Goal: Check status: Check status

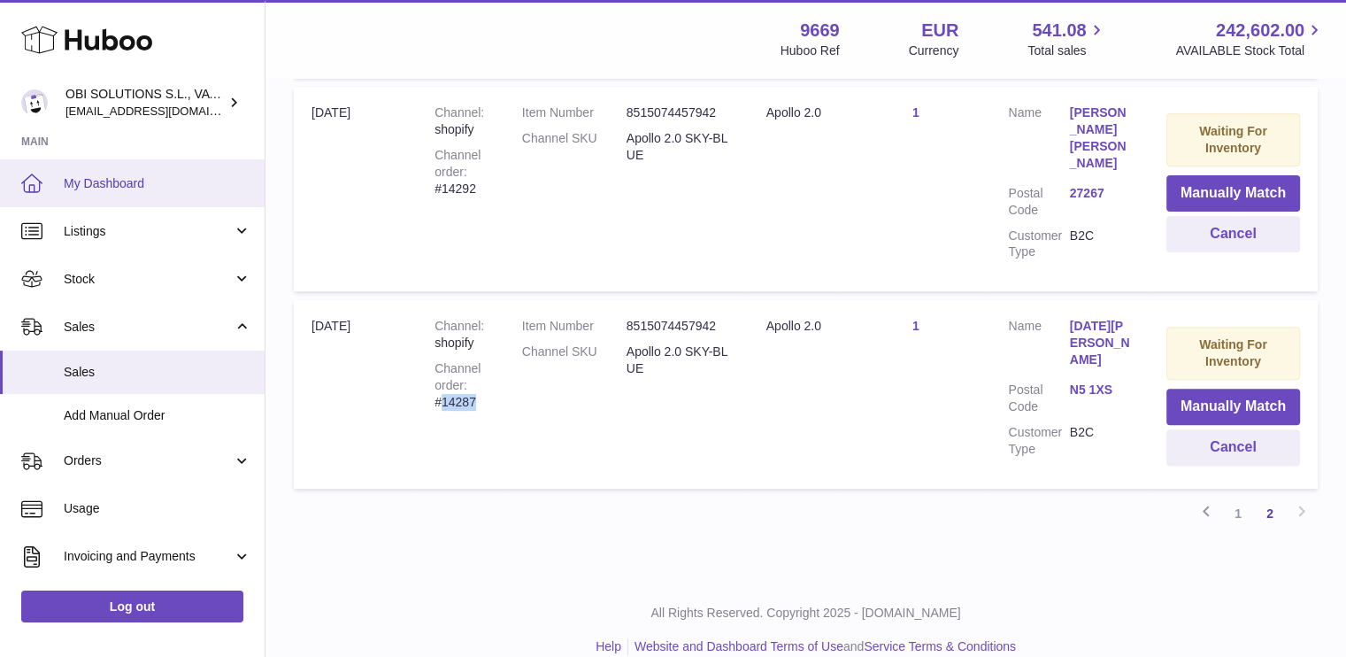
click at [144, 190] on span "My Dashboard" at bounding box center [158, 183] width 188 height 17
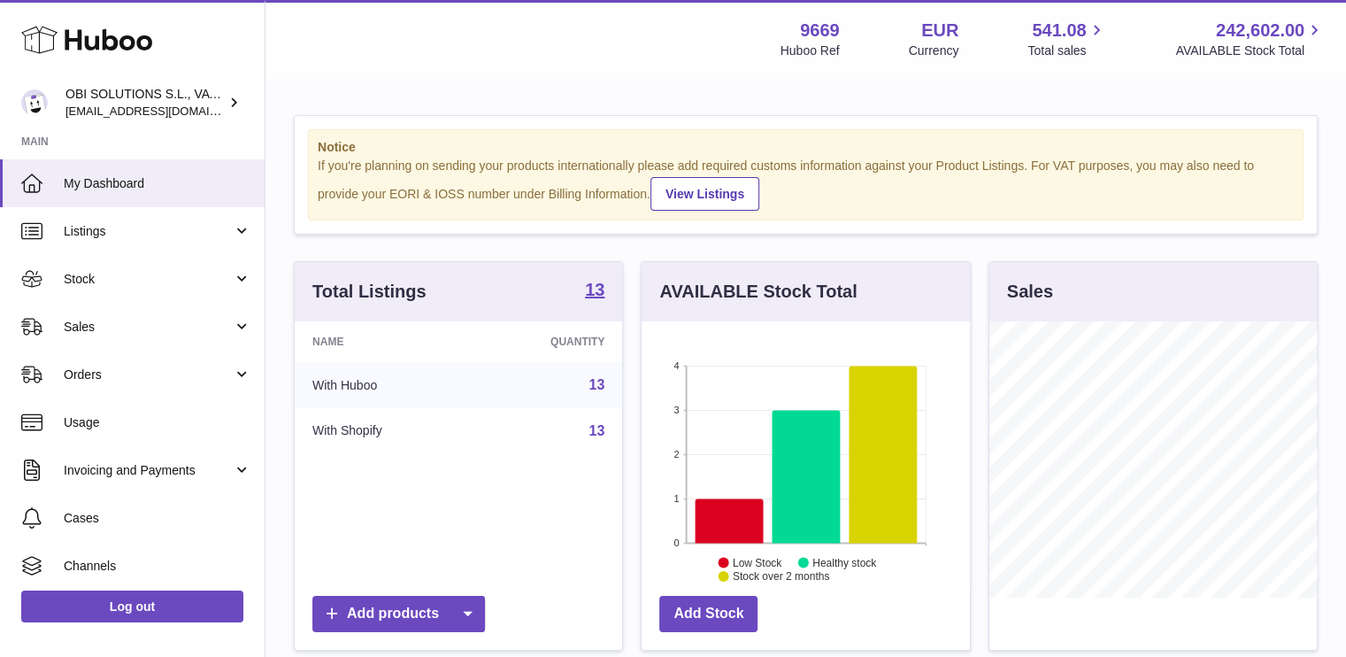
scroll to position [276, 328]
click at [95, 272] on span "Stock" at bounding box center [148, 279] width 169 height 17
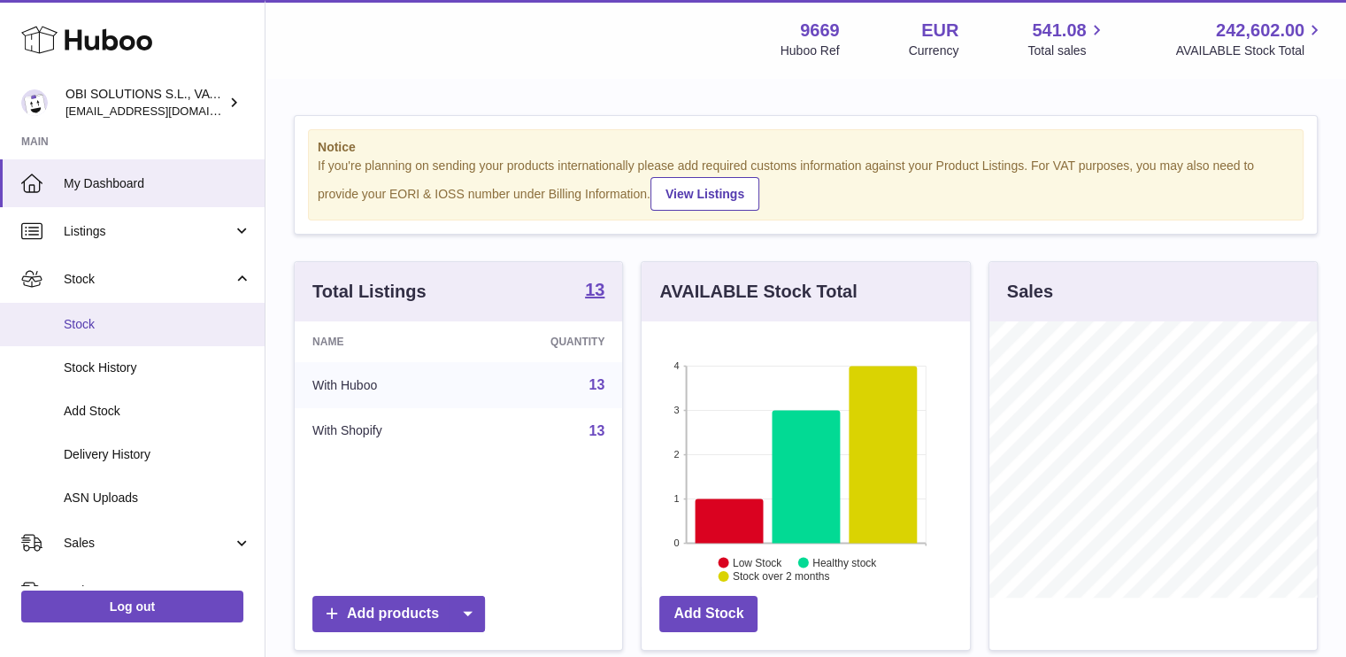
click at [82, 335] on link "Stock" at bounding box center [132, 324] width 265 height 43
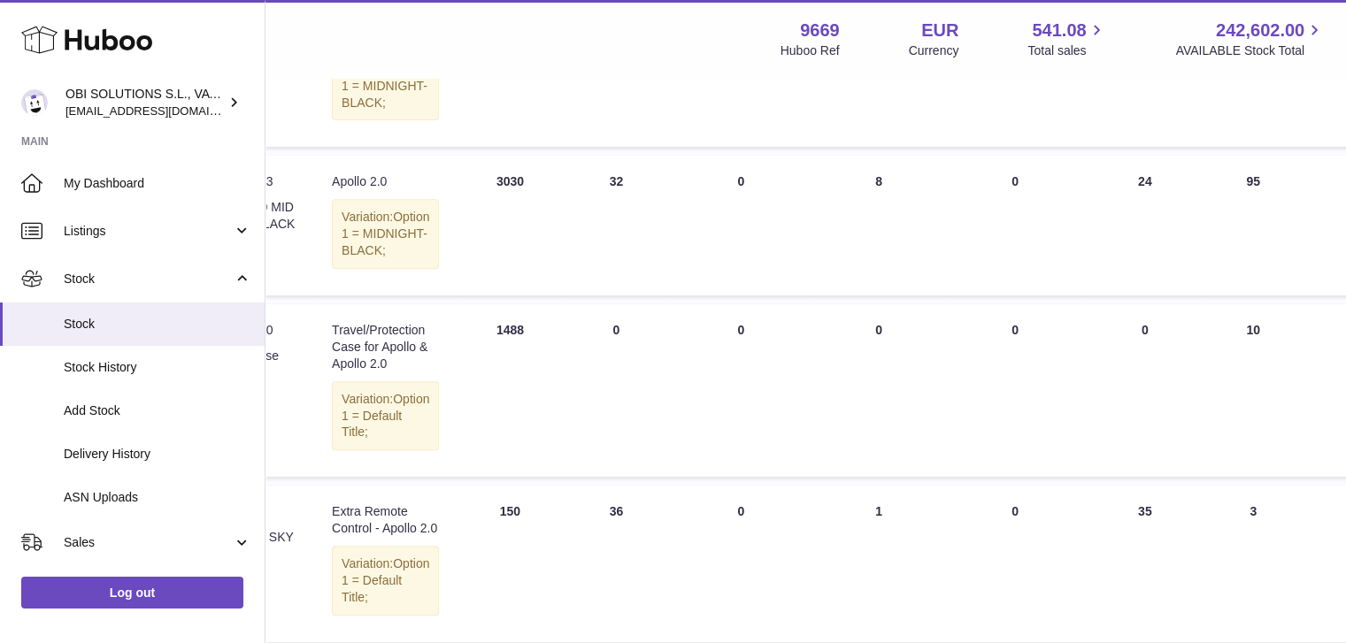
scroll to position [708, 308]
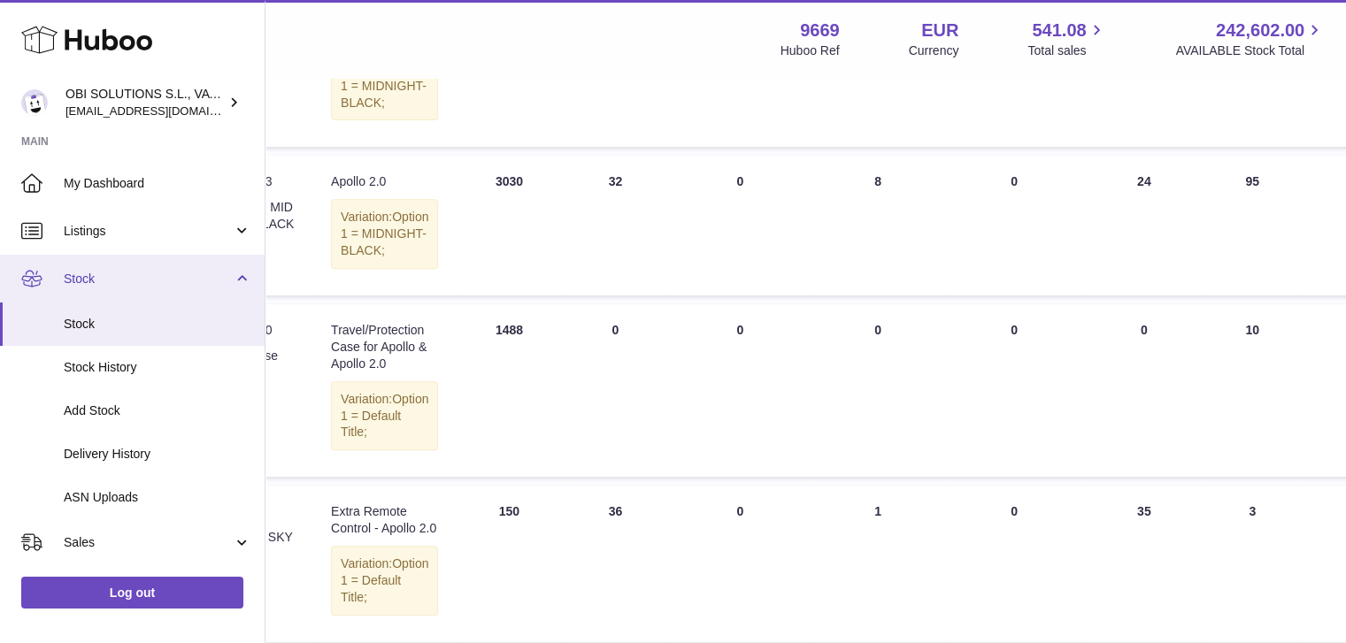
click at [128, 278] on span "Stock" at bounding box center [148, 279] width 169 height 17
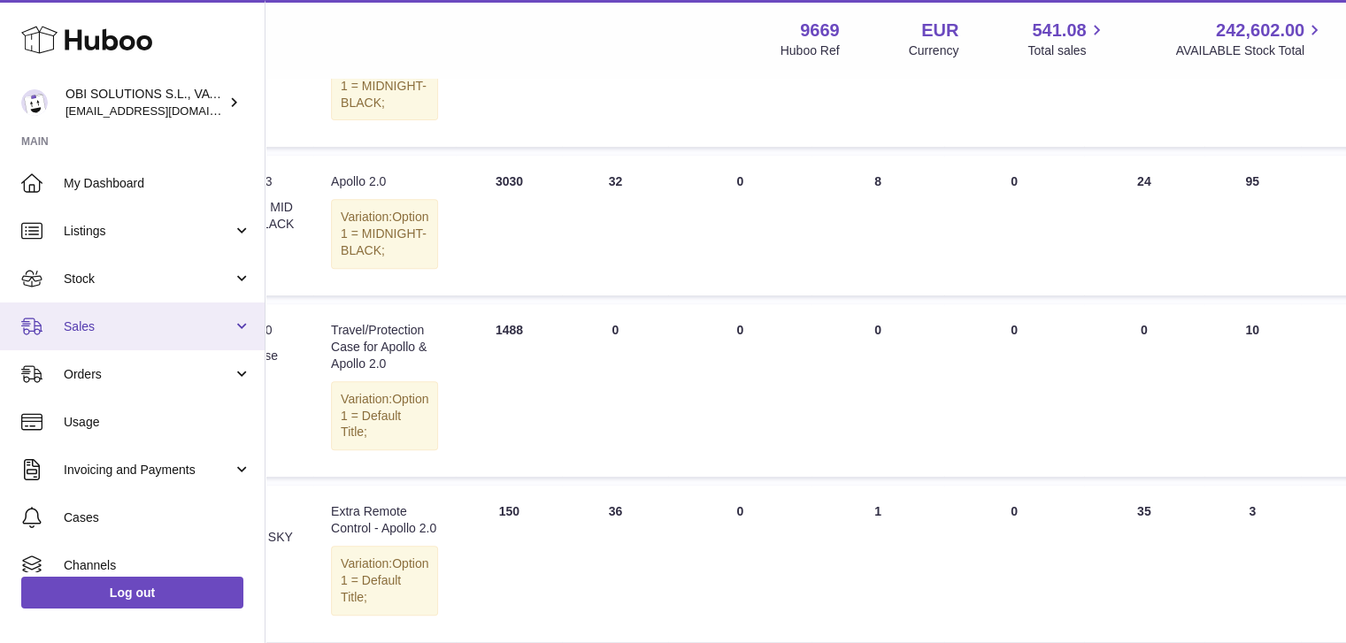
click at [132, 321] on span "Sales" at bounding box center [148, 327] width 169 height 17
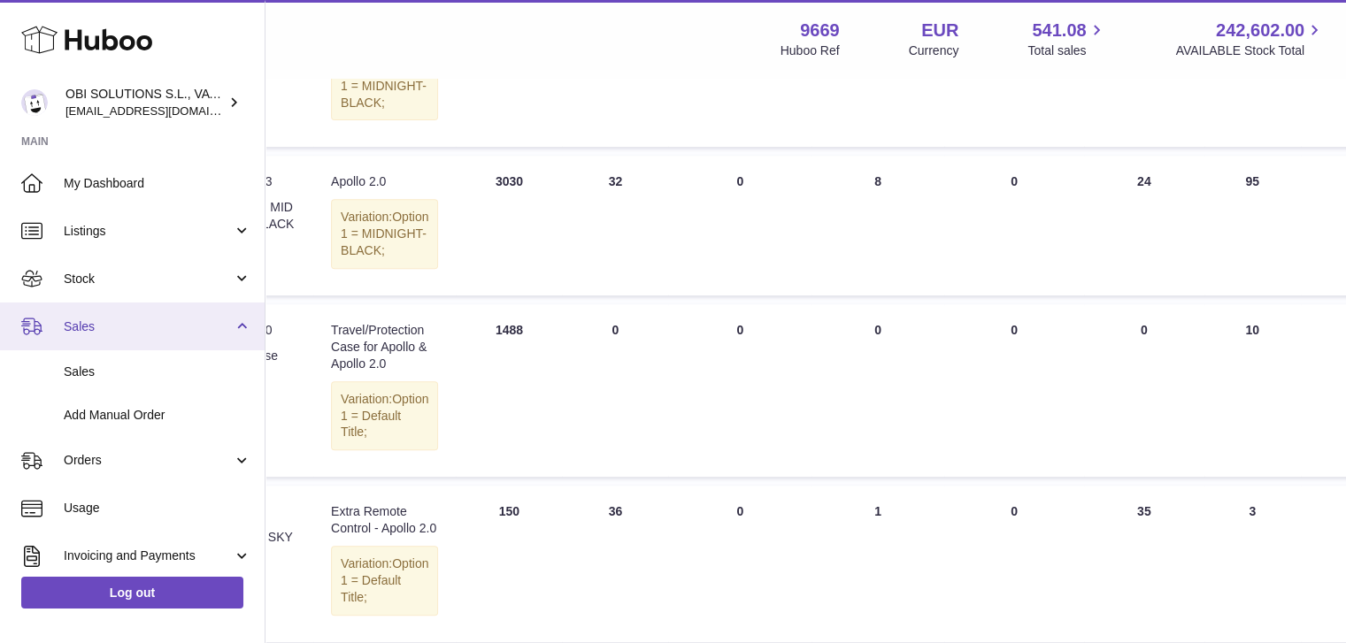
click at [132, 322] on span "Sales" at bounding box center [148, 327] width 169 height 17
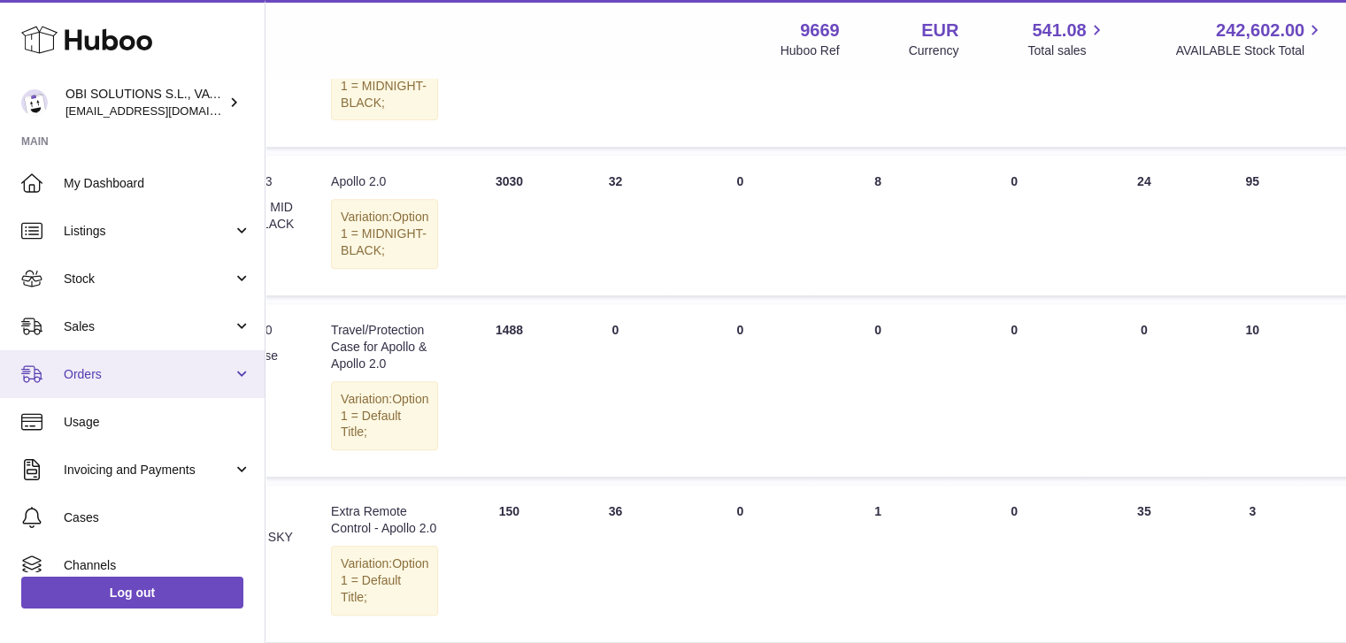
click at [124, 381] on span "Orders" at bounding box center [148, 374] width 169 height 17
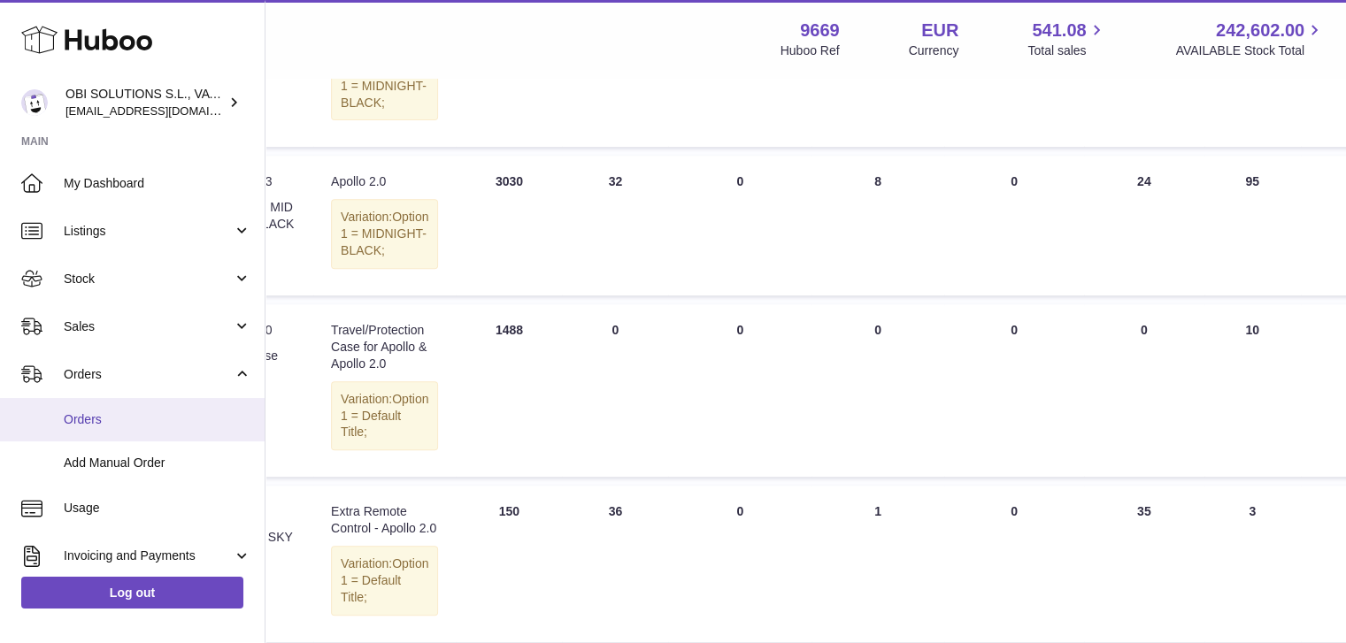
click at [127, 412] on span "Orders" at bounding box center [158, 420] width 188 height 17
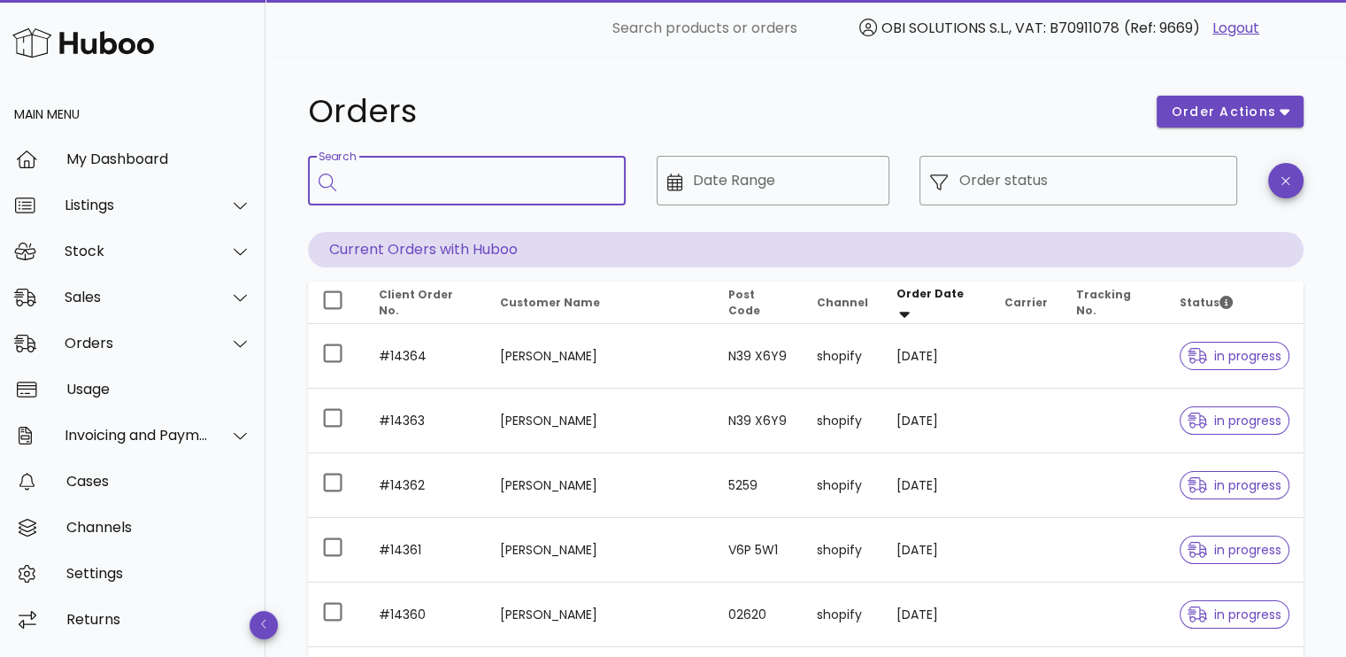
click at [497, 174] on input "Search" at bounding box center [479, 180] width 265 height 28
paste input "*****"
type input "*****"
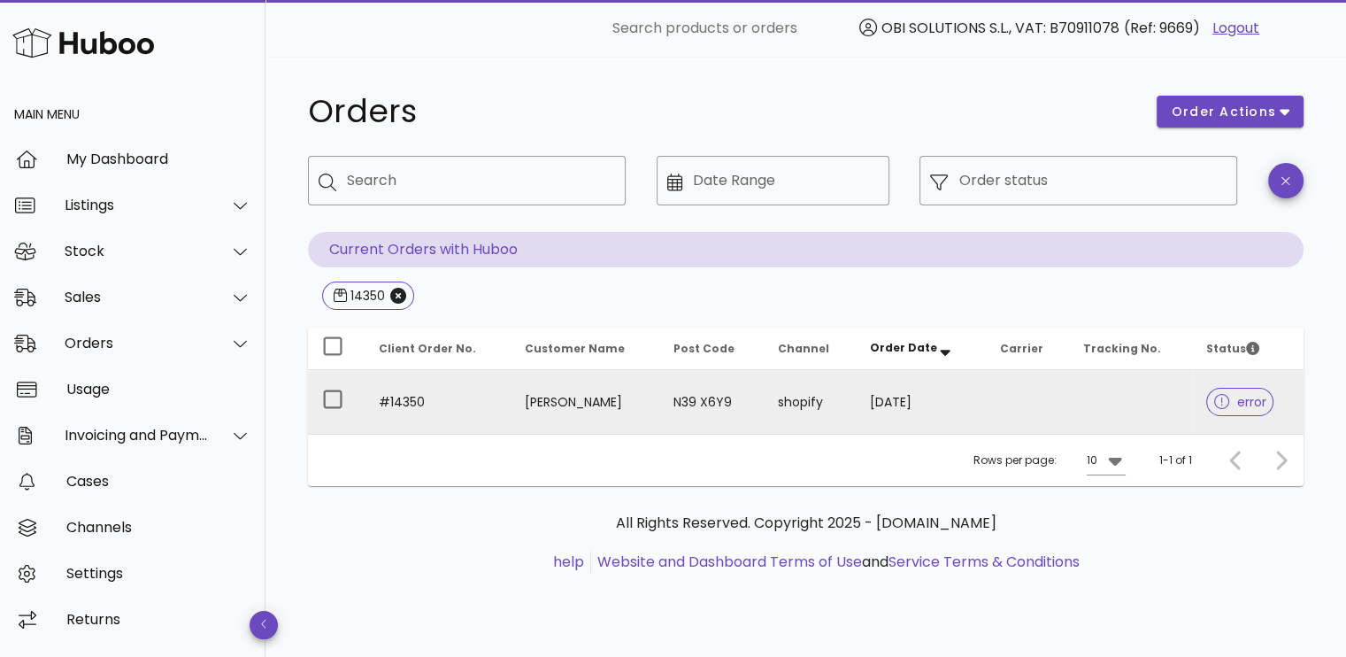
click at [1007, 408] on td at bounding box center [1027, 402] width 83 height 64
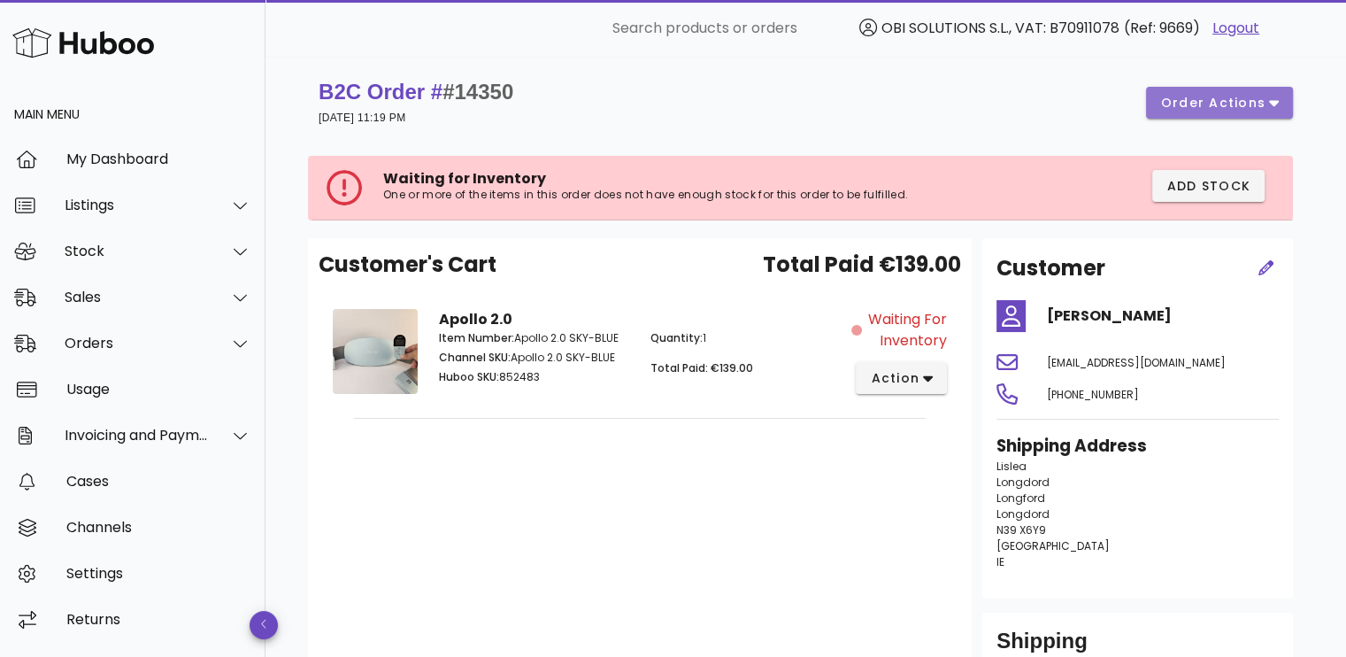
click at [1258, 104] on span "order actions" at bounding box center [1213, 103] width 106 height 19
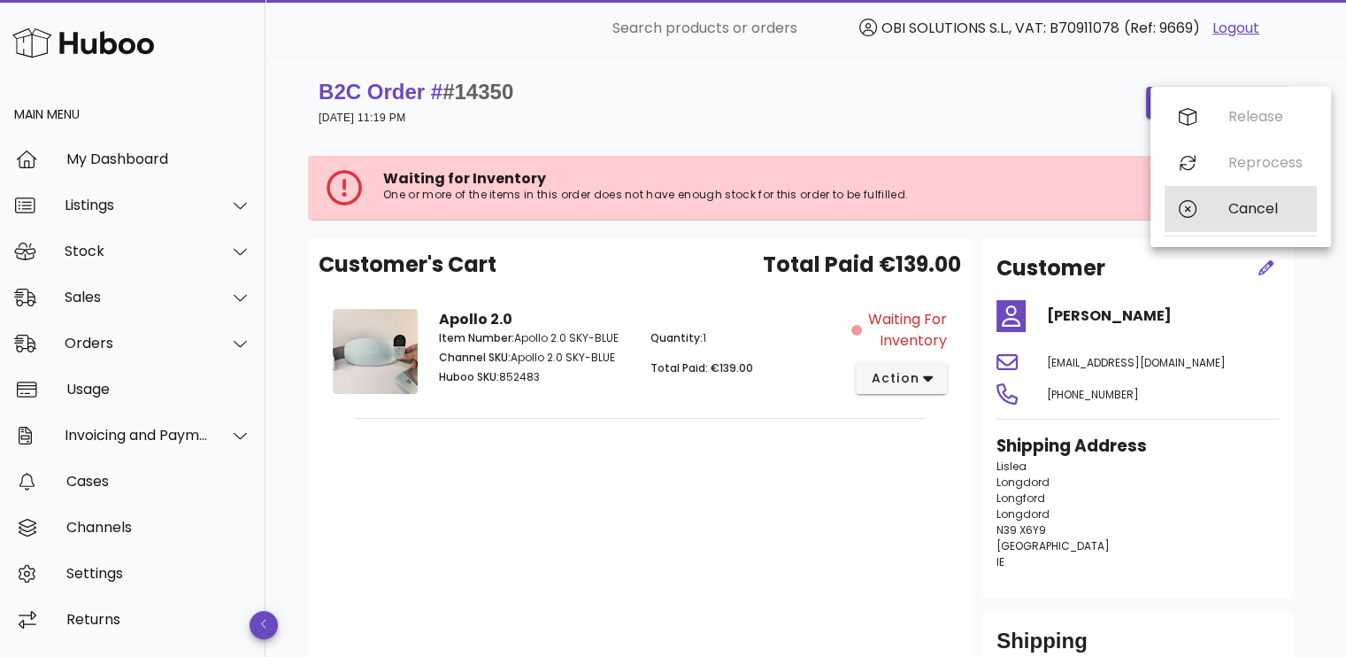
click at [1205, 196] on div "Cancel" at bounding box center [1241, 209] width 152 height 46
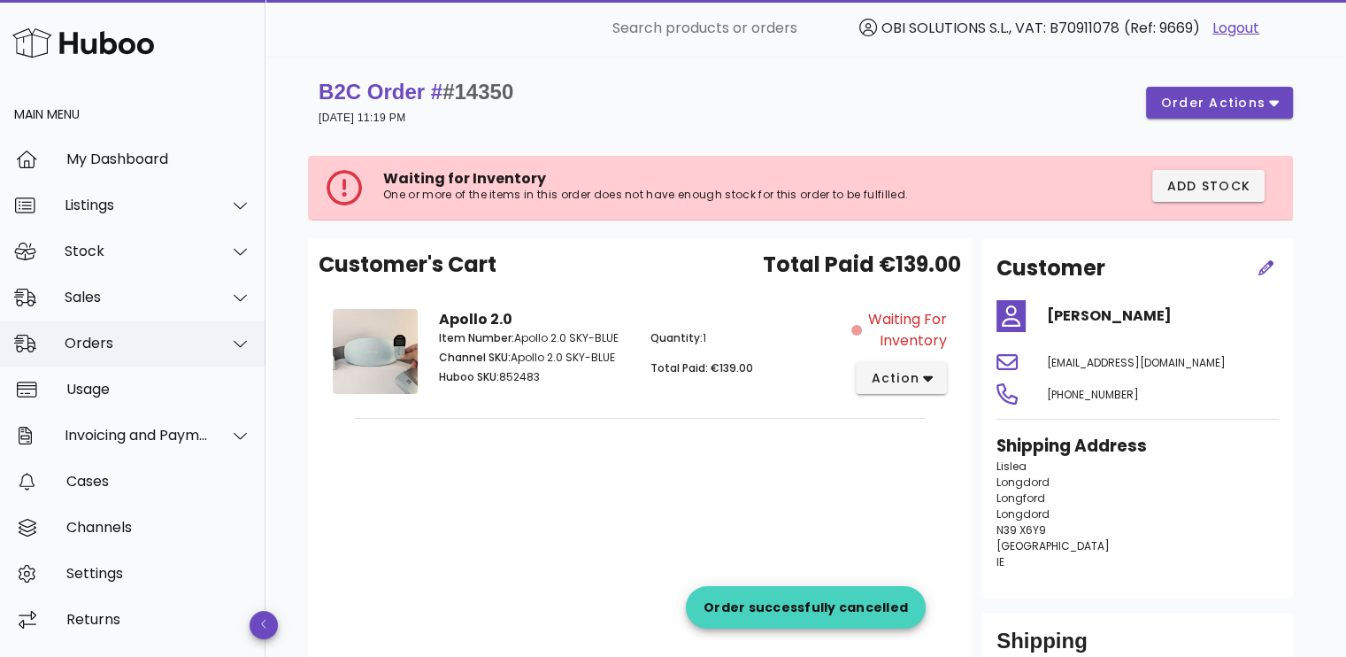
click at [138, 347] on div "Orders" at bounding box center [137, 343] width 144 height 17
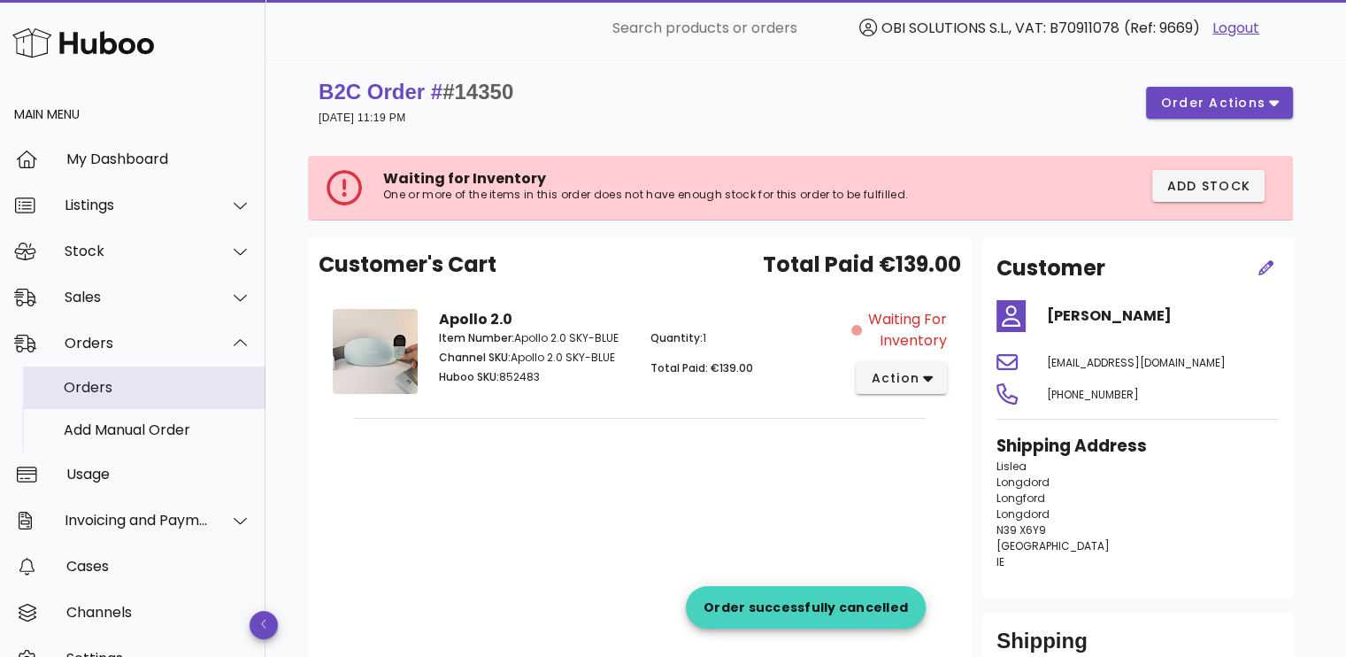
click at [135, 379] on div "Orders" at bounding box center [158, 387] width 188 height 17
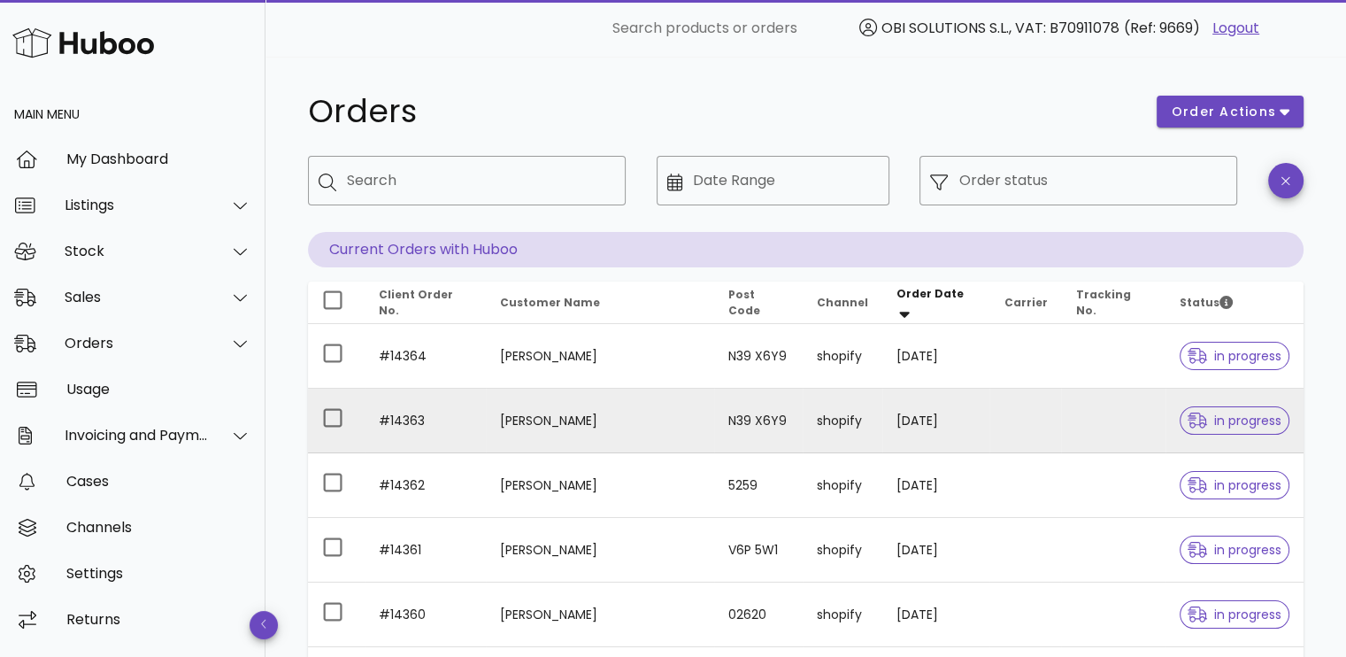
click at [689, 431] on td "[PERSON_NAME]" at bounding box center [600, 421] width 228 height 65
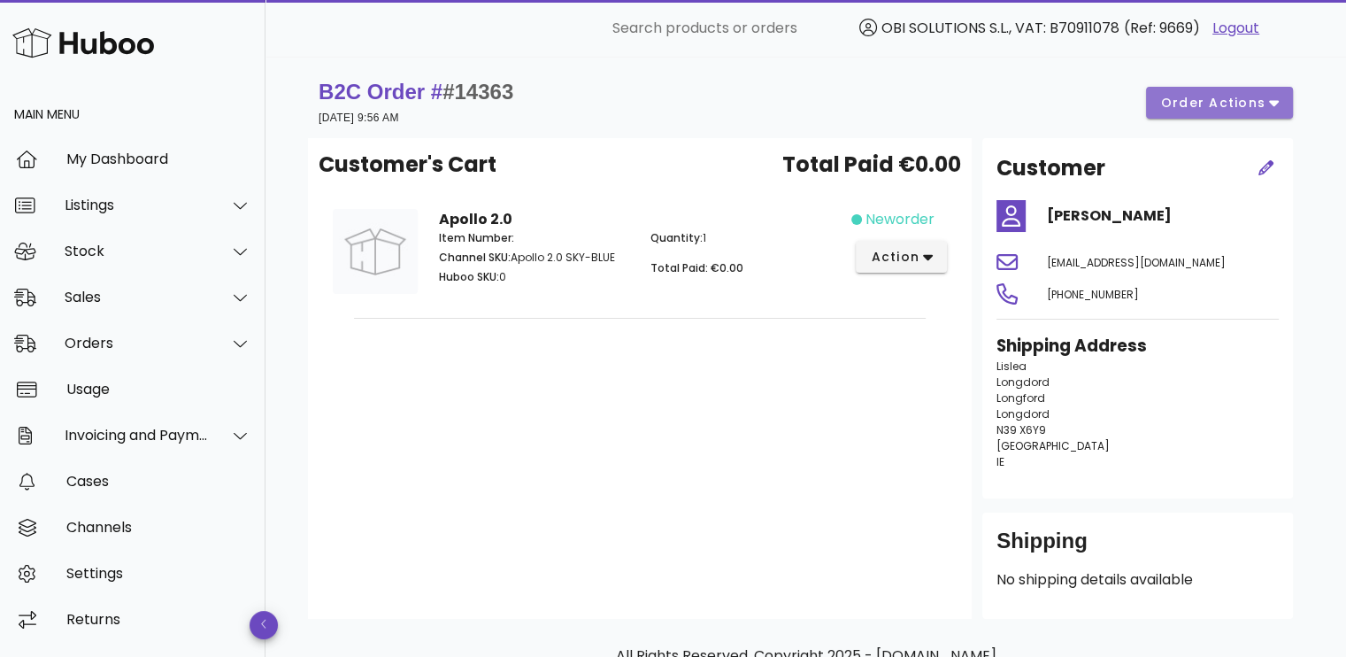
click at [1204, 104] on span "order actions" at bounding box center [1213, 103] width 106 height 19
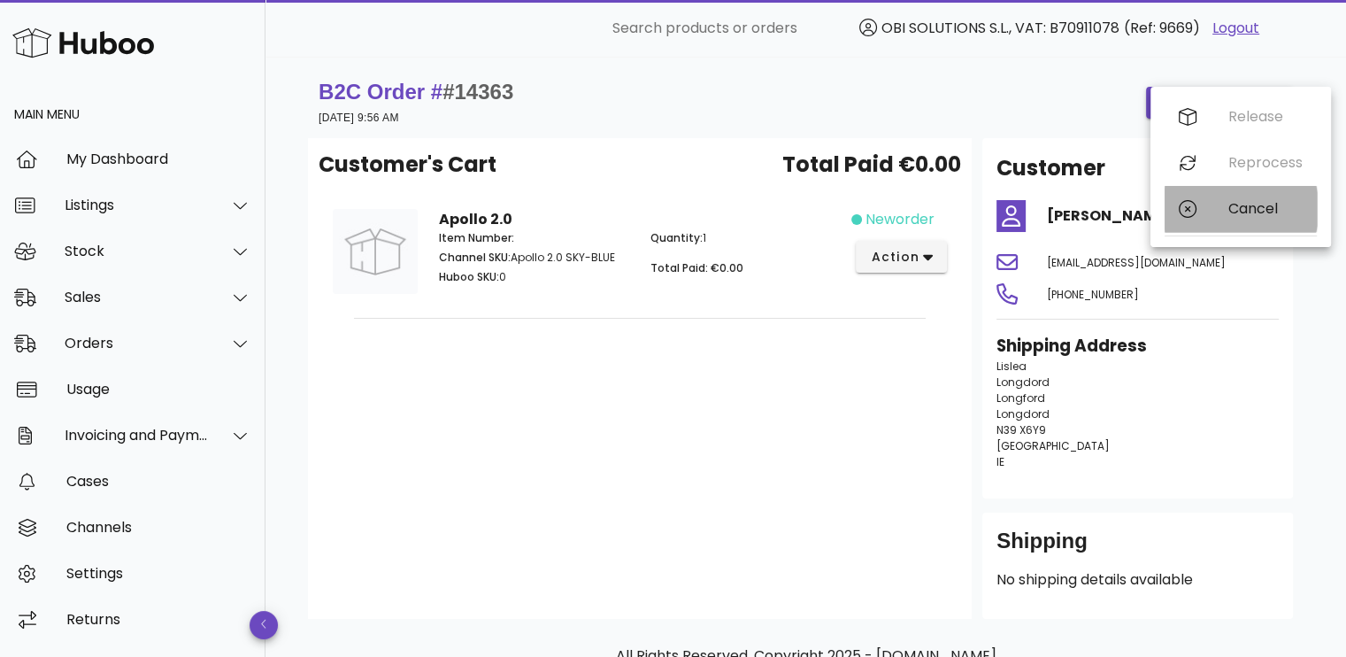
click at [1221, 212] on div "Cancel" at bounding box center [1241, 209] width 152 height 46
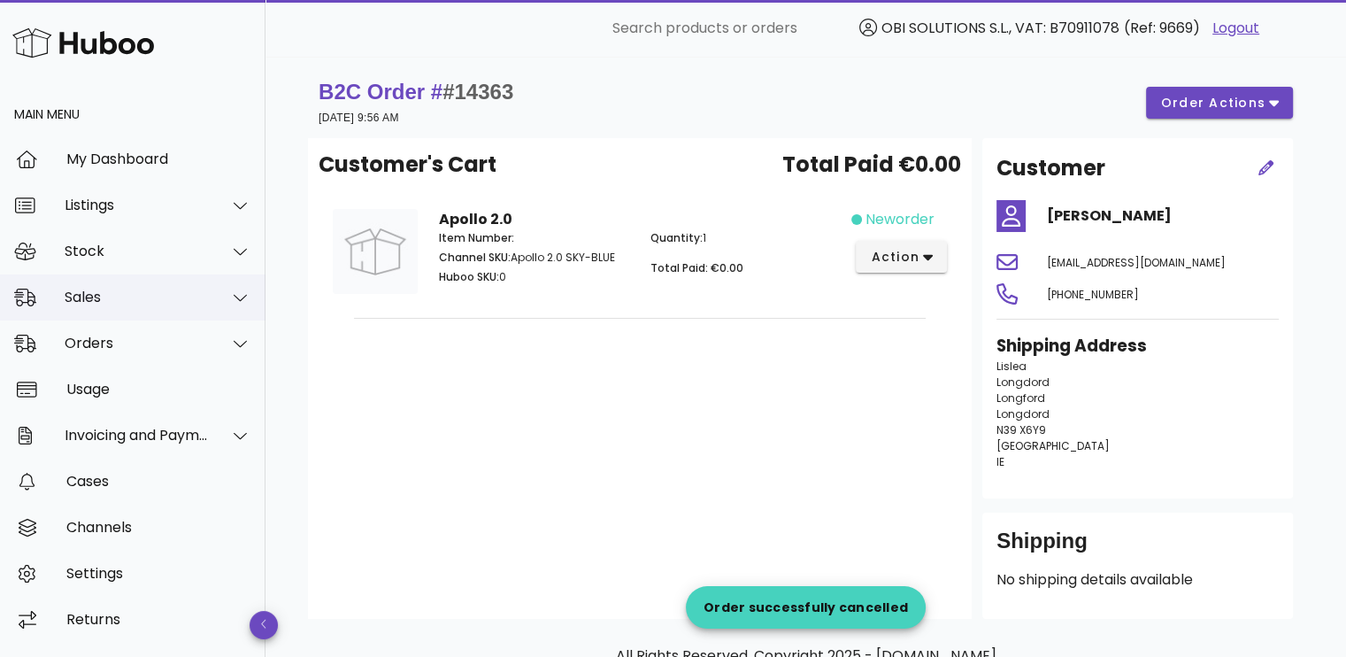
click at [127, 315] on div "Sales" at bounding box center [133, 297] width 266 height 46
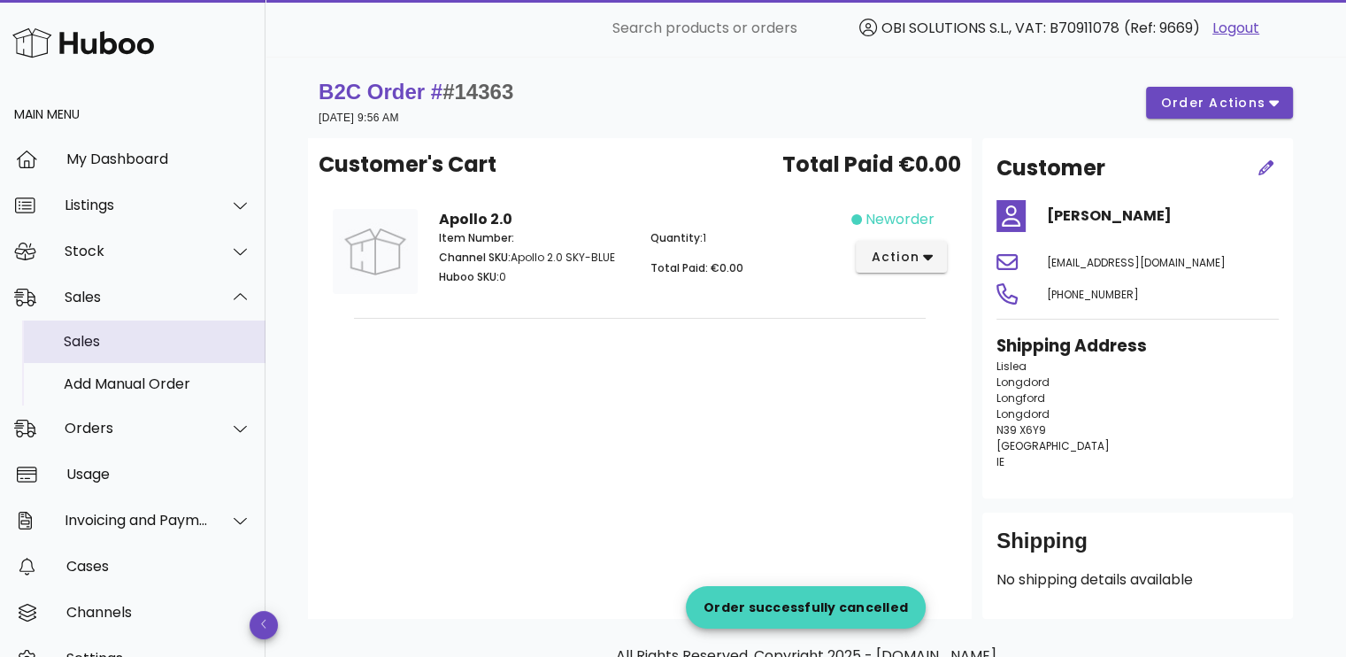
click at [132, 339] on div "Sales" at bounding box center [158, 341] width 188 height 17
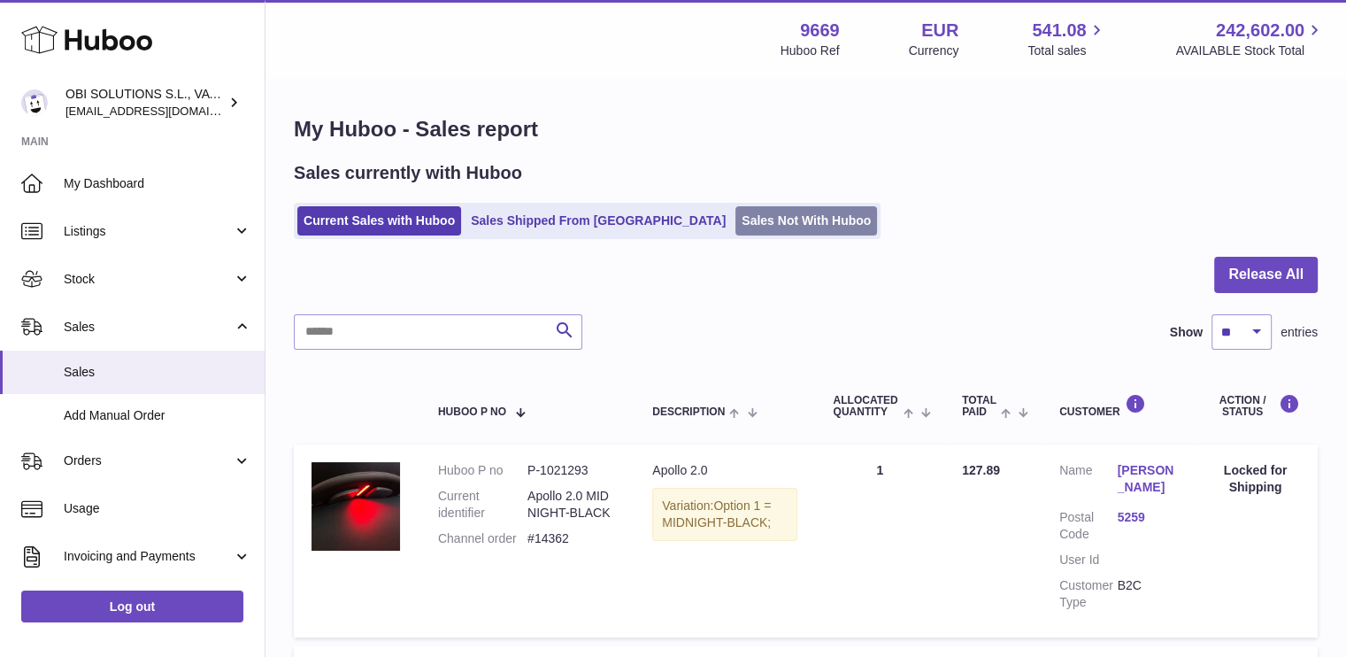
click at [735, 214] on link "Sales Not With Huboo" at bounding box center [806, 220] width 142 height 29
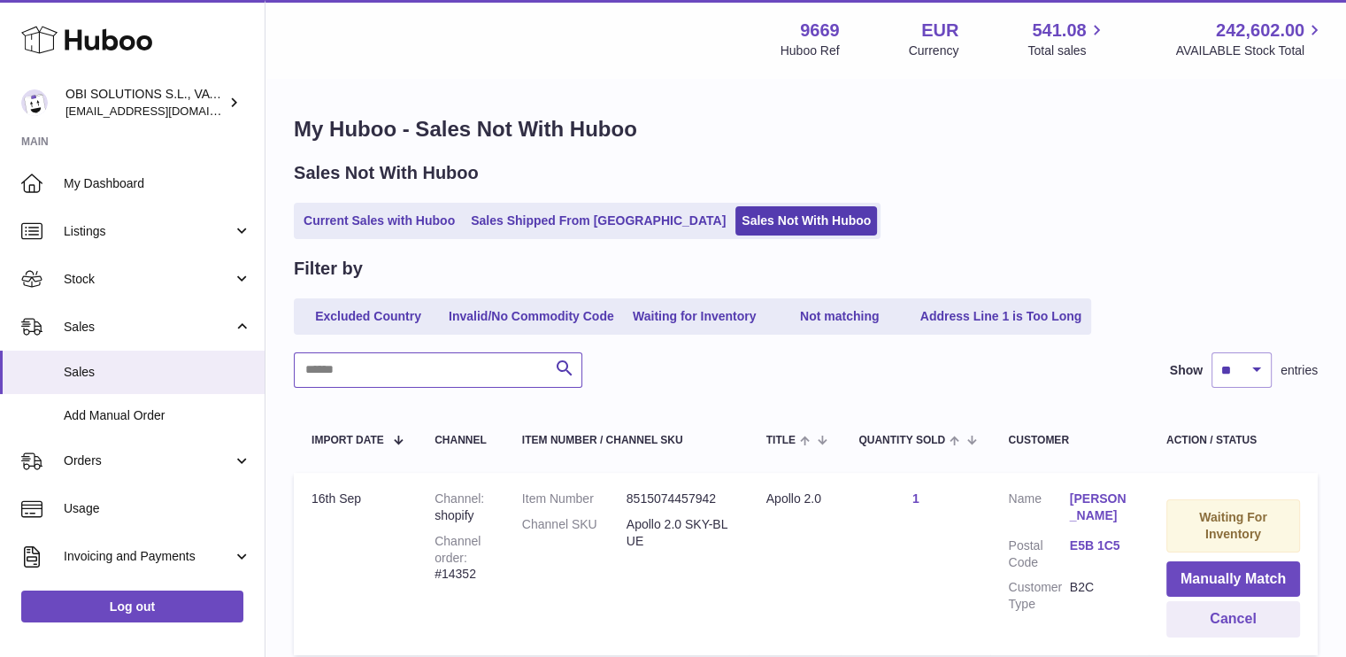
click at [467, 378] on input "text" at bounding box center [438, 369] width 289 height 35
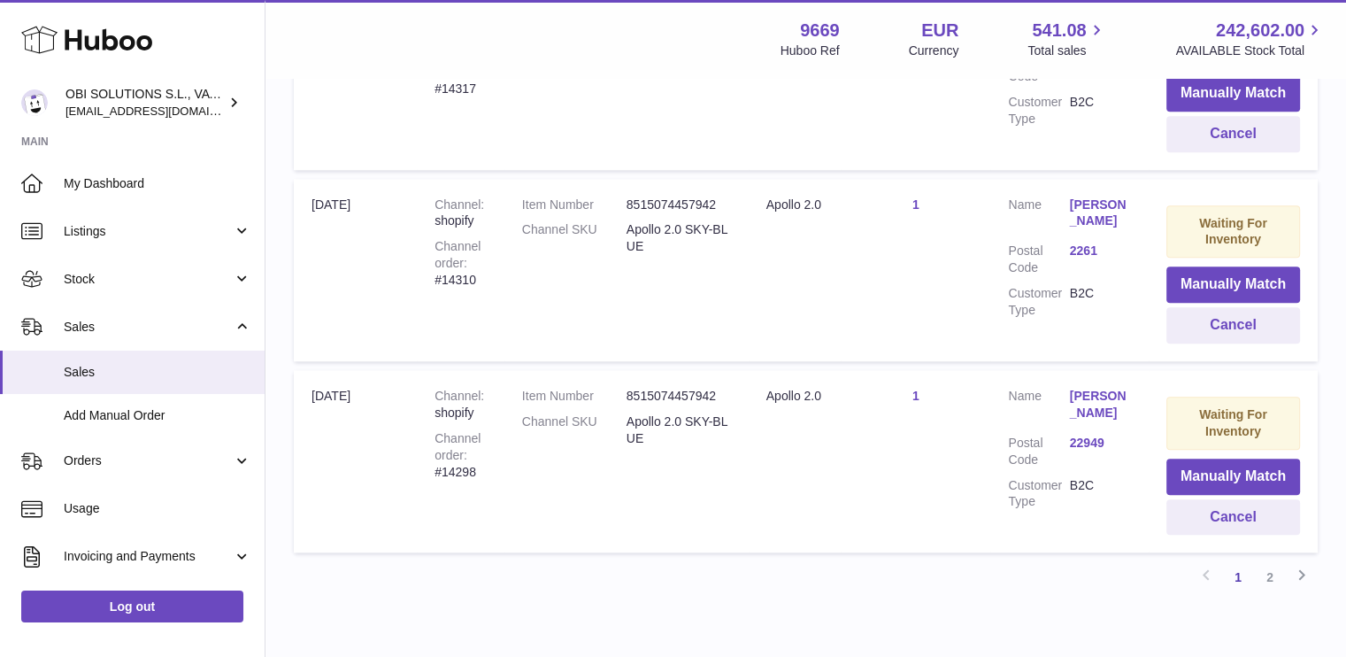
scroll to position [1929, 0]
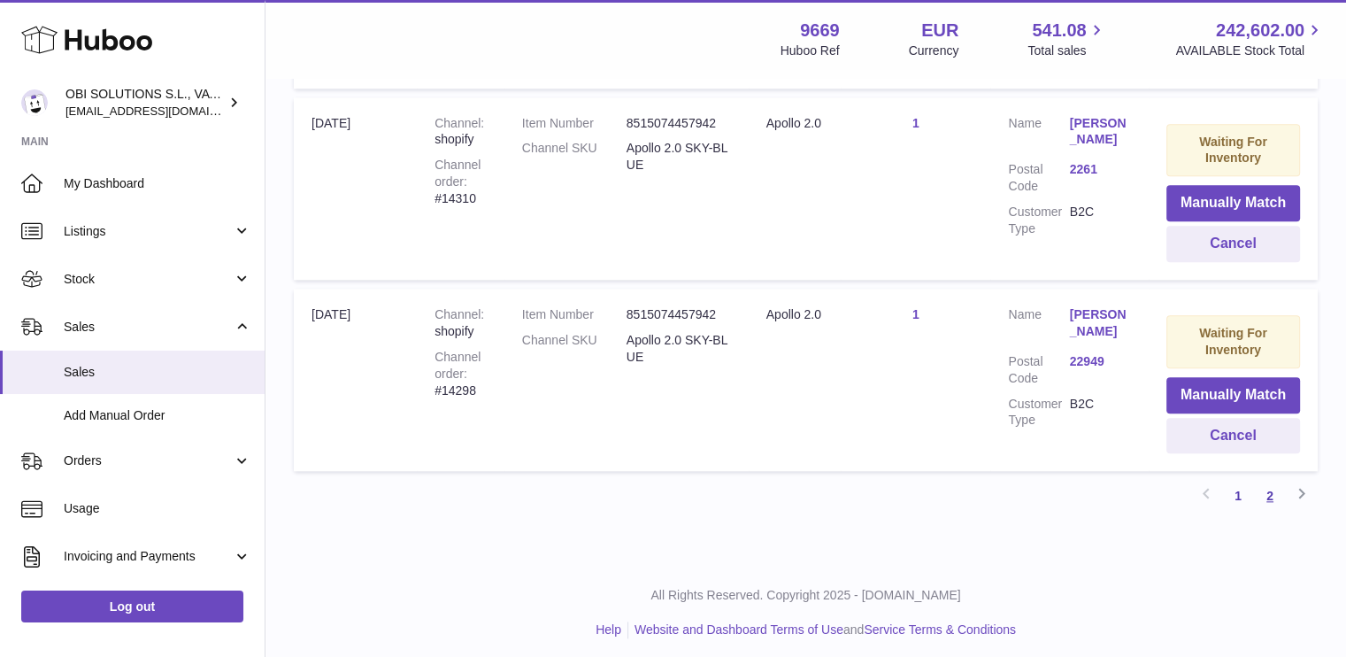
click at [1265, 481] on link "2" at bounding box center [1270, 496] width 32 height 32
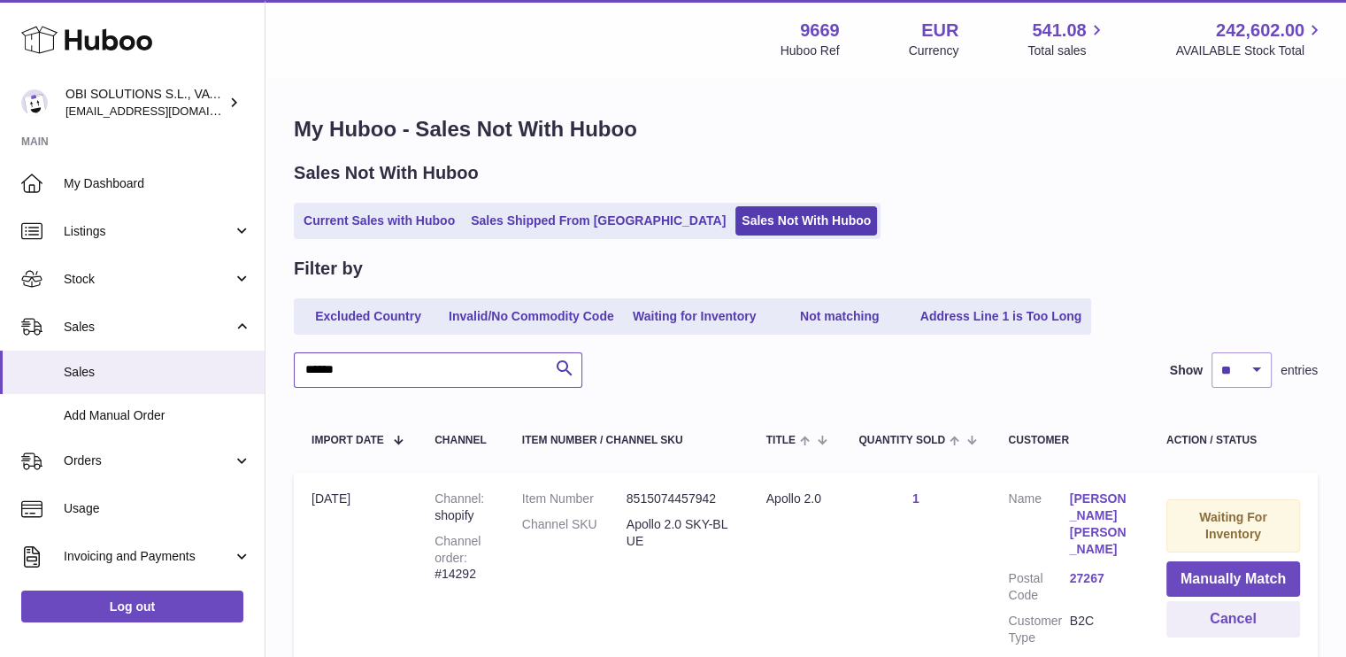
drag, startPoint x: 404, startPoint y: 381, endPoint x: 301, endPoint y: 381, distance: 102.7
click at [301, 381] on input "******" at bounding box center [438, 369] width 289 height 35
paste input "text"
type input "*****"
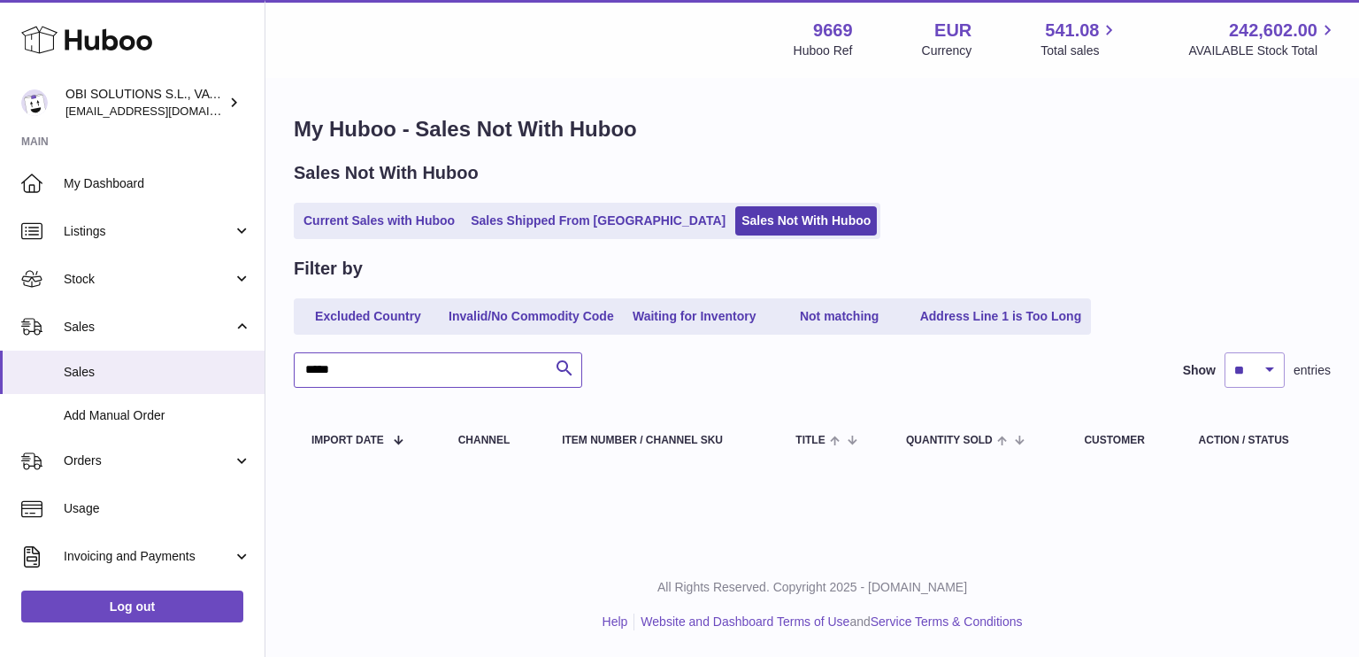
drag, startPoint x: 414, startPoint y: 360, endPoint x: 283, endPoint y: 366, distance: 131.1
click at [287, 364] on div "My Huboo - Sales Not With Huboo Sales Not With Huboo Current Sales with Huboo S…" at bounding box center [813, 294] width 1094 height 428
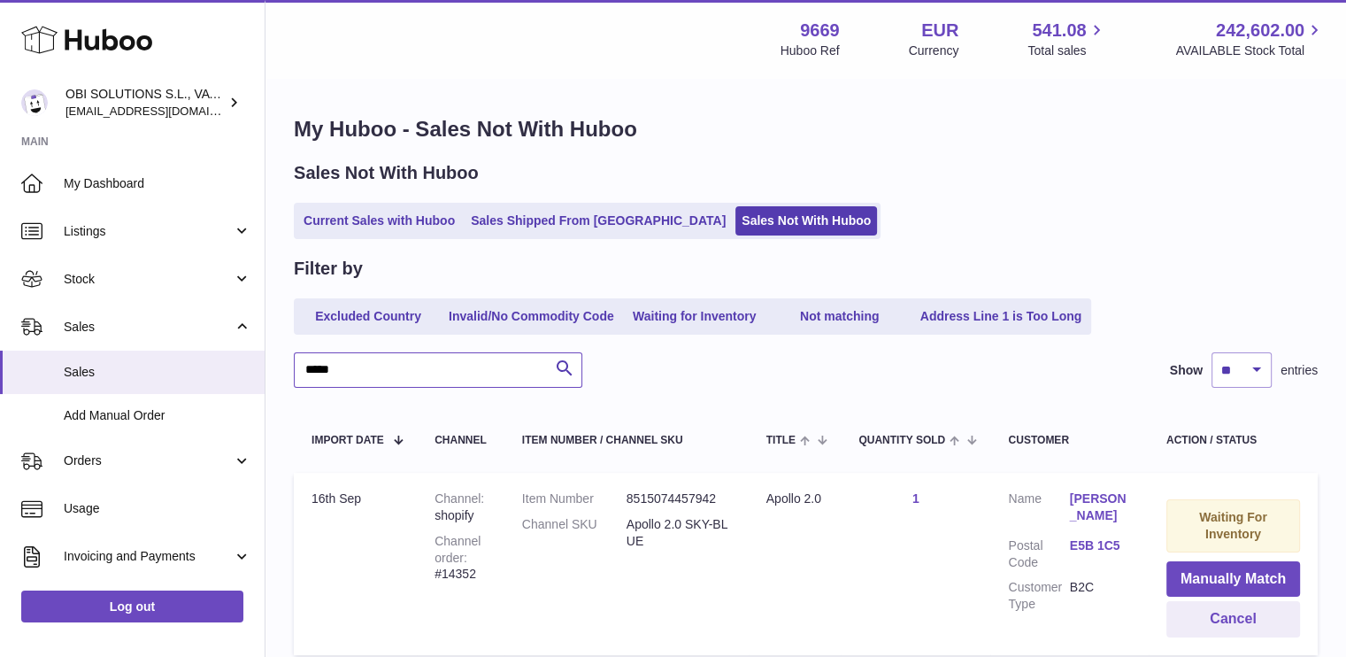
type input "******"
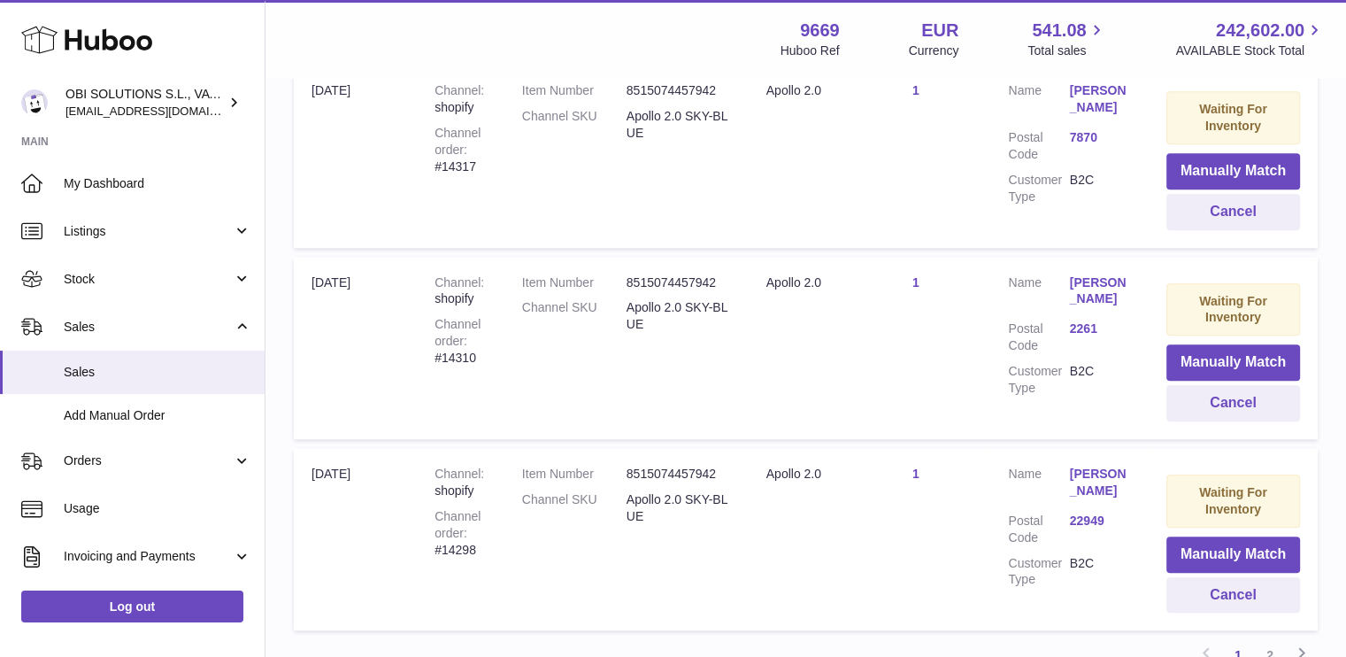
scroll to position [1929, 0]
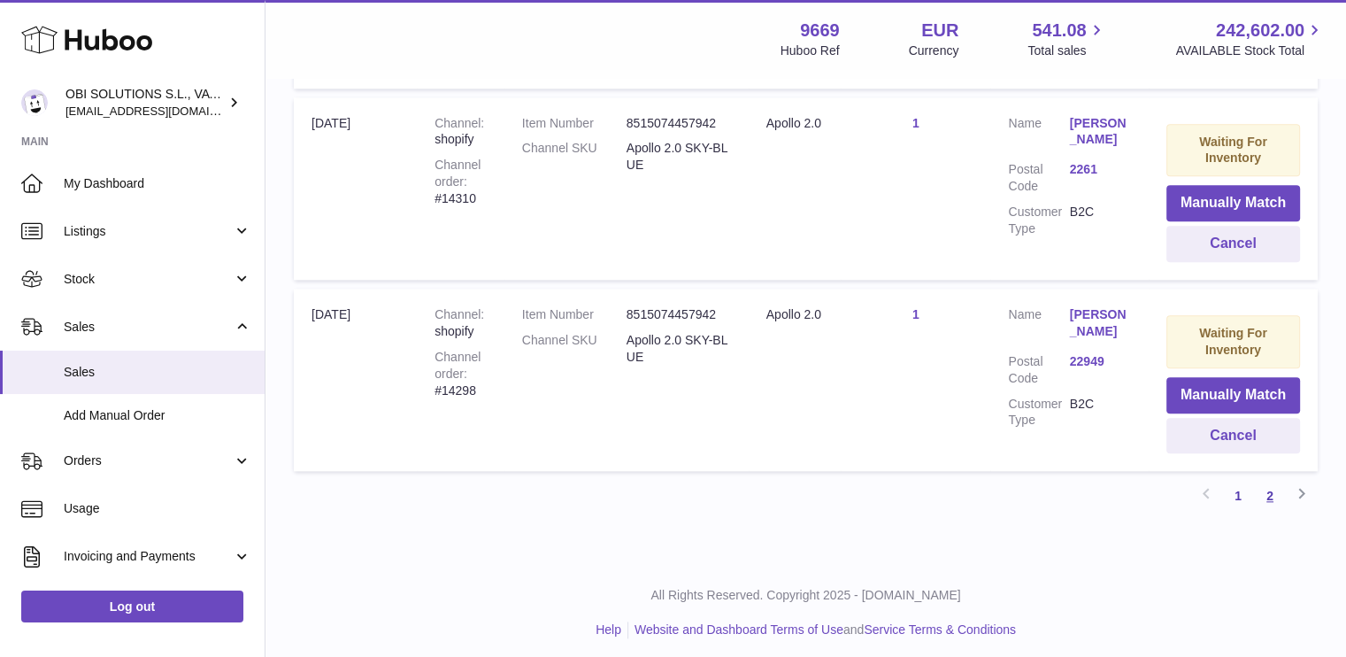
click at [1274, 488] on link "2" at bounding box center [1270, 496] width 32 height 32
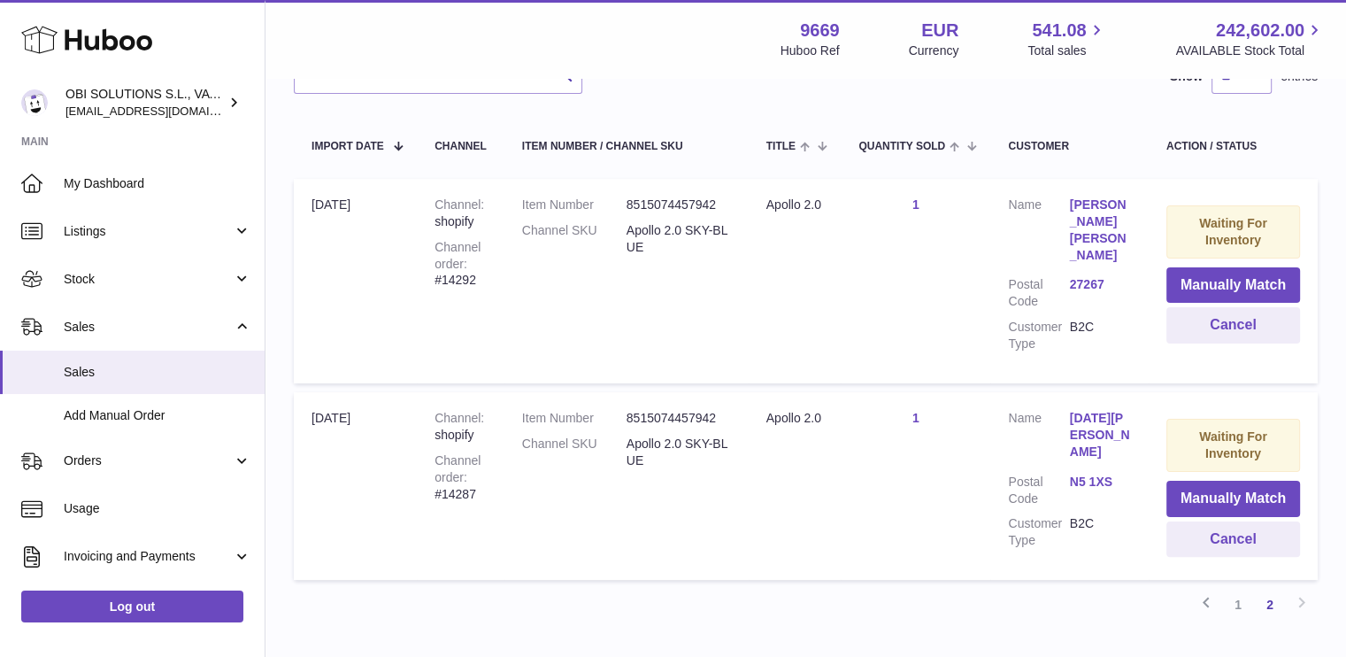
scroll to position [386, 0]
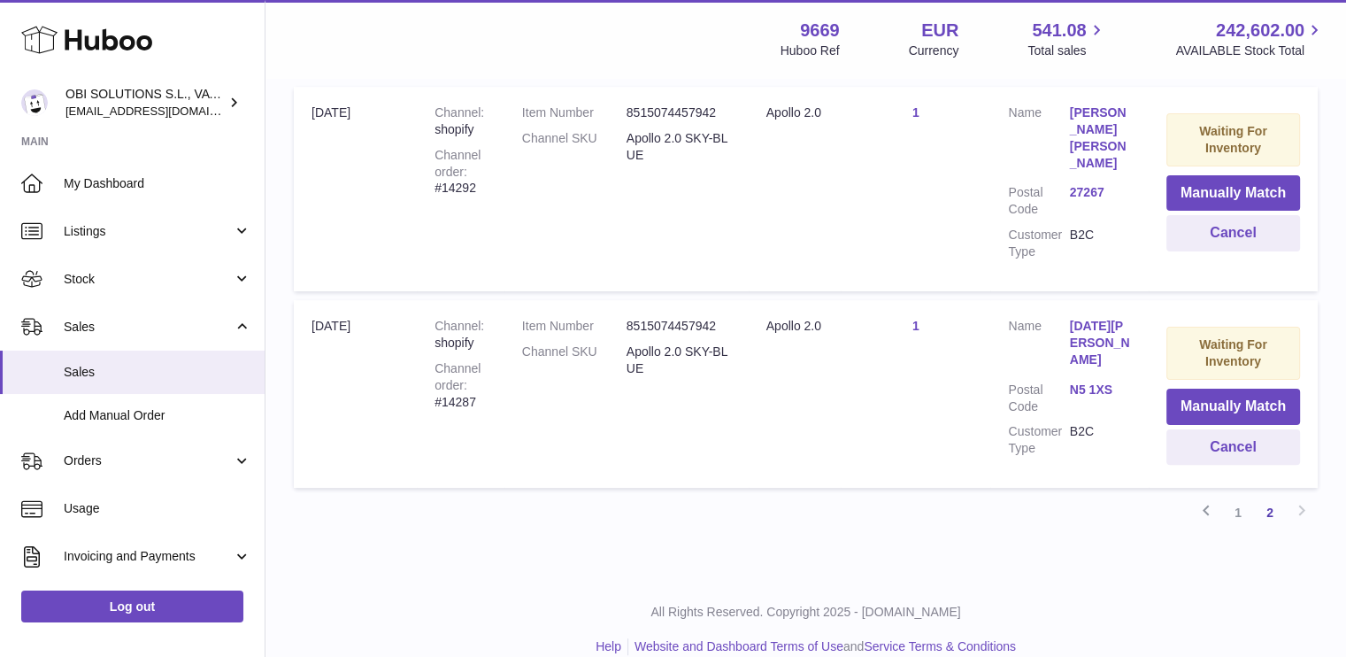
click at [463, 382] on div "Channel order #14287" at bounding box center [461, 385] width 52 height 50
copy div "14287"
click at [1246, 497] on link "1" at bounding box center [1238, 513] width 32 height 32
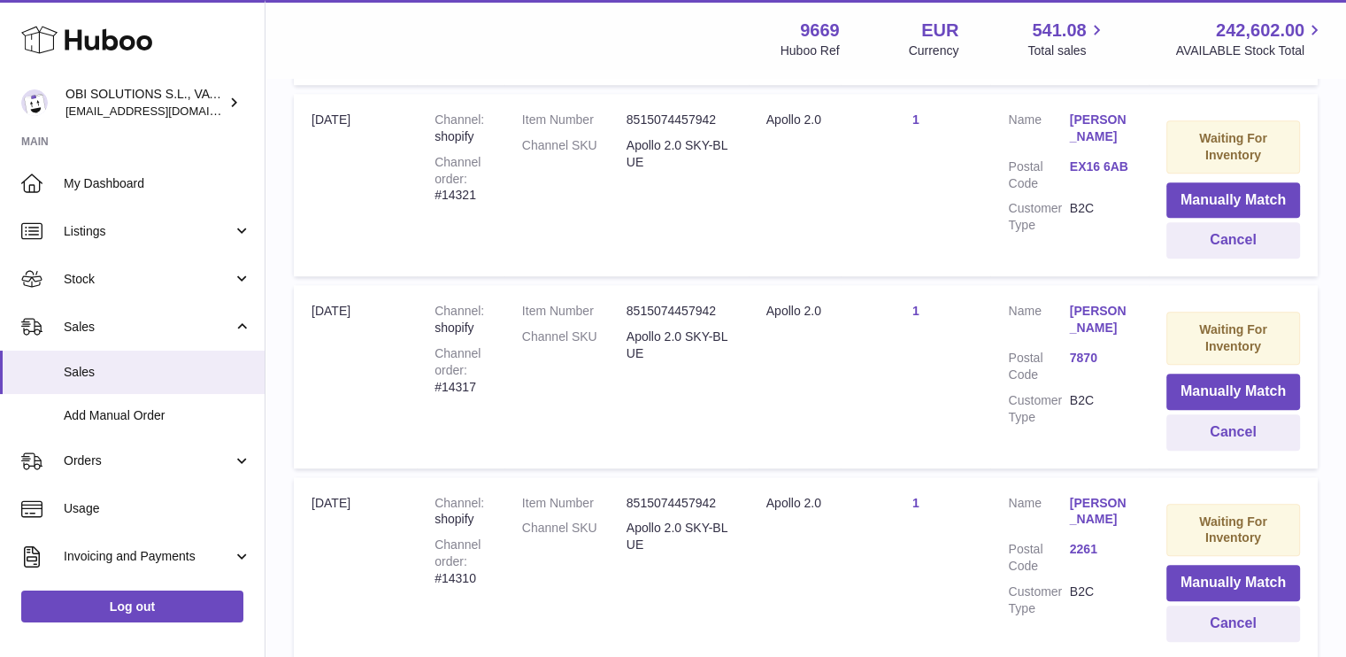
scroll to position [1496, 0]
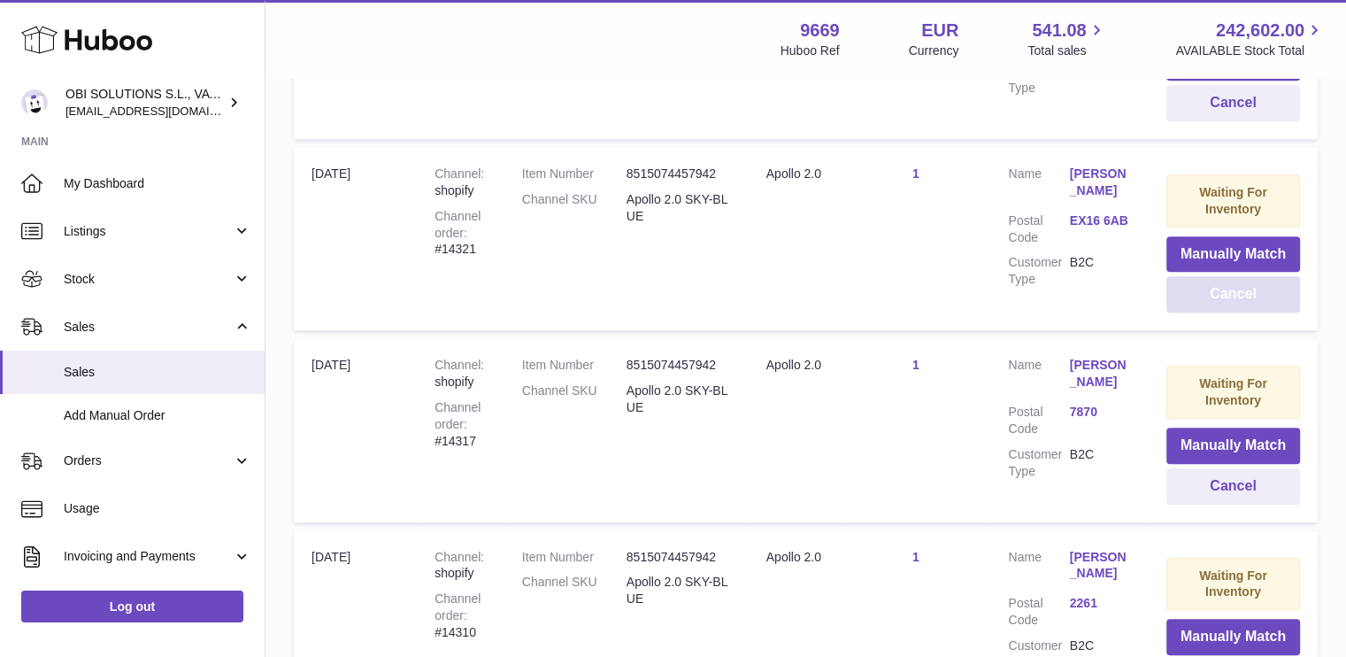
click at [1243, 290] on button "Cancel" at bounding box center [1234, 294] width 134 height 36
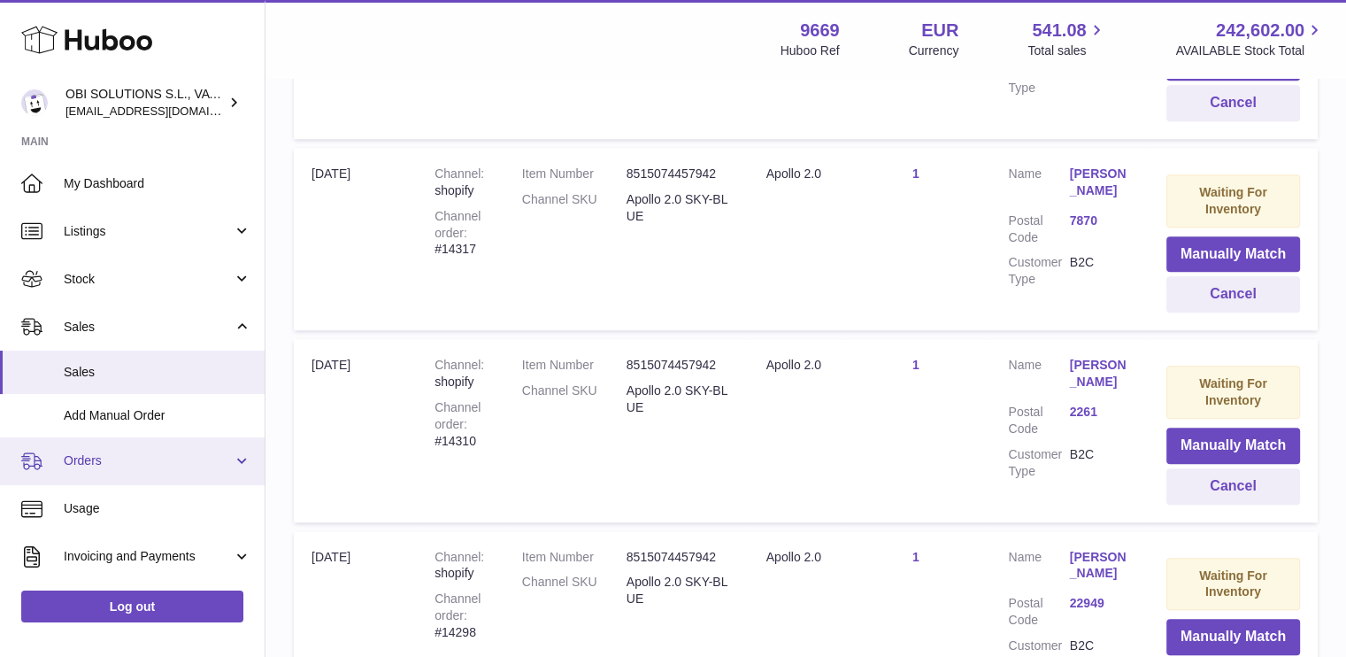
click at [108, 466] on span "Orders" at bounding box center [148, 460] width 169 height 17
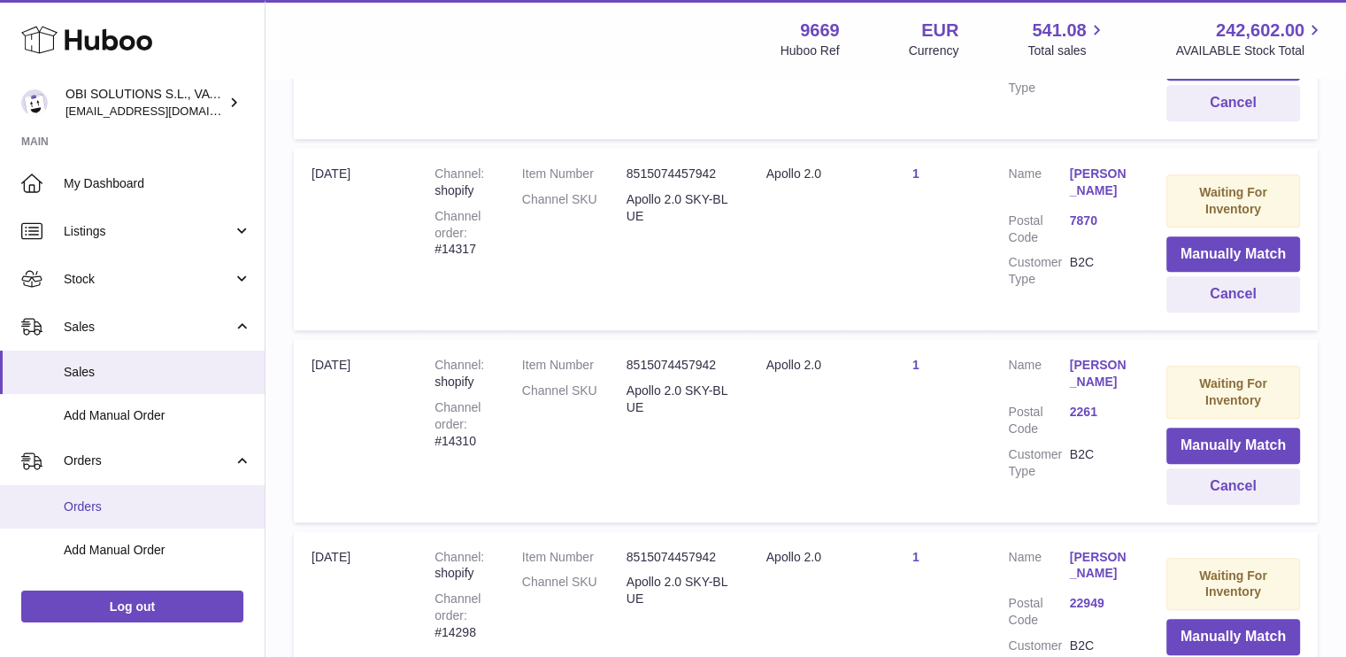
click at [110, 496] on link "Orders" at bounding box center [132, 506] width 265 height 43
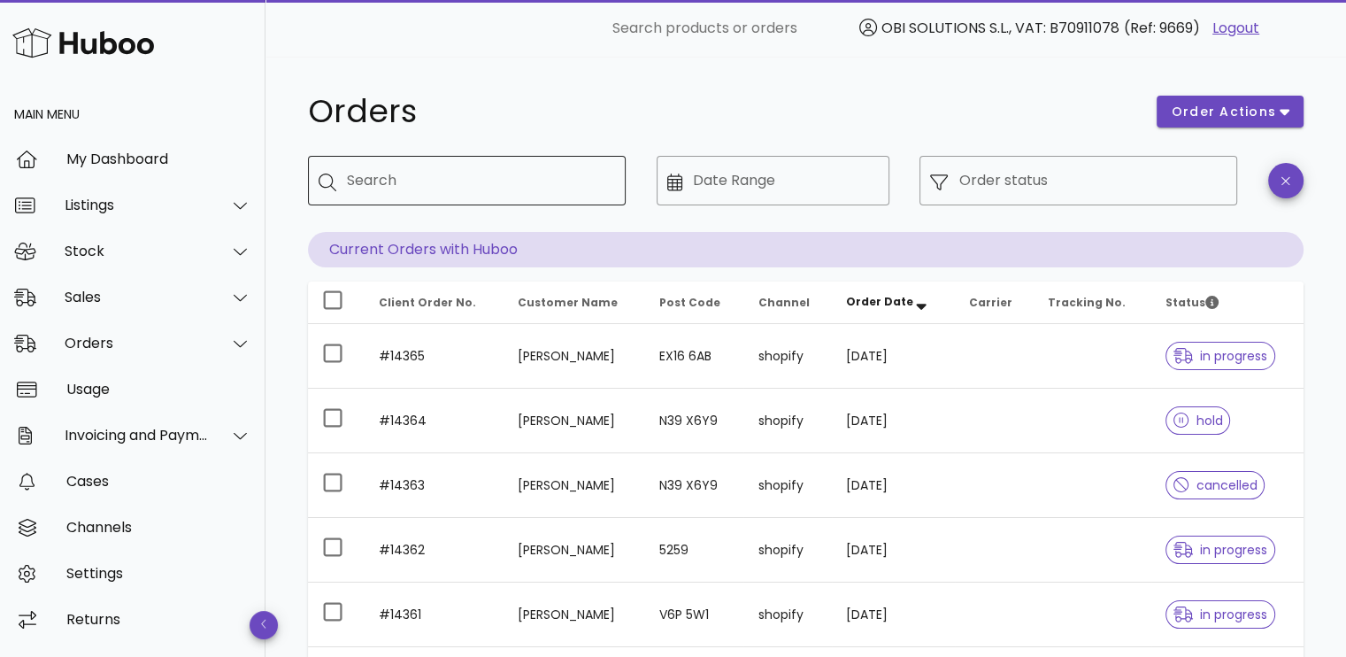
click at [489, 173] on input "Search" at bounding box center [479, 180] width 265 height 28
type input "*****"
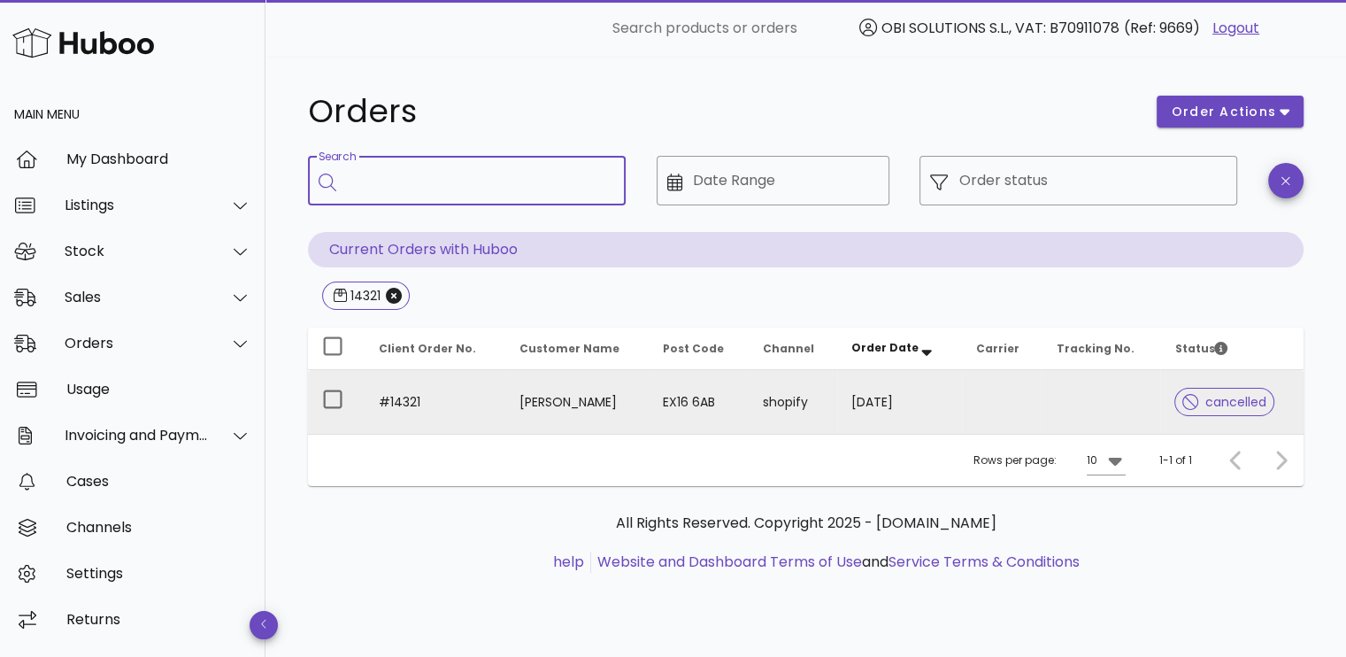
click at [1004, 411] on td at bounding box center [1002, 402] width 81 height 64
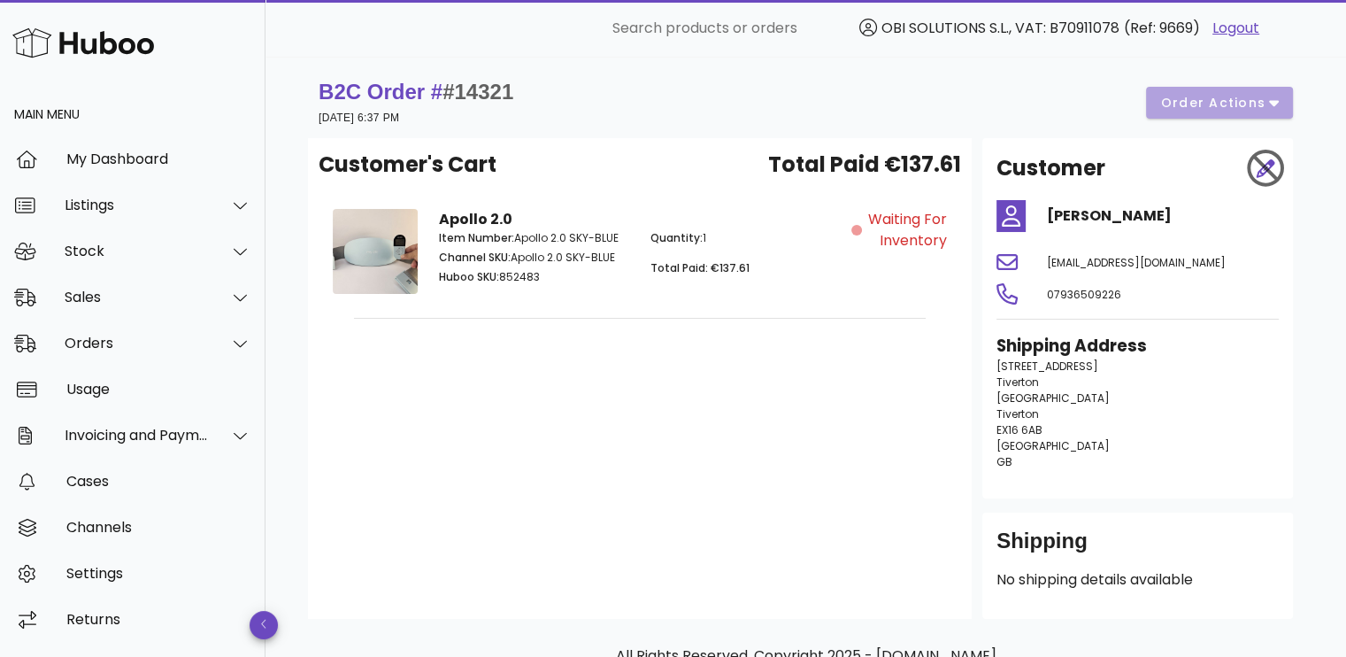
click at [1251, 109] on div "B2C Order # #14321 [DATE] 6:37 PM order actions" at bounding box center [806, 103] width 974 height 50
click at [546, 398] on div "Customer's Cart Total Paid €137.61 Apollo 2.0 Item Number: Apollo 2.0 SKY-BLUE …" at bounding box center [640, 378] width 664 height 481
click at [1258, 169] on div at bounding box center [1264, 168] width 50 height 53
click at [736, 327] on div "Customer's Cart Total Paid €137.61 Apollo 2.0 Item Number: Apollo 2.0 SKY-BLUE …" at bounding box center [640, 378] width 664 height 481
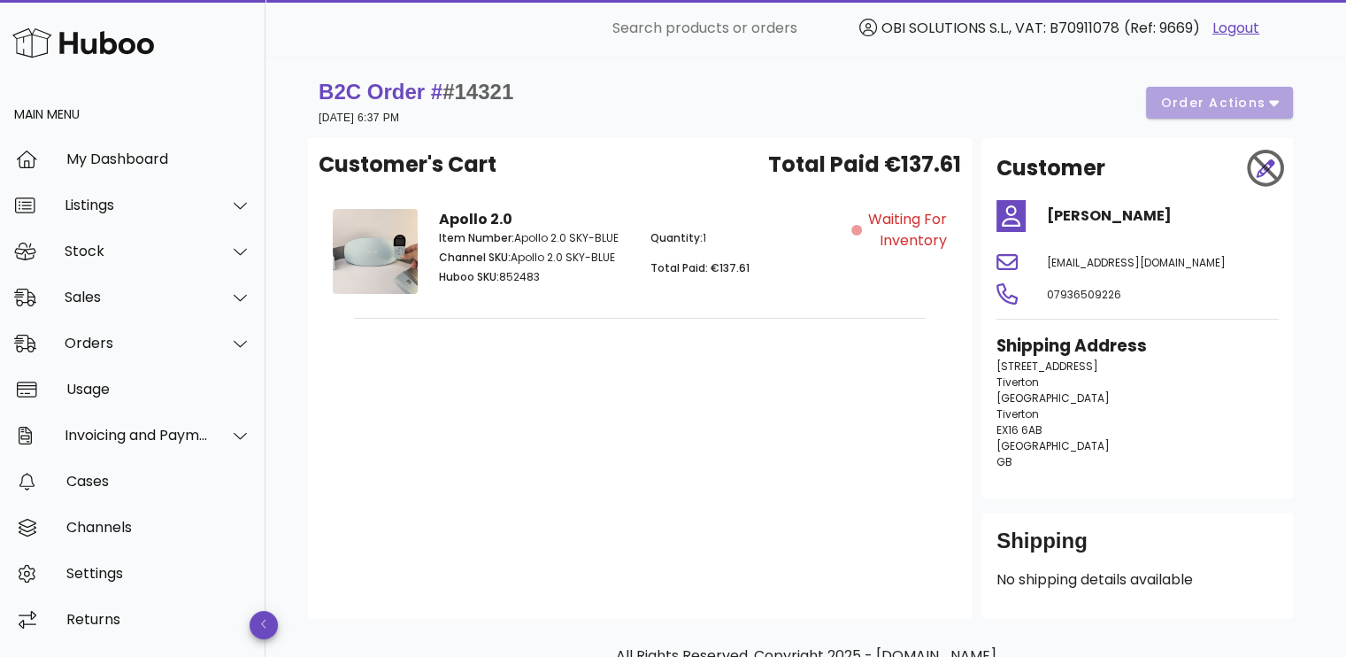
click at [1179, 112] on div "B2C Order # #14321 [DATE] 6:37 PM order actions" at bounding box center [806, 103] width 974 height 50
click at [57, 343] on div "Orders" at bounding box center [133, 343] width 266 height 46
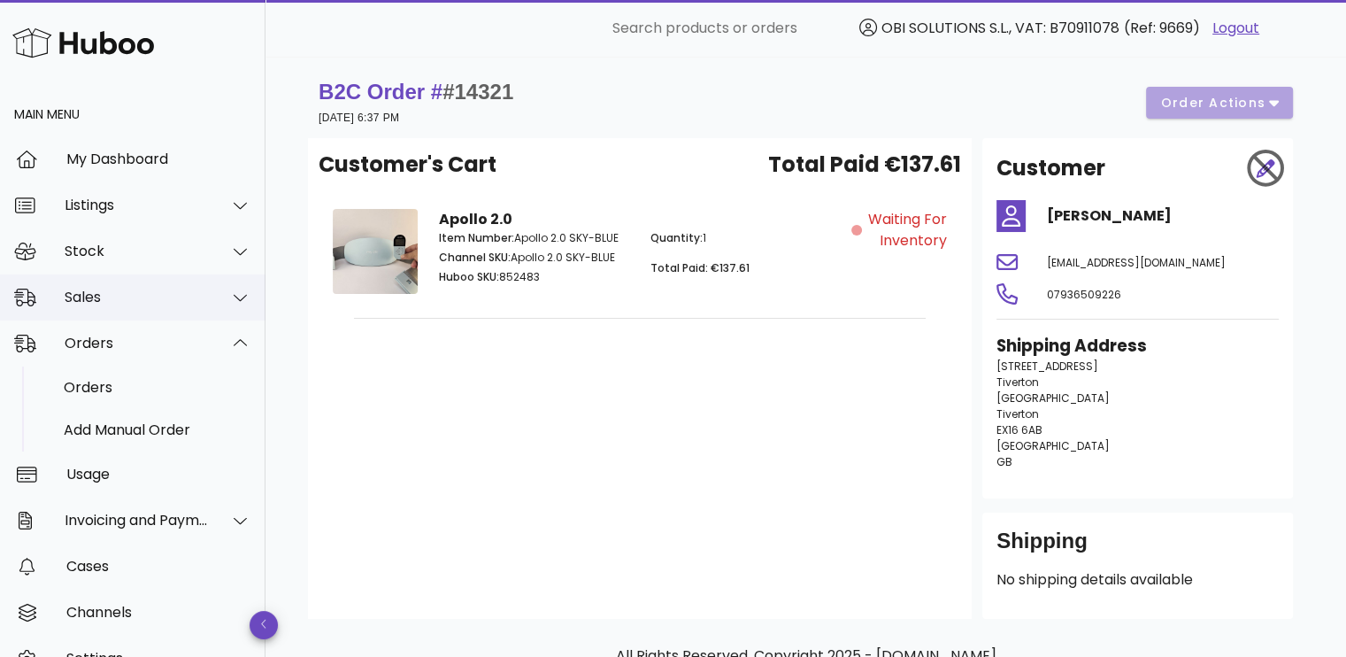
click at [141, 297] on div "Sales" at bounding box center [137, 297] width 144 height 17
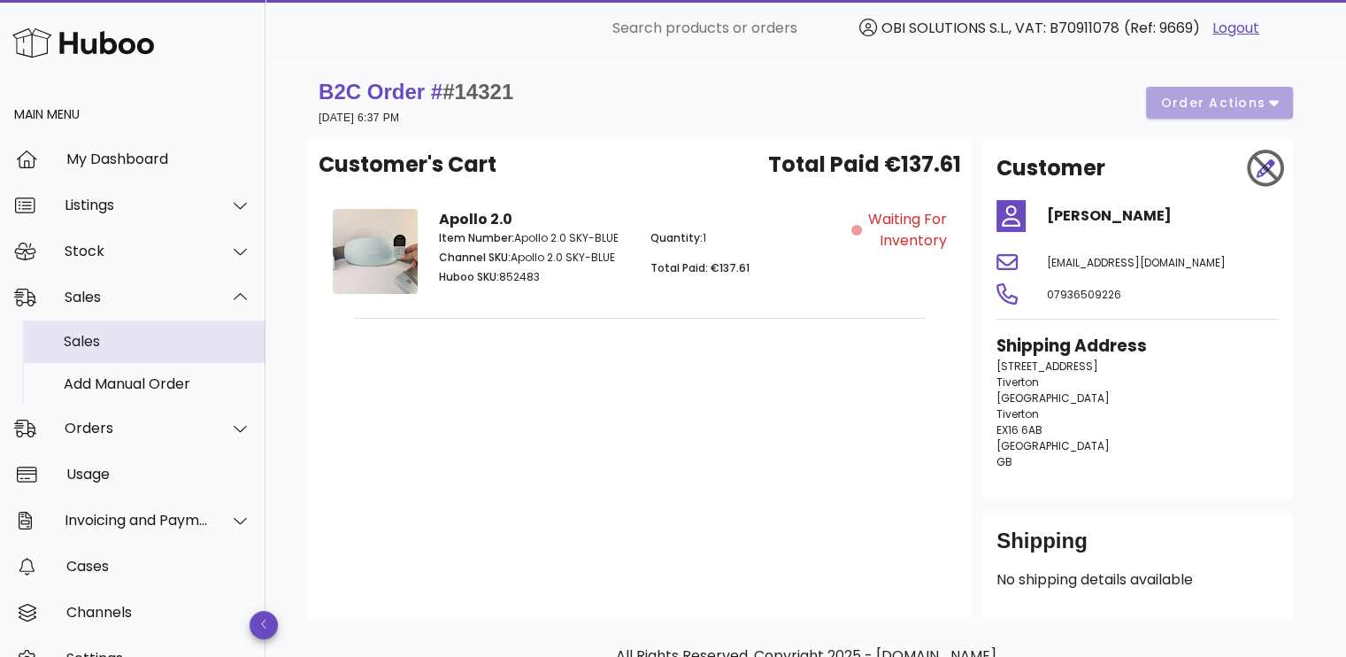
click at [135, 347] on div "Sales" at bounding box center [158, 341] width 188 height 17
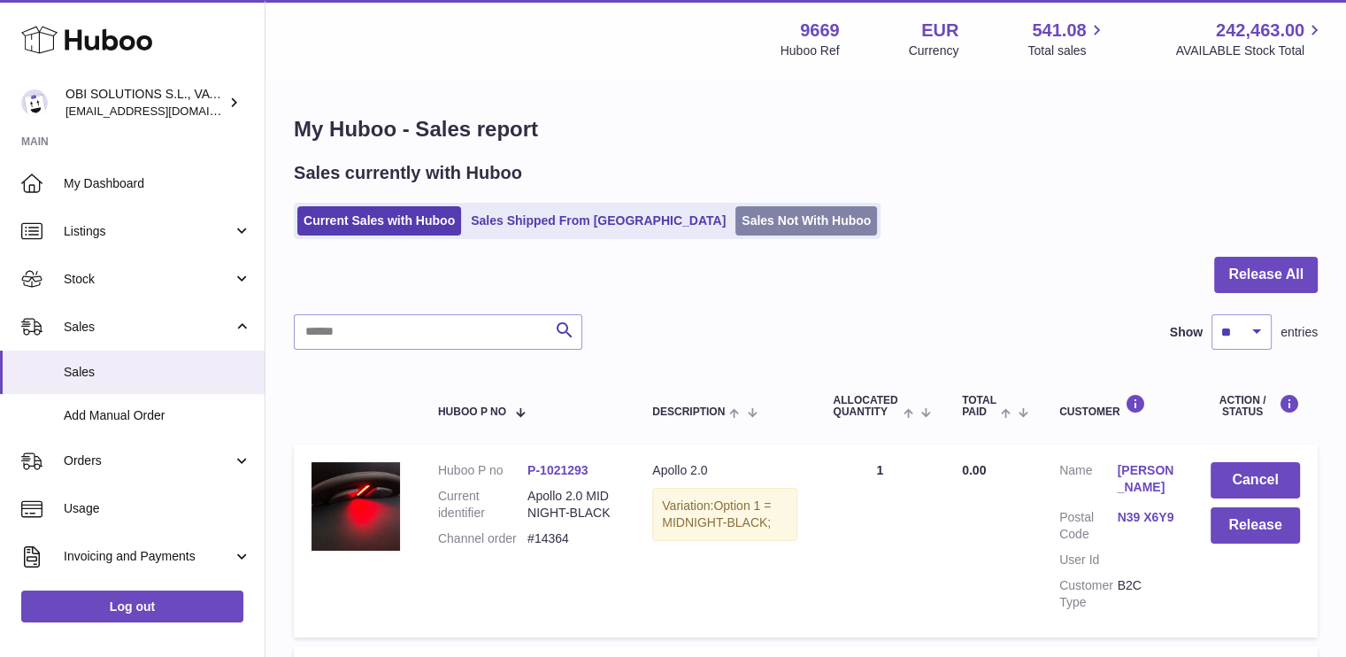
click at [735, 222] on link "Sales Not With Huboo" at bounding box center [806, 220] width 142 height 29
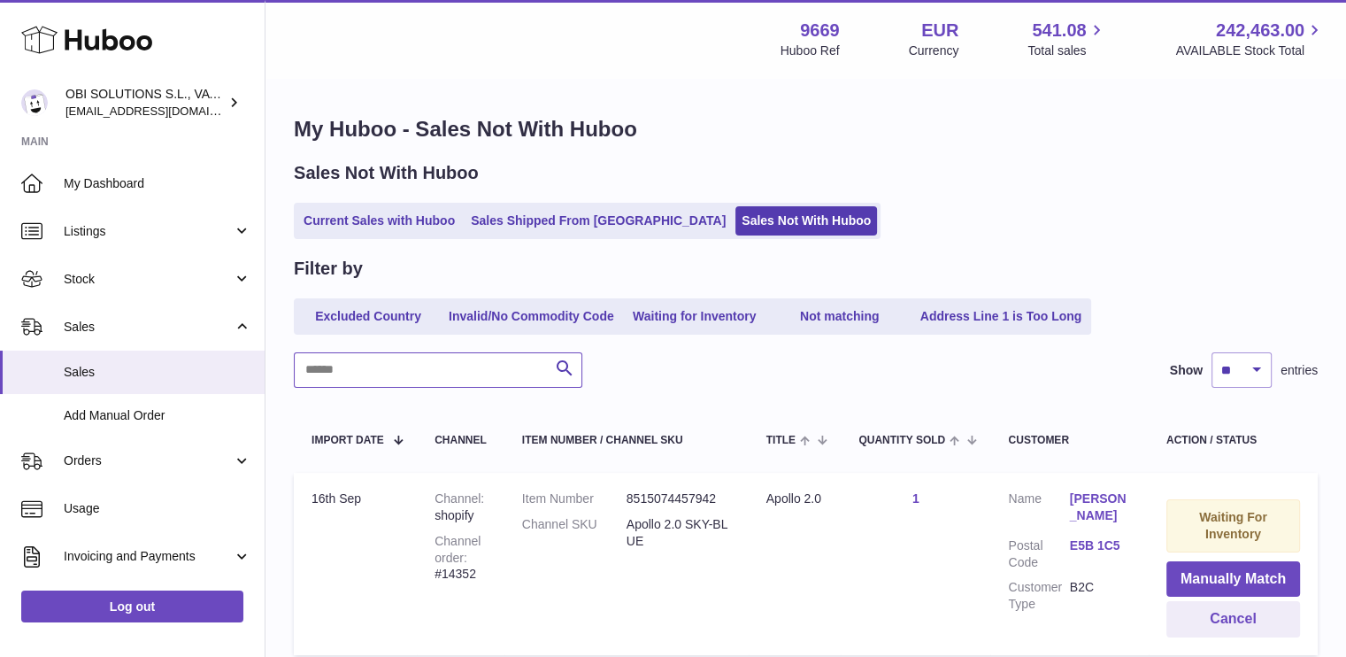
click at [473, 366] on input "text" at bounding box center [438, 369] width 289 height 35
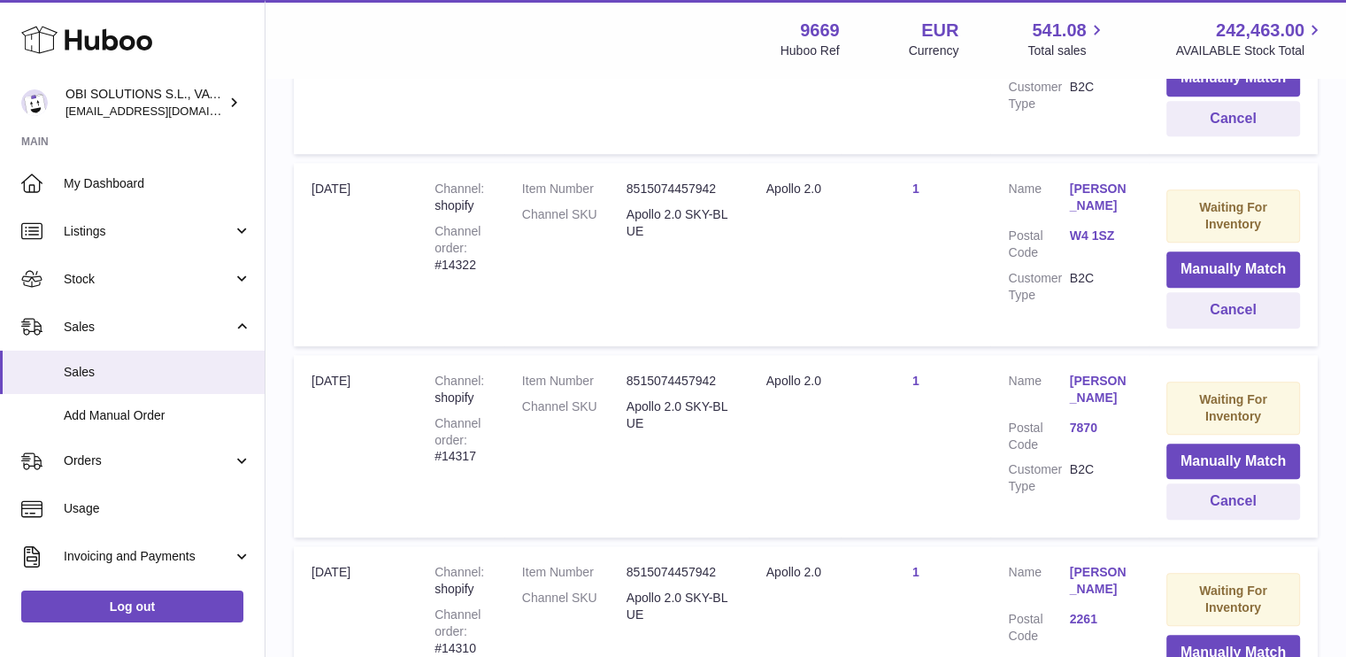
scroll to position [1582, 0]
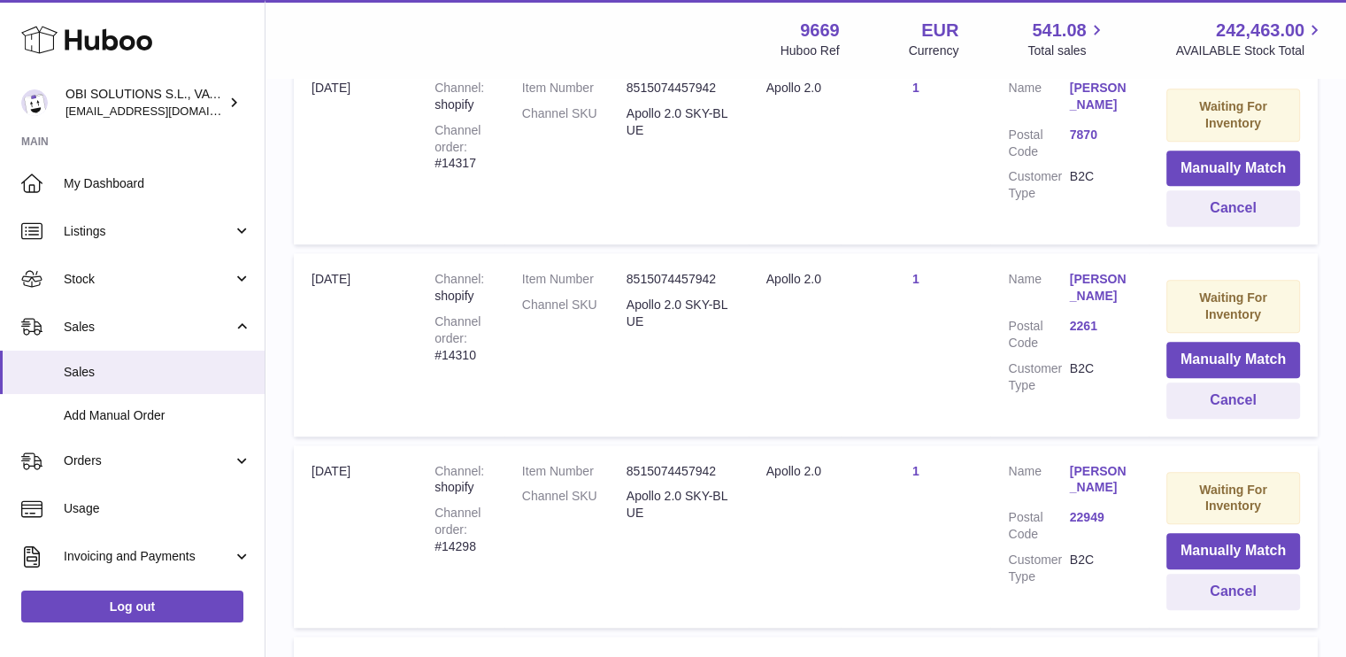
type input "******"
click at [457, 348] on div "Channel order #14310" at bounding box center [461, 338] width 52 height 50
copy div "14310"
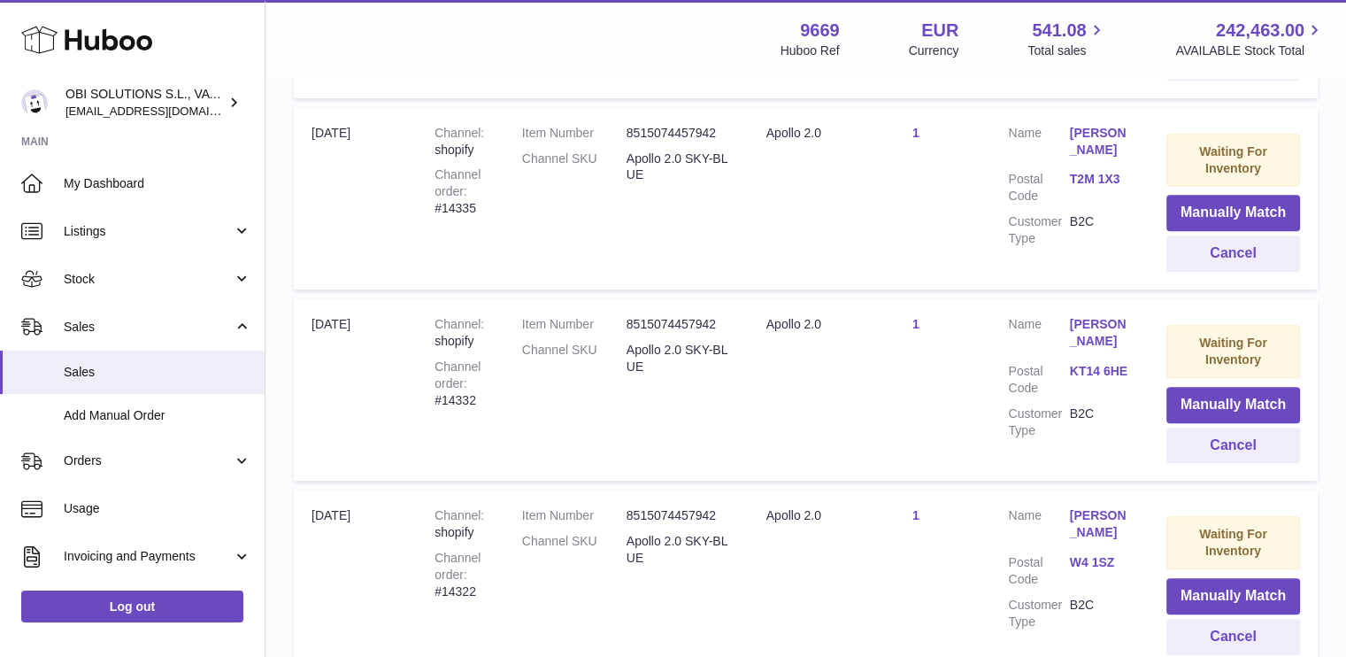
scroll to position [1405, 0]
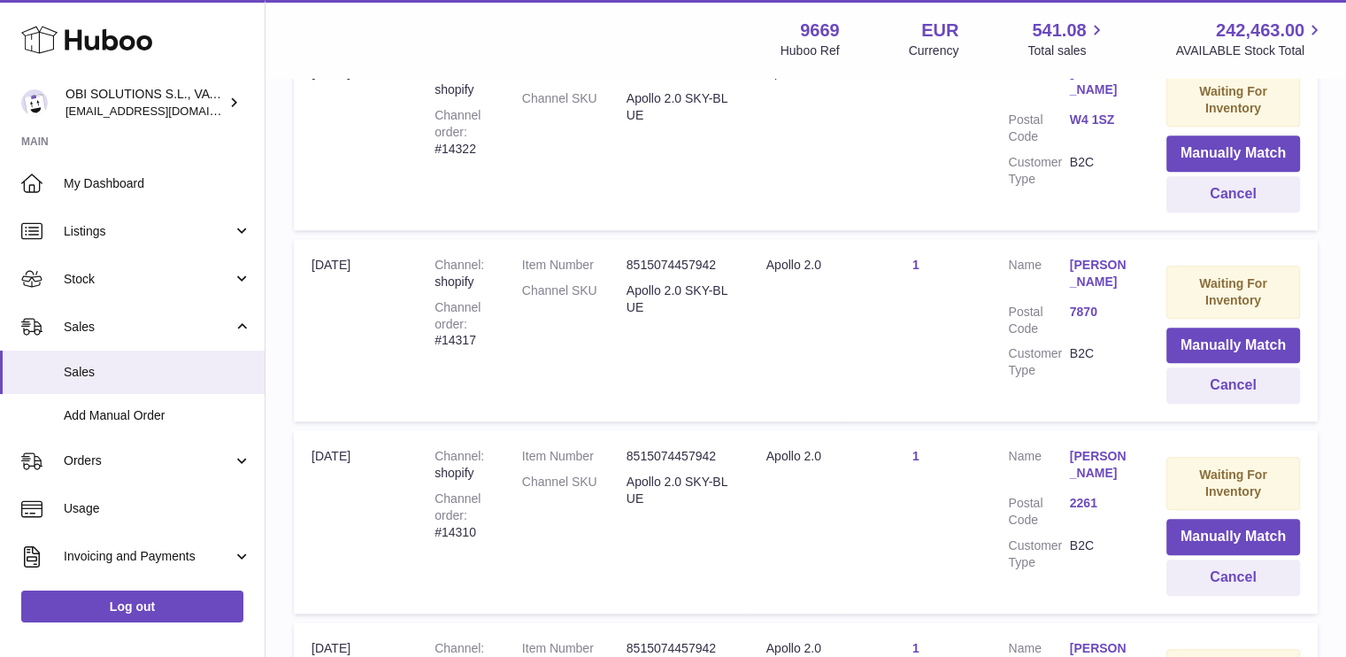
click at [454, 339] on div "Channel order #14317" at bounding box center [461, 324] width 52 height 50
copy div "14317"
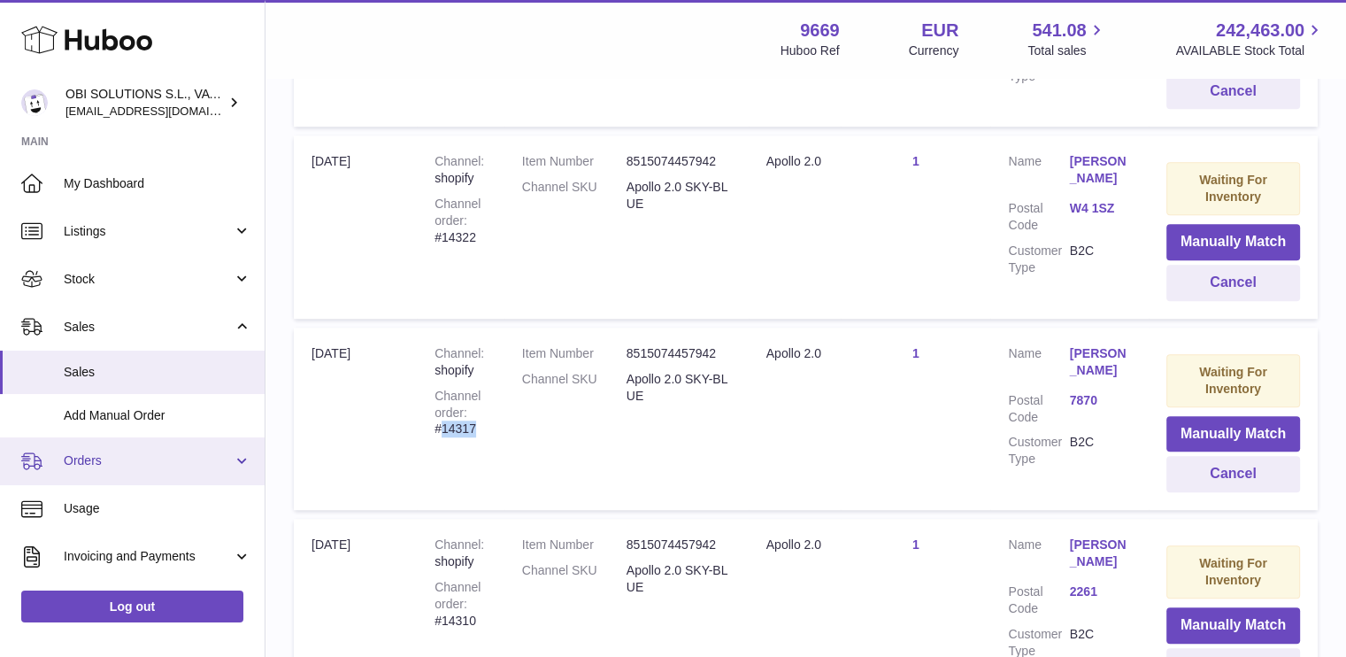
click at [131, 453] on span "Orders" at bounding box center [148, 460] width 169 height 17
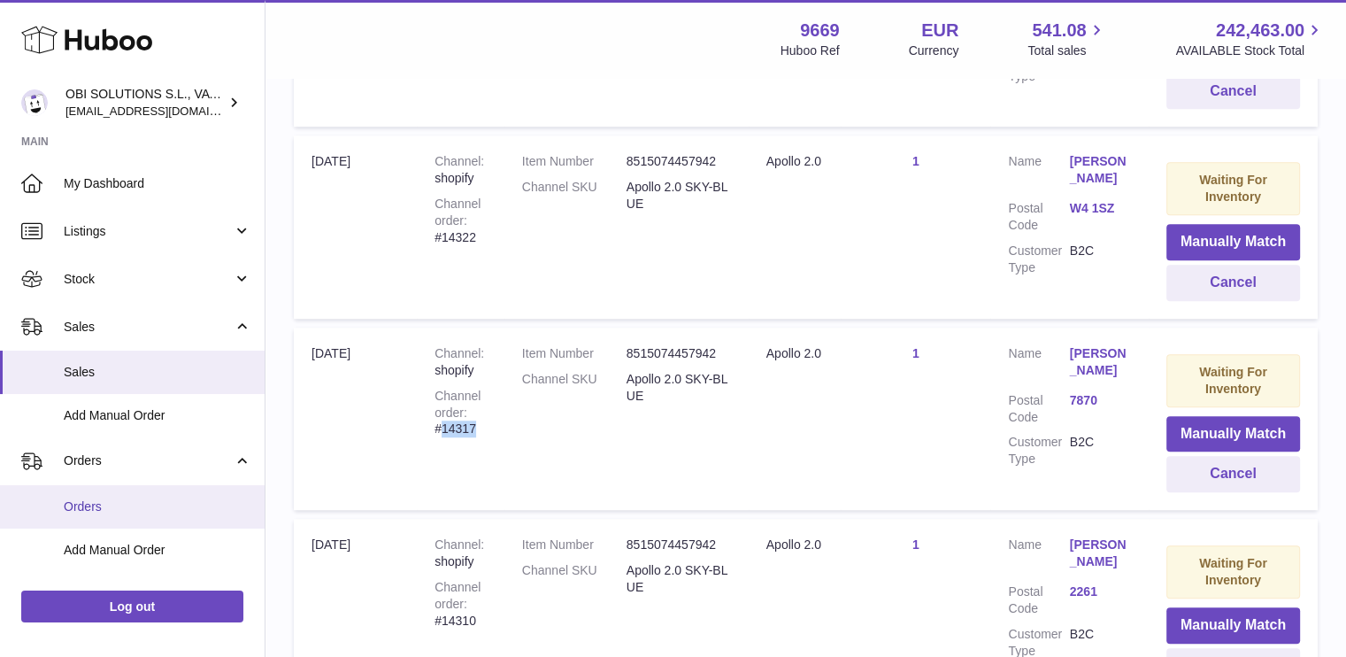
click at [124, 500] on span "Orders" at bounding box center [158, 506] width 188 height 17
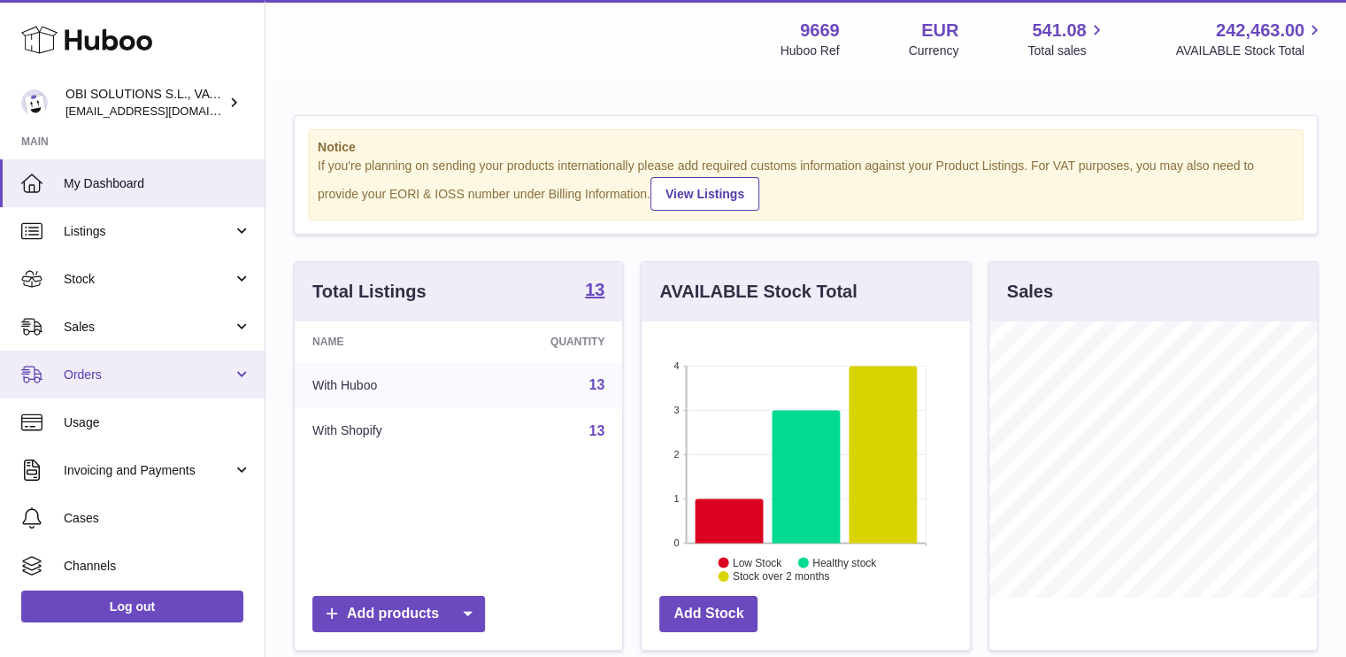
scroll to position [276, 328]
click at [73, 378] on span "Orders" at bounding box center [148, 374] width 169 height 17
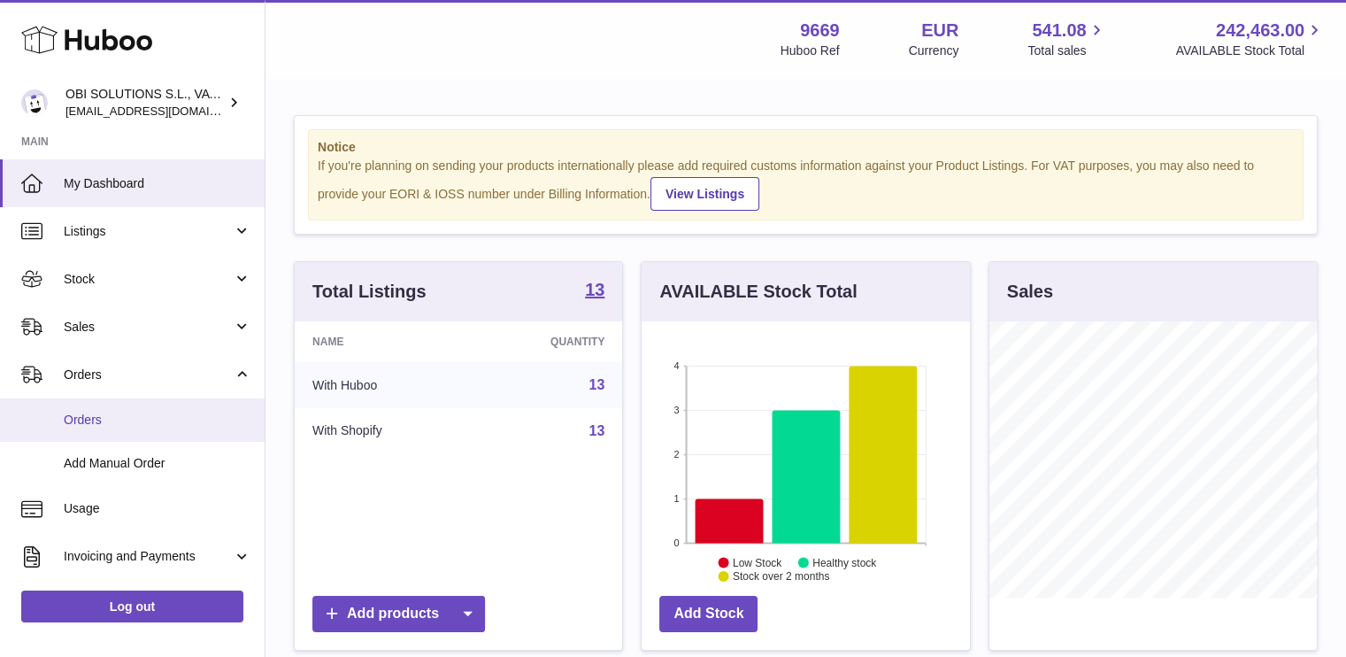
click at [82, 423] on span "Orders" at bounding box center [158, 420] width 188 height 17
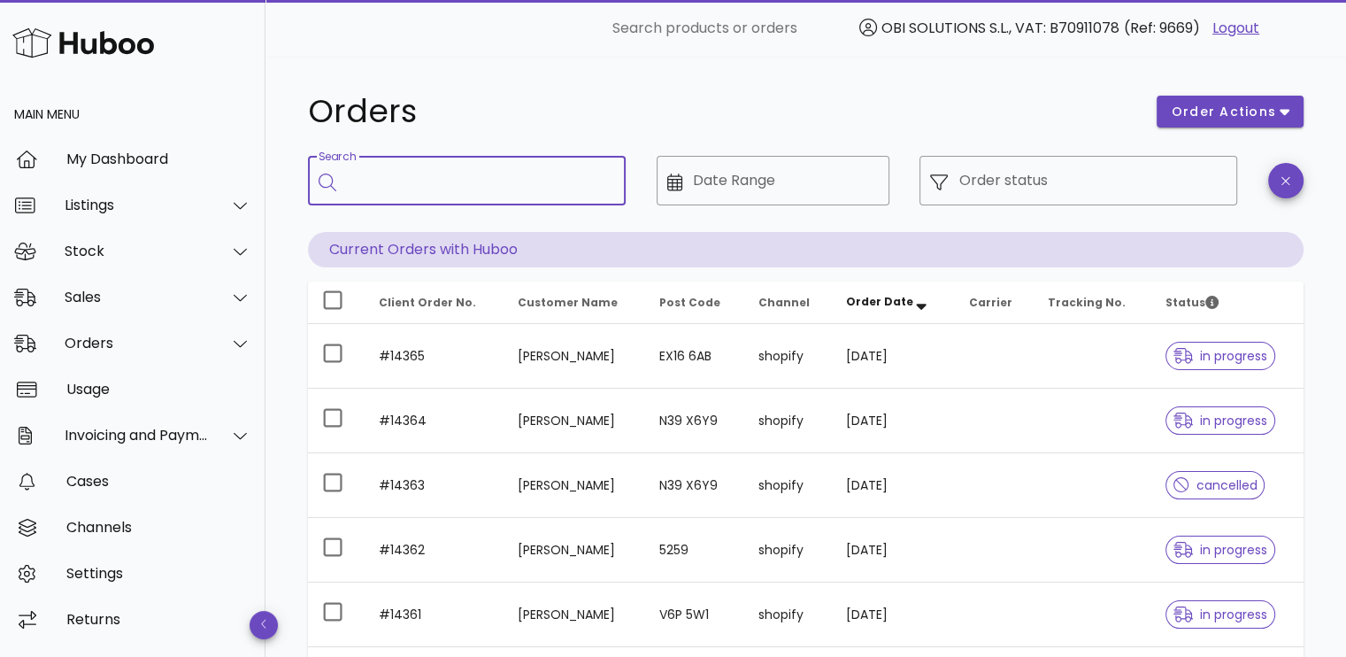
click at [507, 185] on input "Search" at bounding box center [479, 180] width 265 height 28
paste input "*****"
type input "*****"
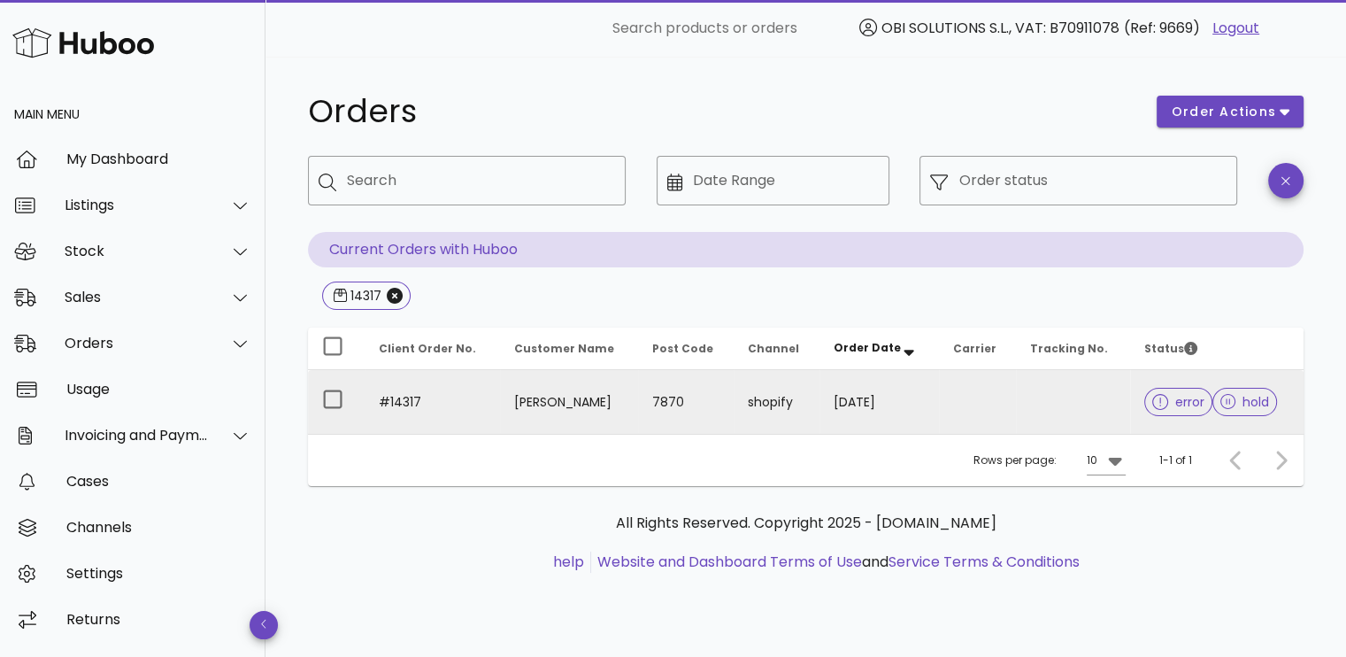
click at [959, 392] on td at bounding box center [977, 402] width 77 height 64
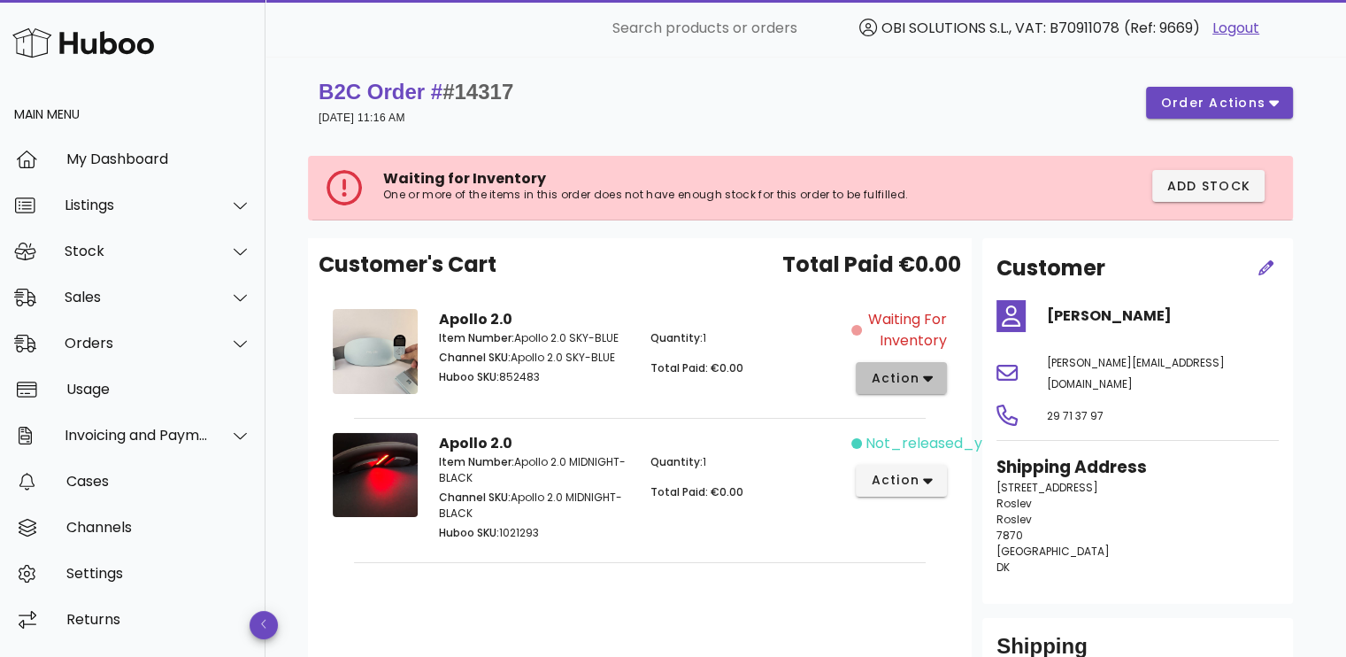
click at [906, 374] on span "action" at bounding box center [895, 378] width 50 height 19
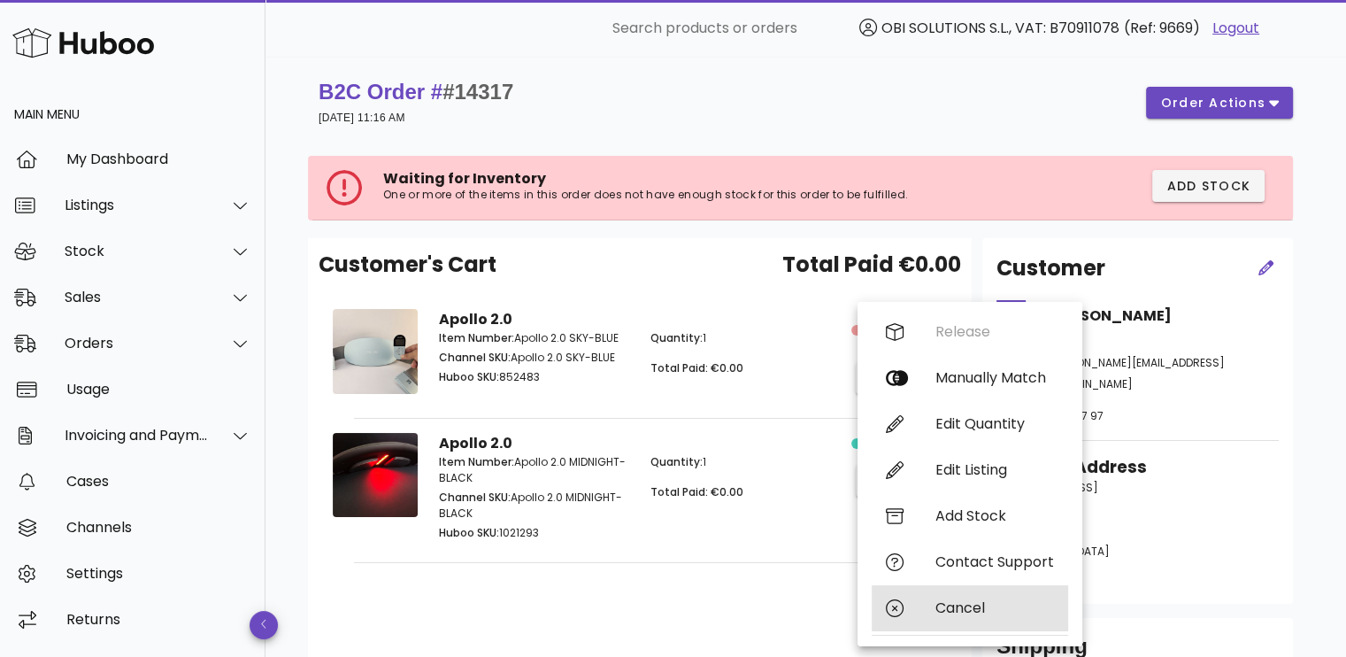
click at [939, 612] on div "Cancel" at bounding box center [995, 607] width 119 height 17
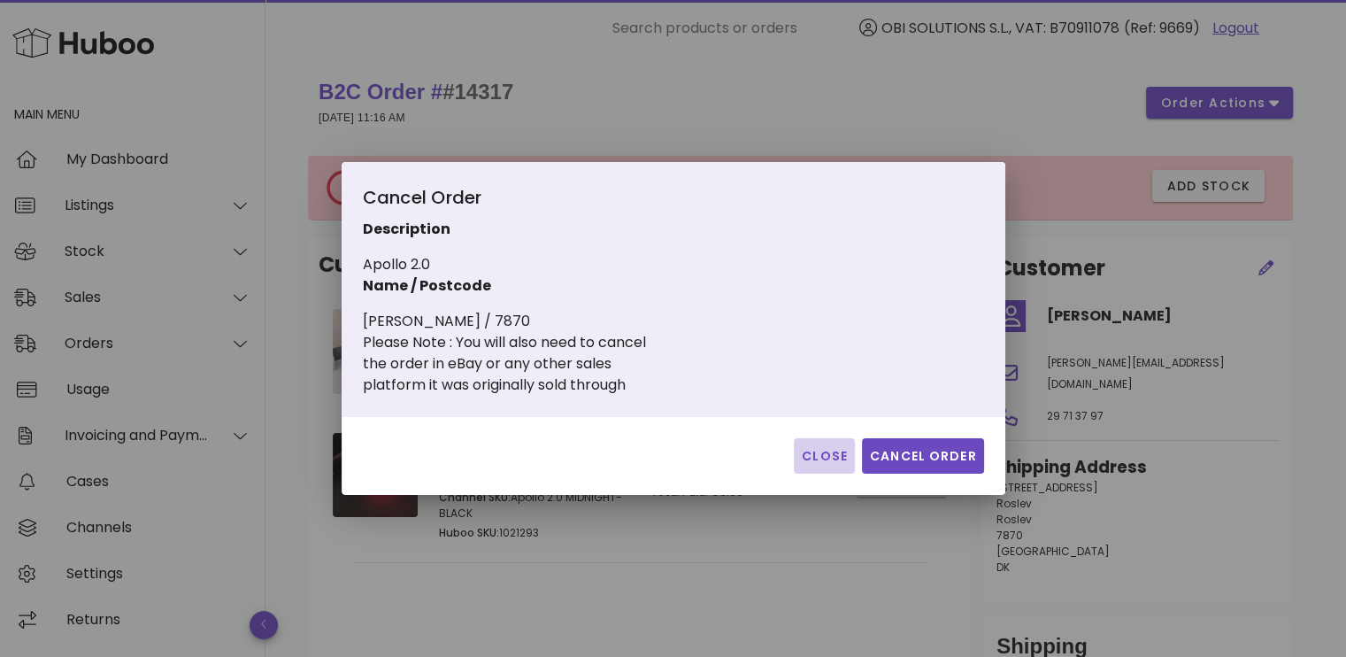
click at [820, 447] on span "Close" at bounding box center [824, 456] width 47 height 19
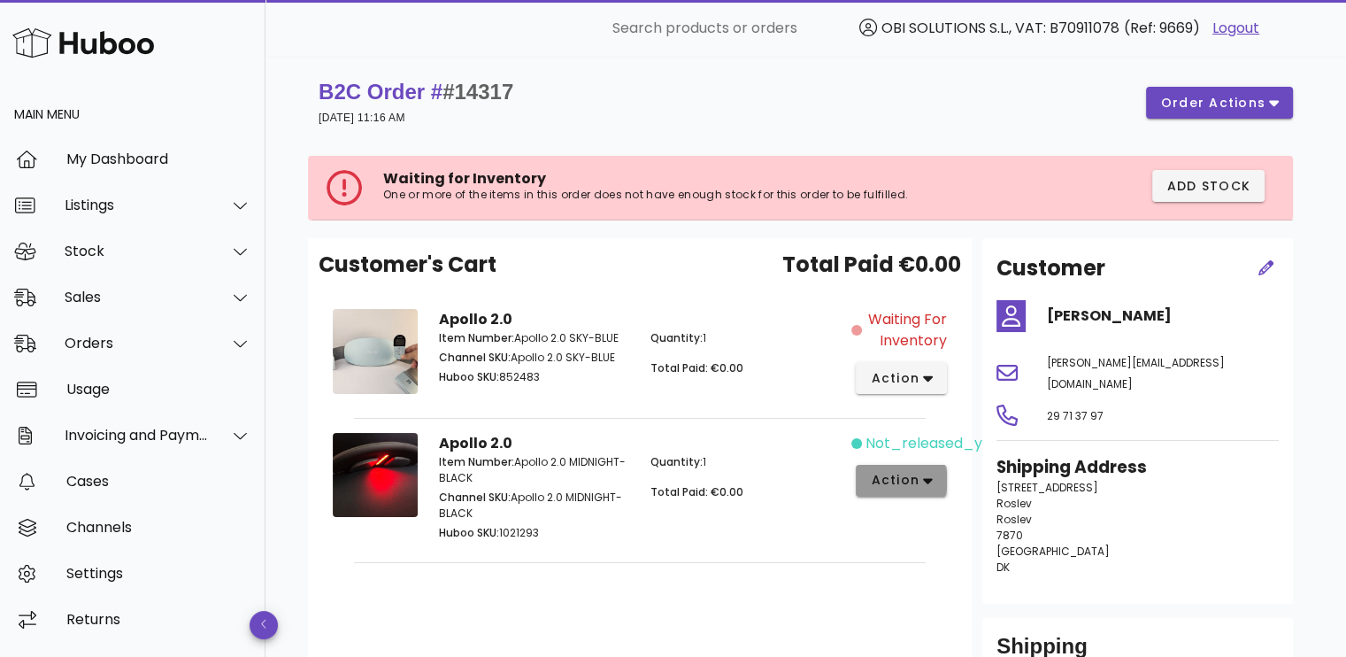
click at [914, 480] on span "action" at bounding box center [895, 480] width 50 height 19
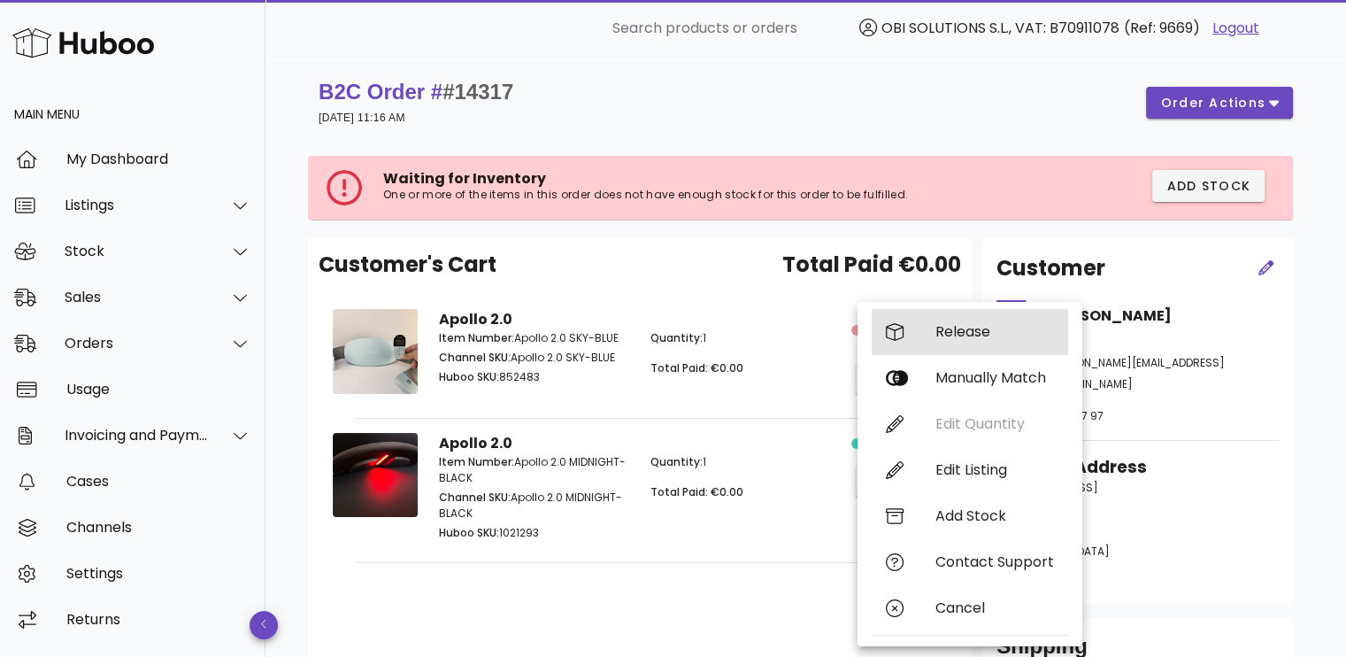
click at [981, 335] on div "Release" at bounding box center [995, 331] width 119 height 17
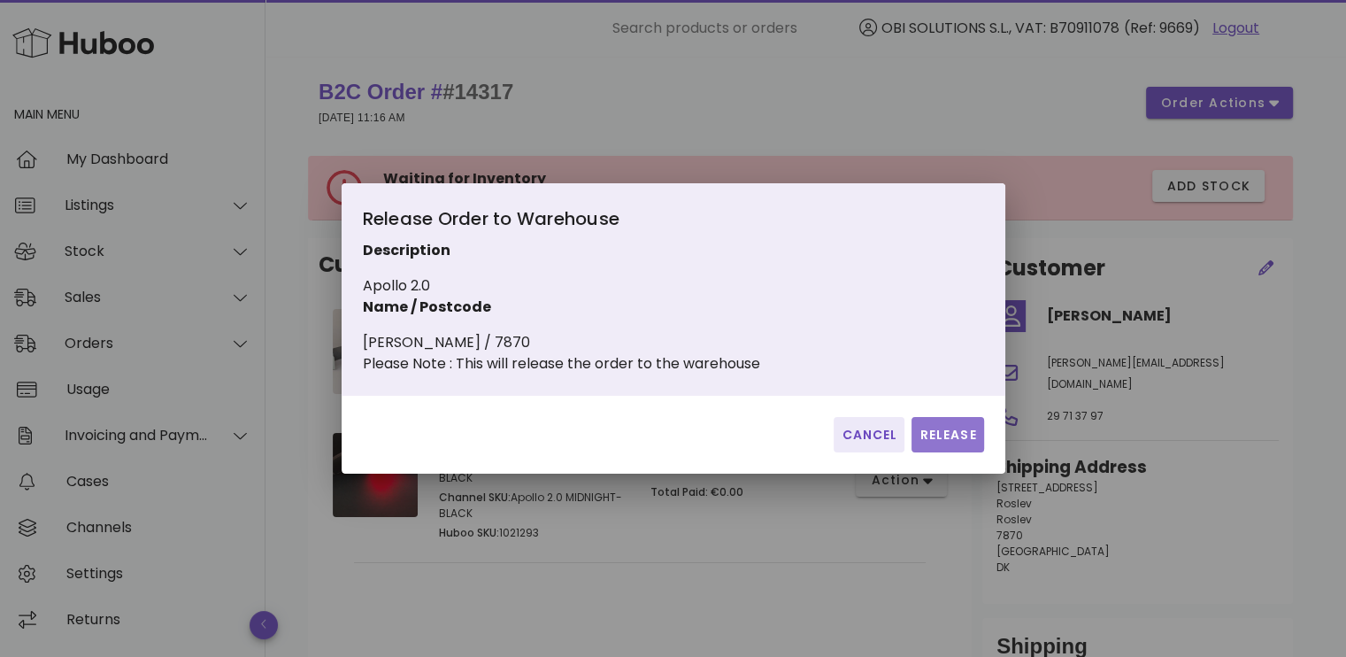
drag, startPoint x: 931, startPoint y: 442, endPoint x: 910, endPoint y: 470, distance: 35.4
click at [917, 471] on div "Cancel Release" at bounding box center [674, 435] width 664 height 78
click at [878, 444] on span "Cancel" at bounding box center [869, 435] width 57 height 19
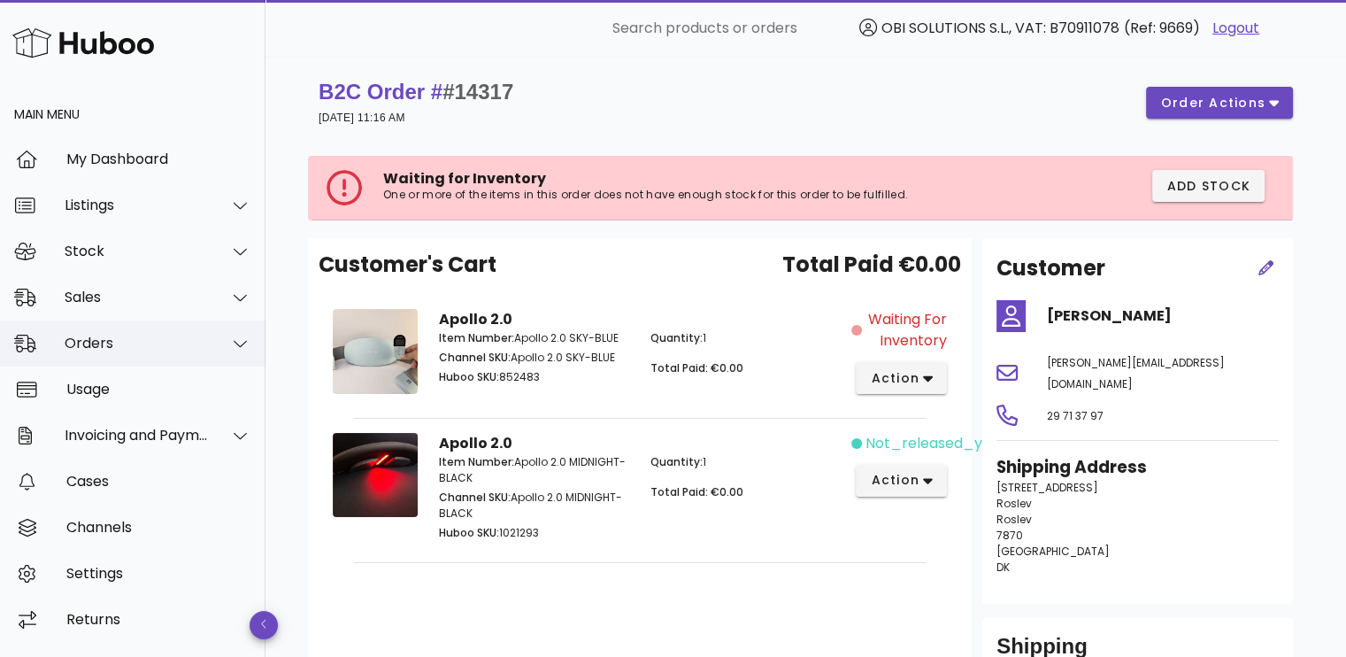
click at [149, 344] on div "Orders" at bounding box center [137, 343] width 144 height 17
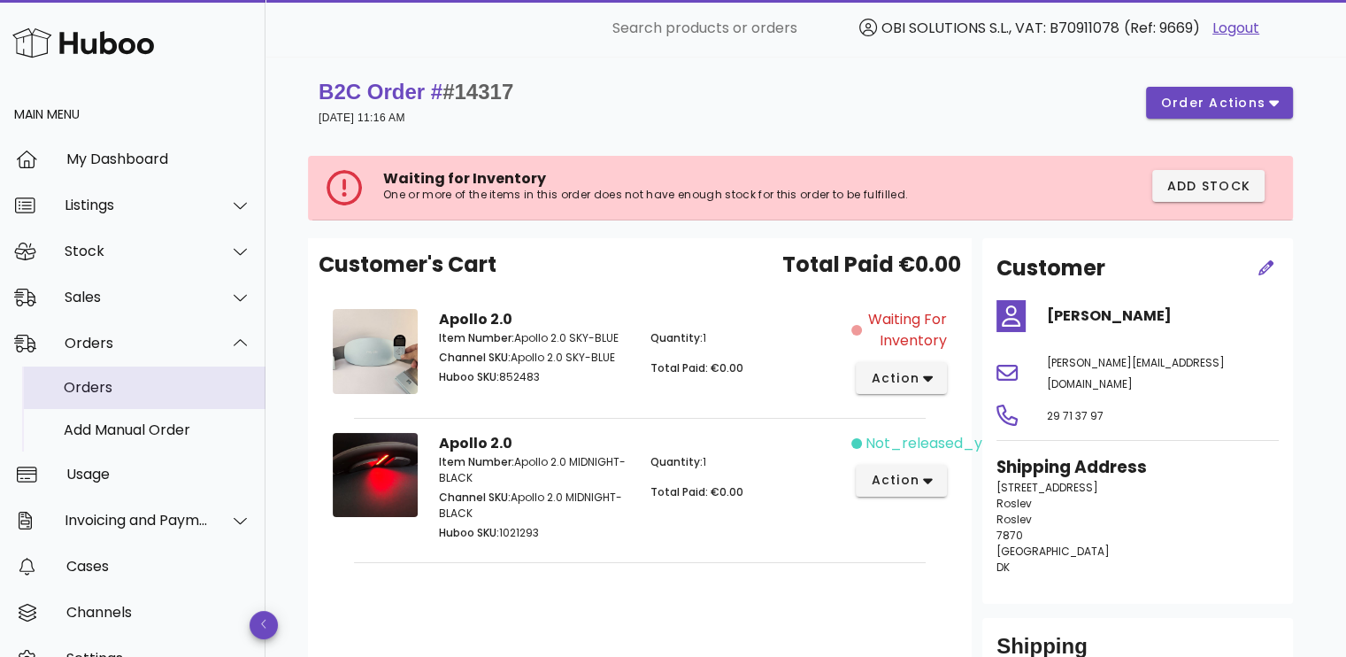
click at [153, 385] on div "Orders" at bounding box center [158, 387] width 188 height 17
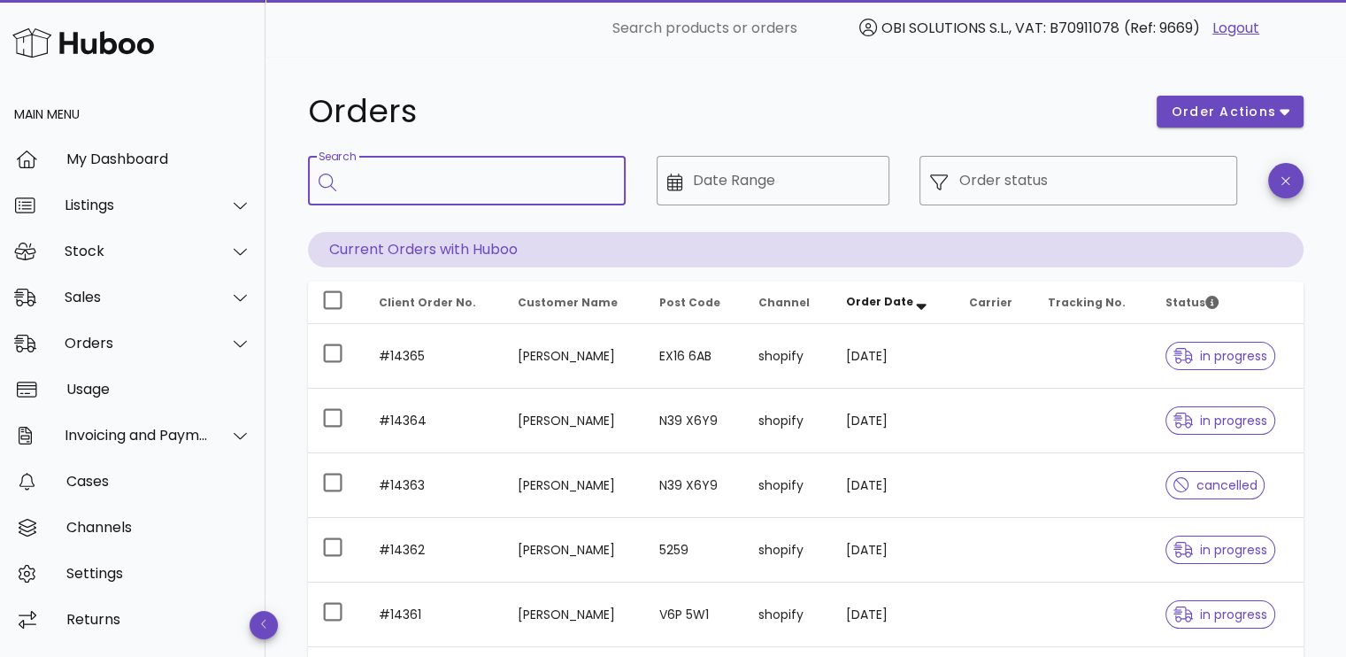
click at [413, 169] on input "Search" at bounding box center [479, 180] width 265 height 28
paste input "*****"
type input "*****"
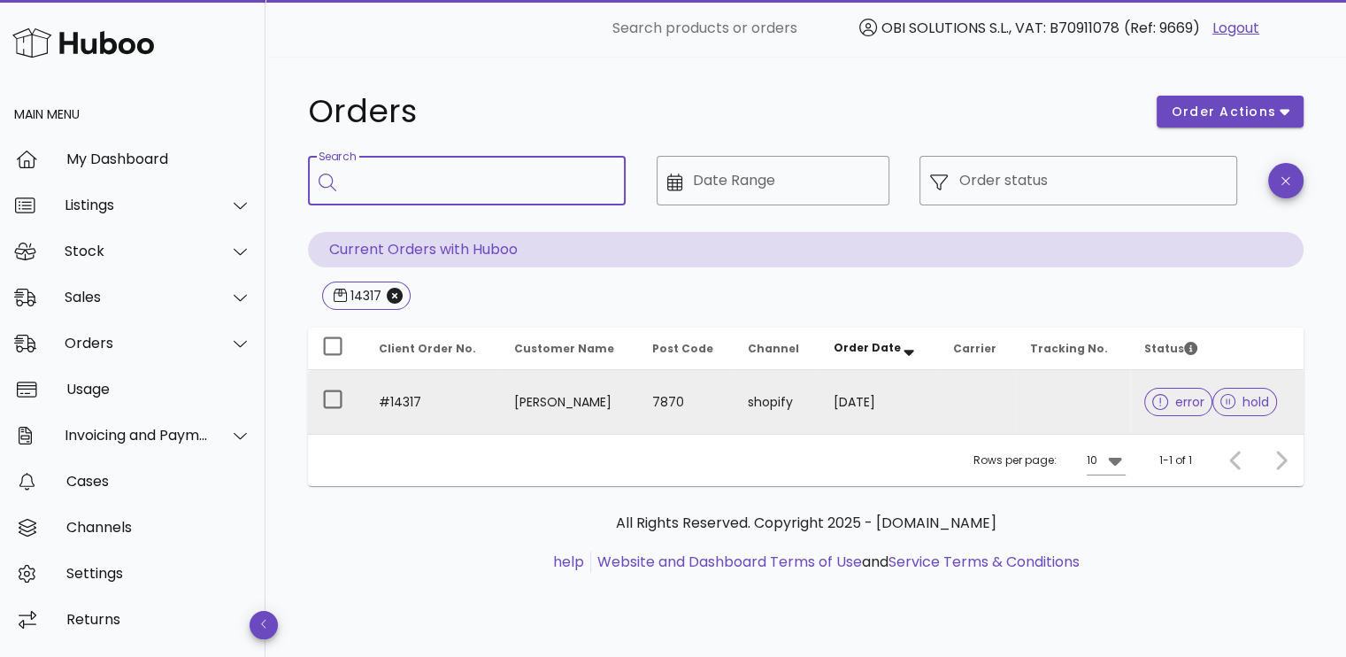
click at [638, 393] on td "7870" at bounding box center [686, 402] width 96 height 64
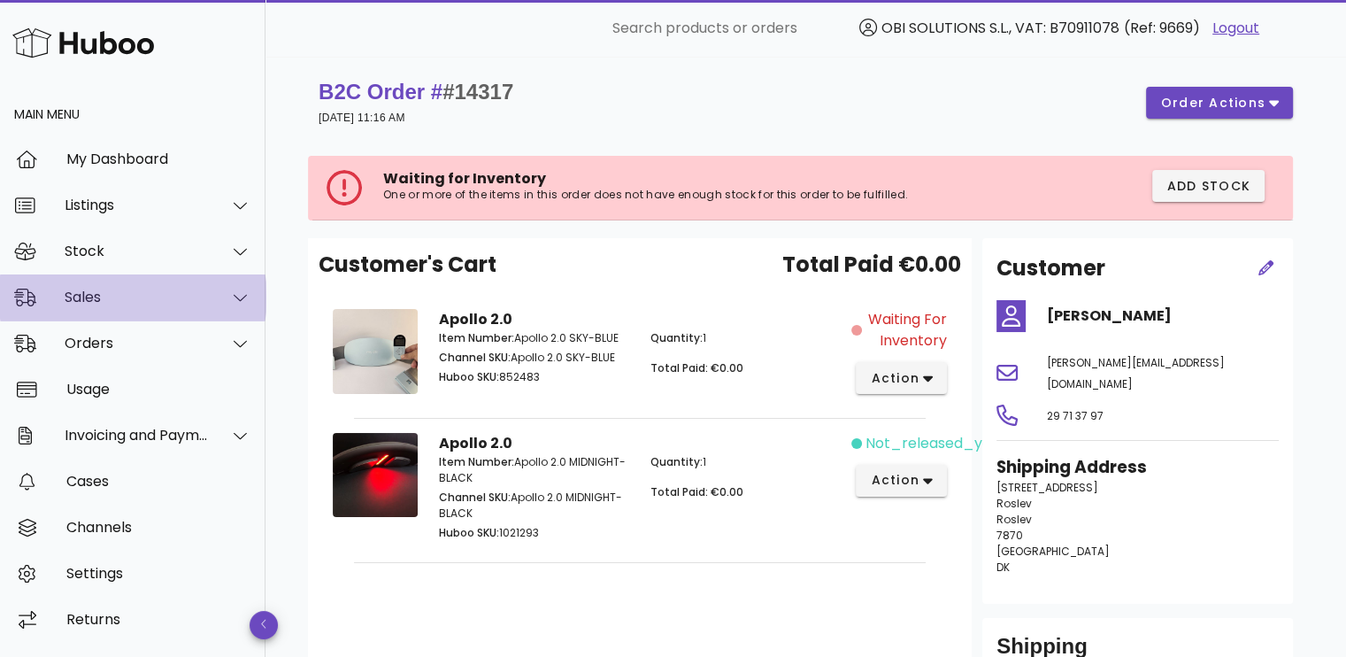
click at [156, 283] on div "Sales" at bounding box center [133, 297] width 266 height 46
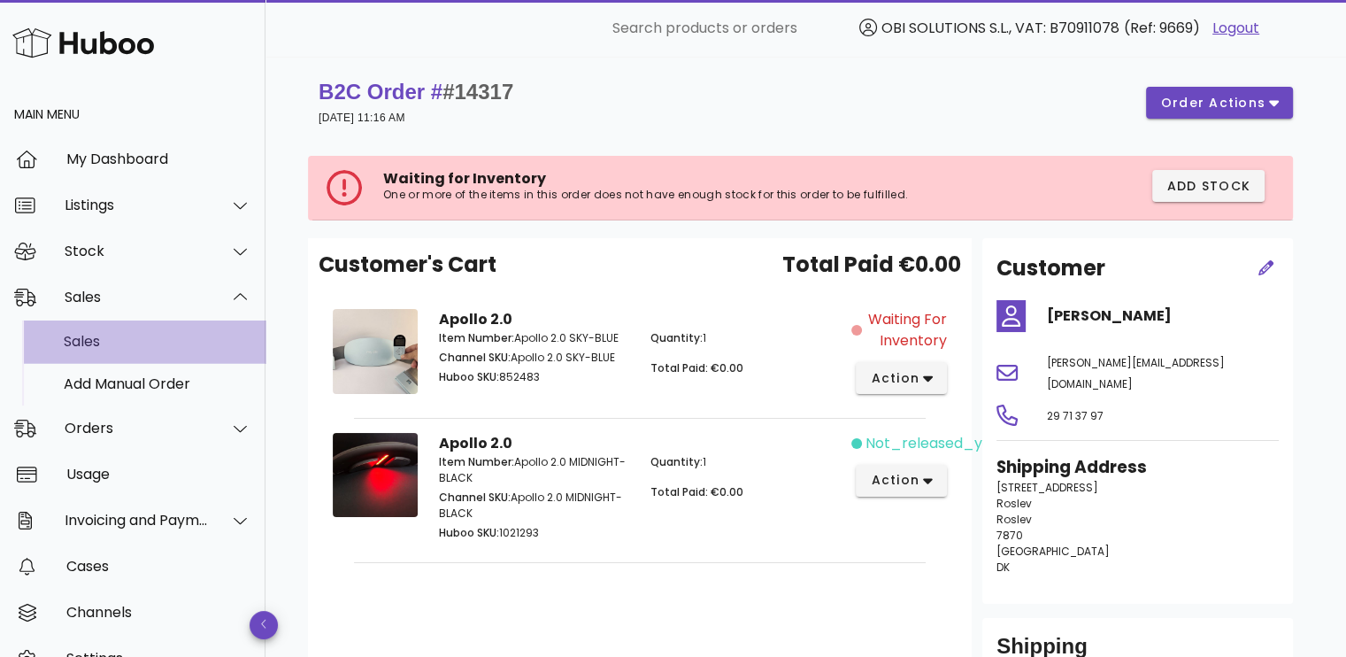
drag, startPoint x: 152, startPoint y: 315, endPoint x: 144, endPoint y: 346, distance: 32.0
click at [144, 346] on div "Sales" at bounding box center [158, 341] width 188 height 17
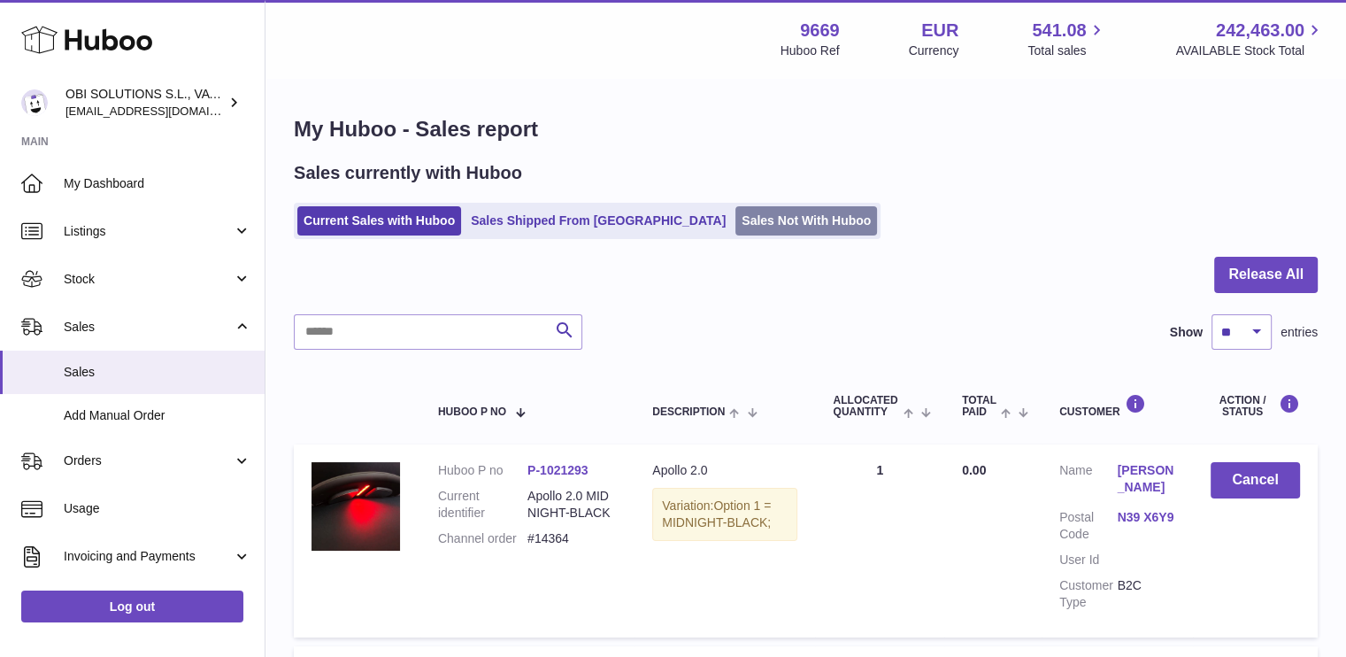
click at [735, 225] on link "Sales Not With Huboo" at bounding box center [806, 220] width 142 height 29
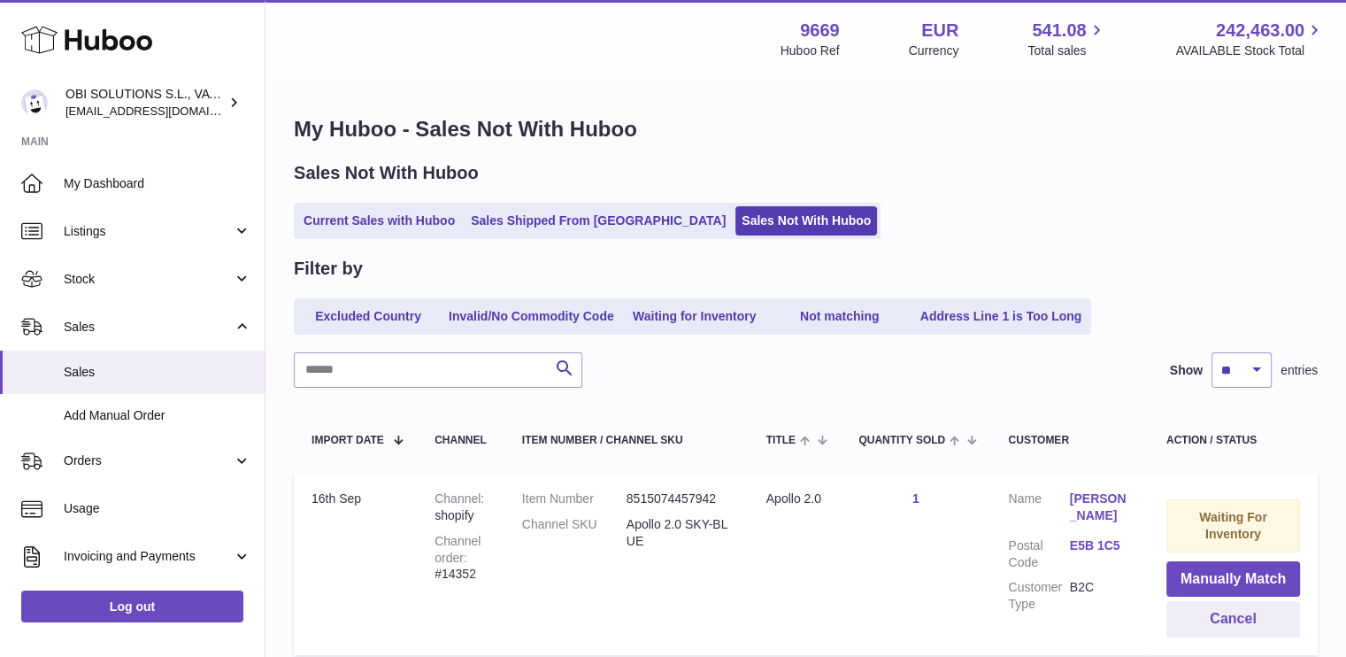
click at [443, 361] on input "text" at bounding box center [438, 369] width 289 height 35
paste input "*****"
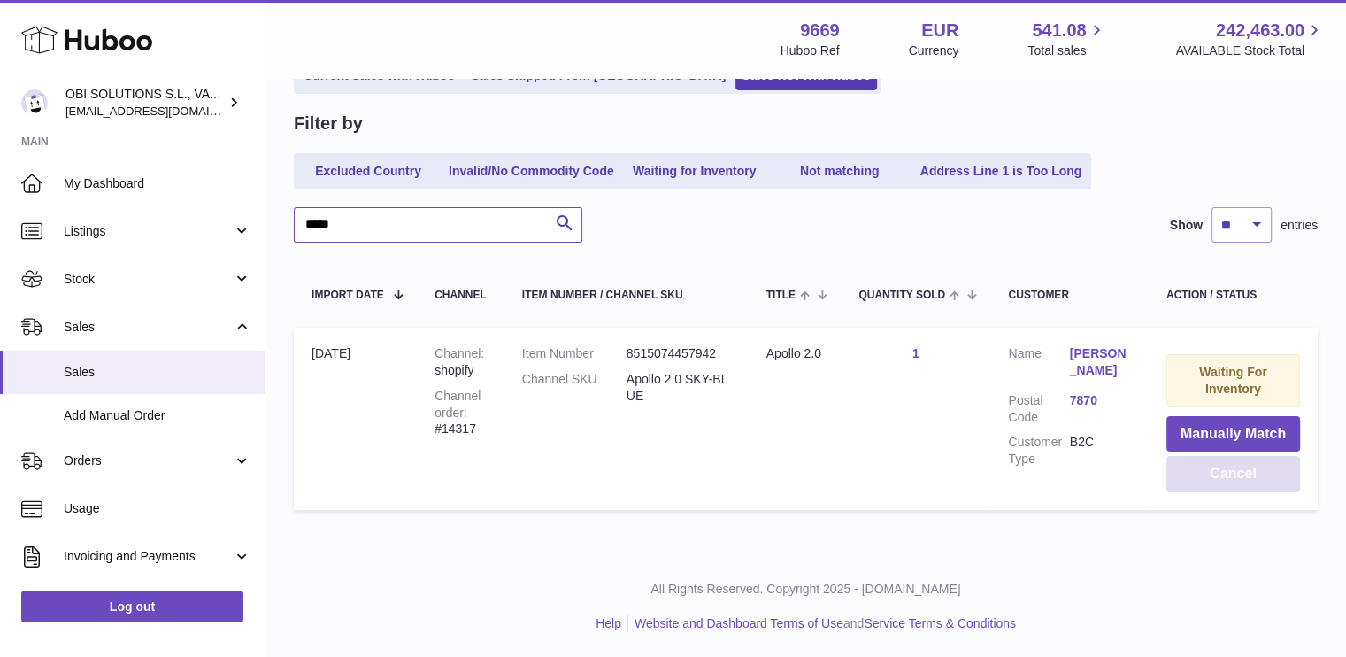
type input "*****"
click at [1219, 479] on button "Cancel" at bounding box center [1234, 474] width 134 height 36
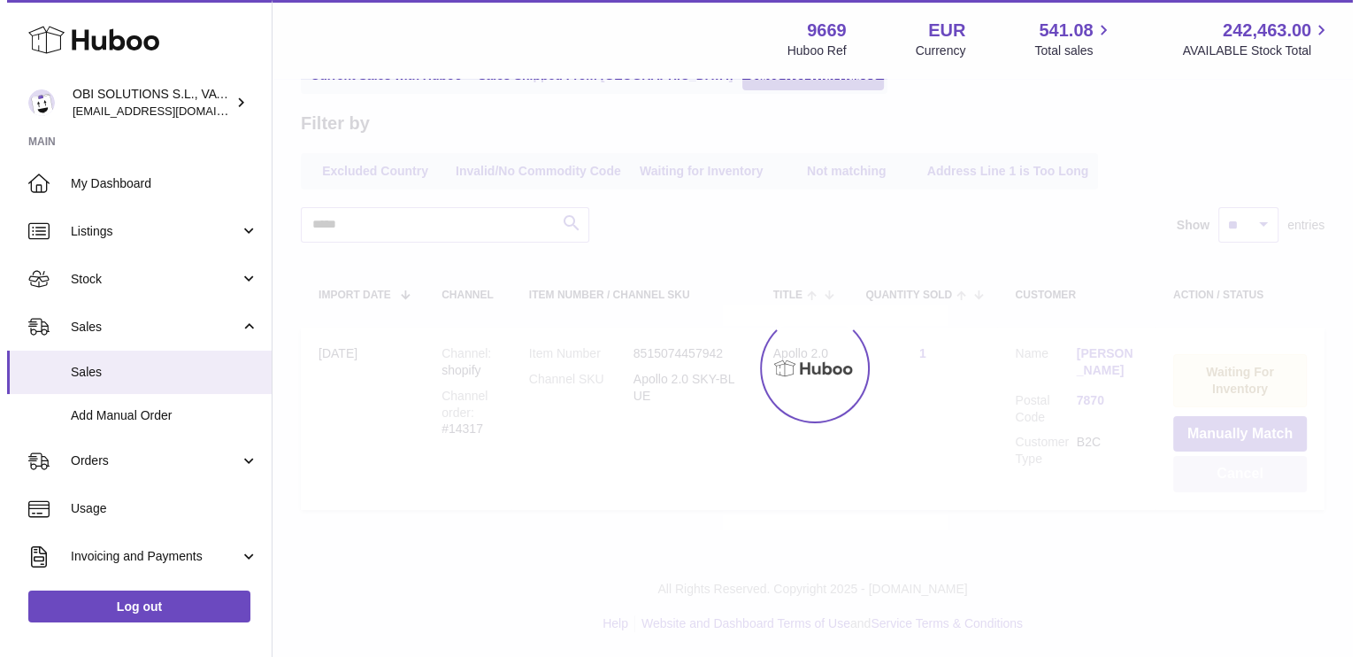
scroll to position [0, 0]
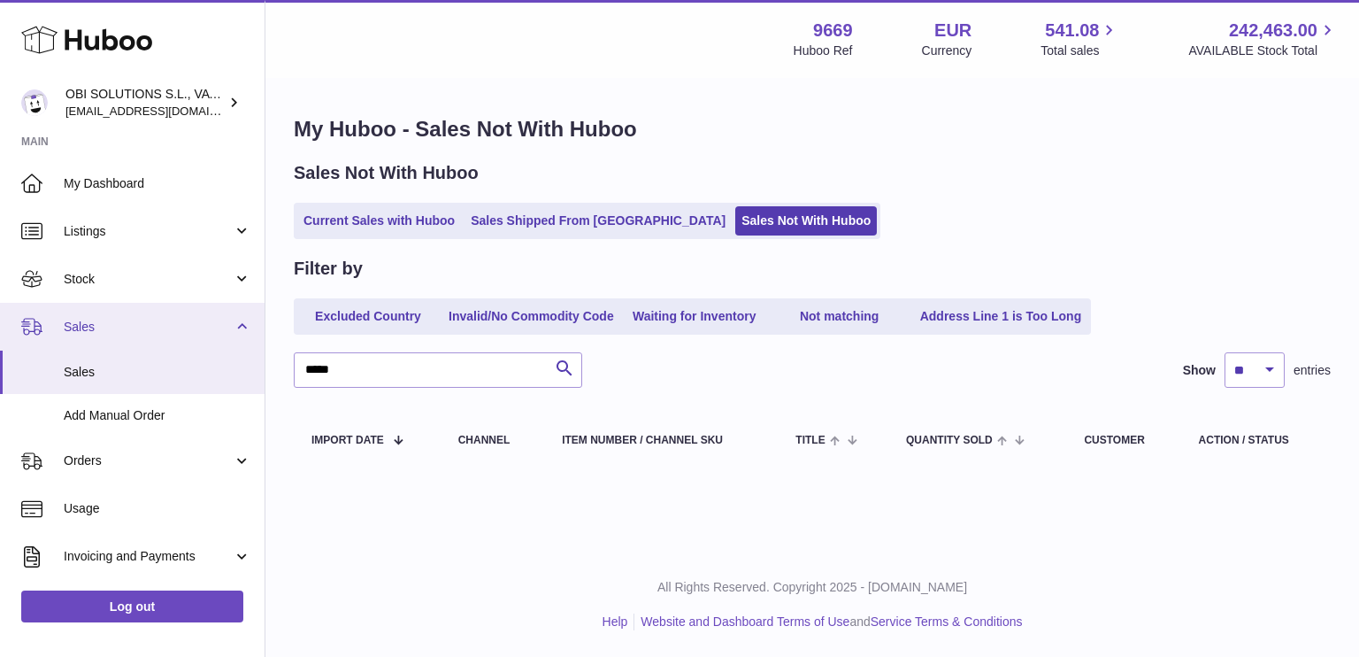
drag, startPoint x: 106, startPoint y: 326, endPoint x: 109, endPoint y: 340, distance: 14.4
click at [106, 325] on span "Sales" at bounding box center [148, 327] width 169 height 17
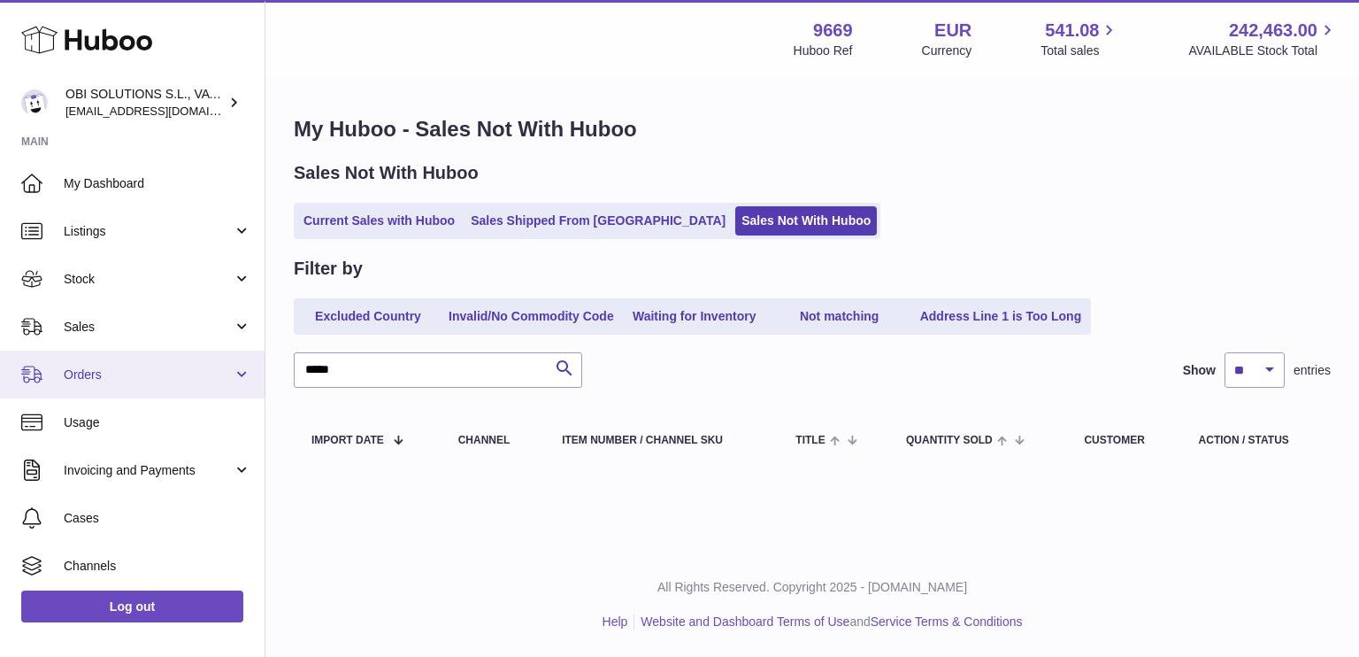
click at [104, 387] on link "Orders" at bounding box center [132, 374] width 265 height 48
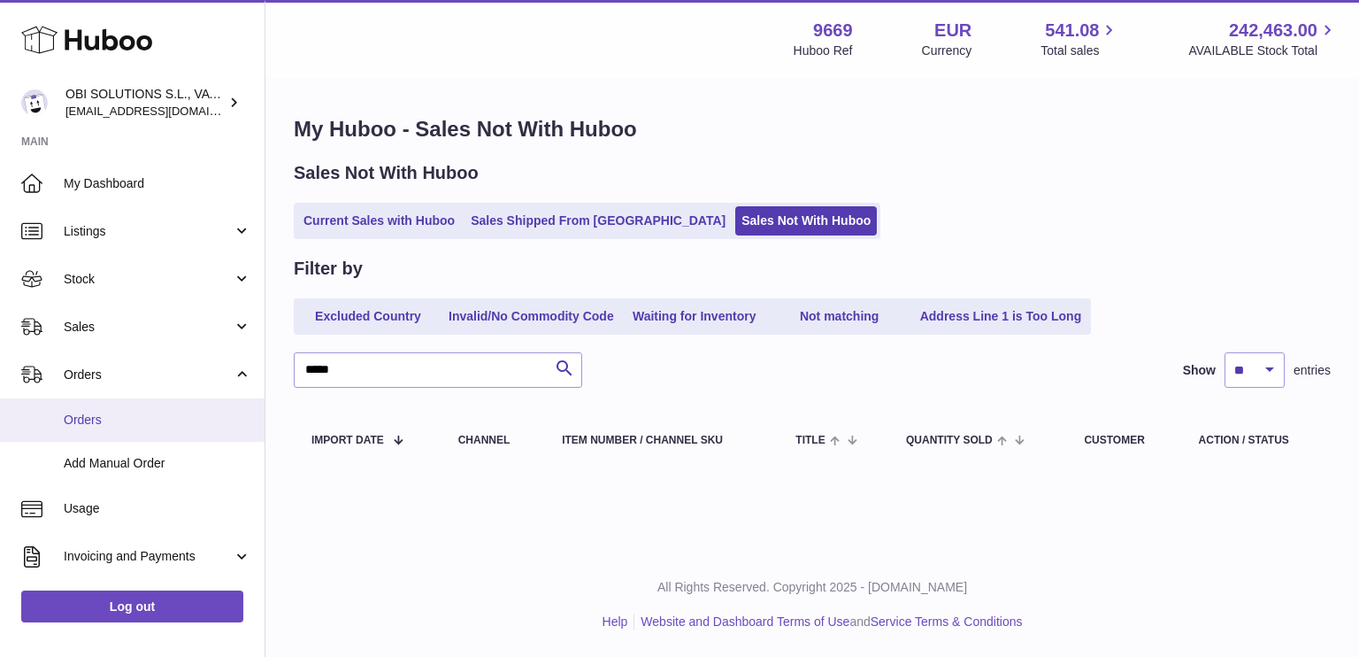
click at [99, 426] on span "Orders" at bounding box center [158, 420] width 188 height 17
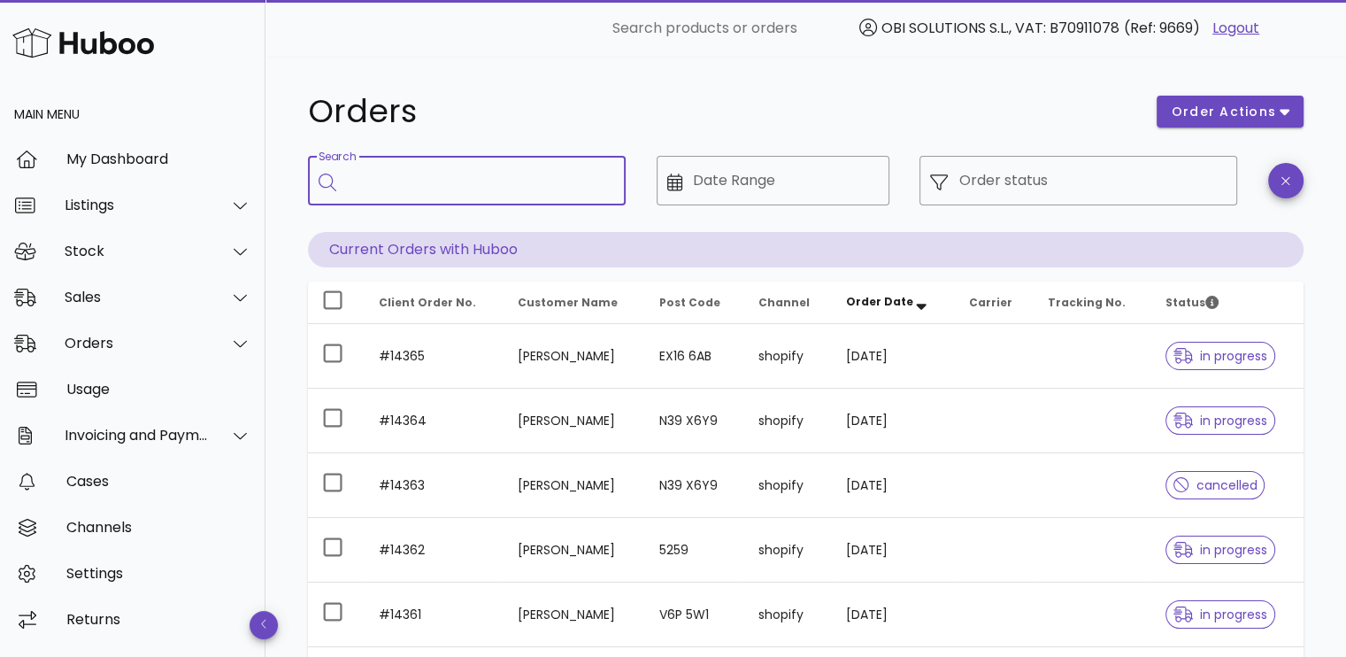
click at [427, 180] on input "Search" at bounding box center [479, 180] width 265 height 28
paste input "*****"
type input "*****"
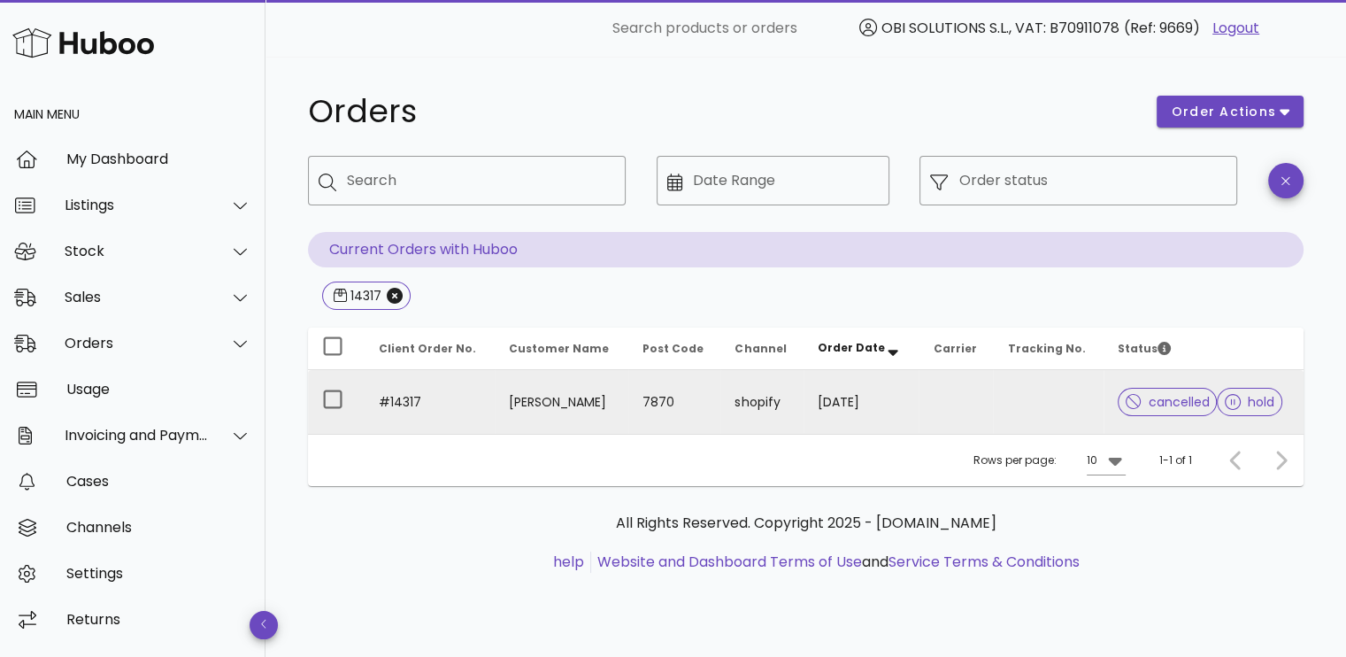
click at [993, 385] on td at bounding box center [1048, 402] width 110 height 64
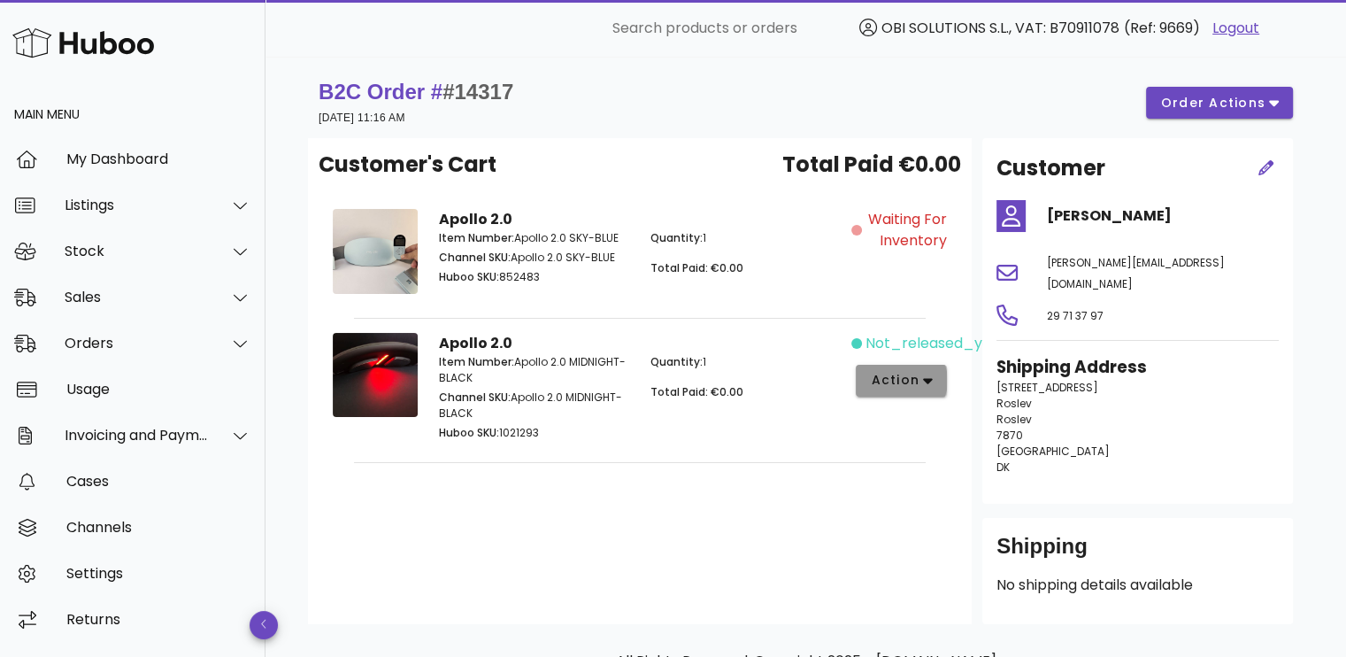
click at [926, 389] on button "action" at bounding box center [901, 381] width 91 height 32
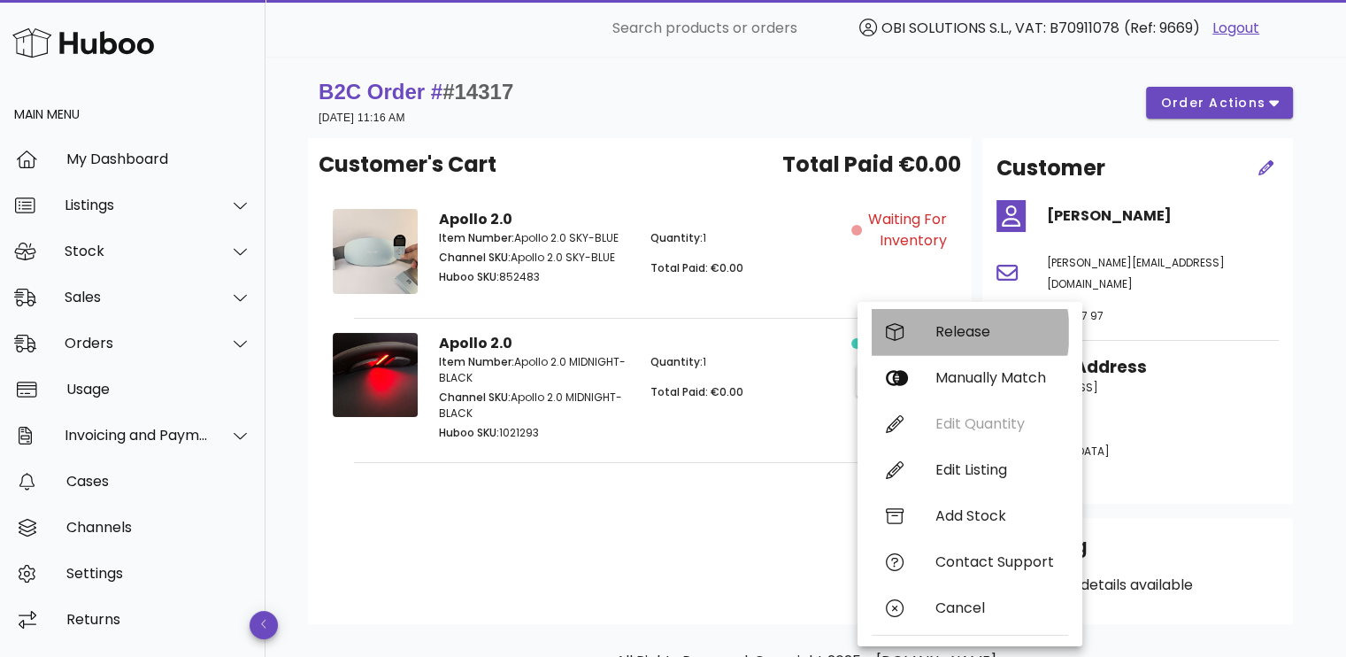
click at [945, 339] on div "Release" at bounding box center [995, 331] width 119 height 17
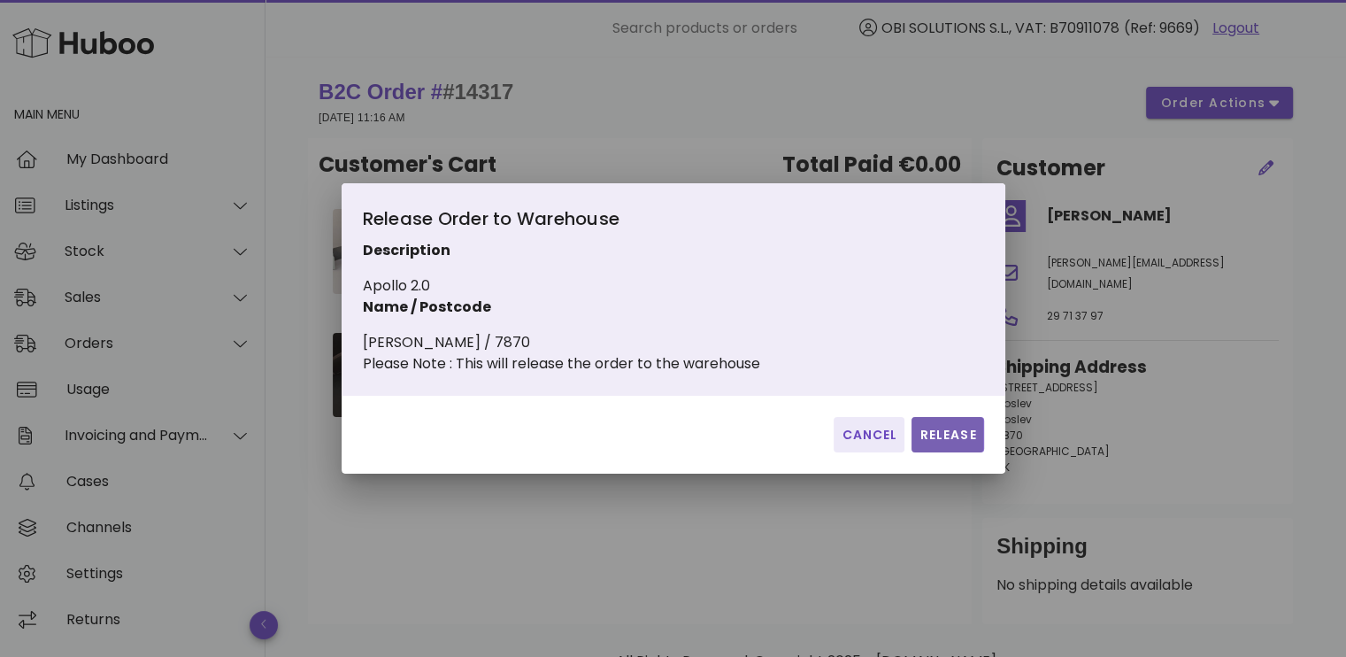
click at [940, 442] on span "Release" at bounding box center [948, 435] width 58 height 19
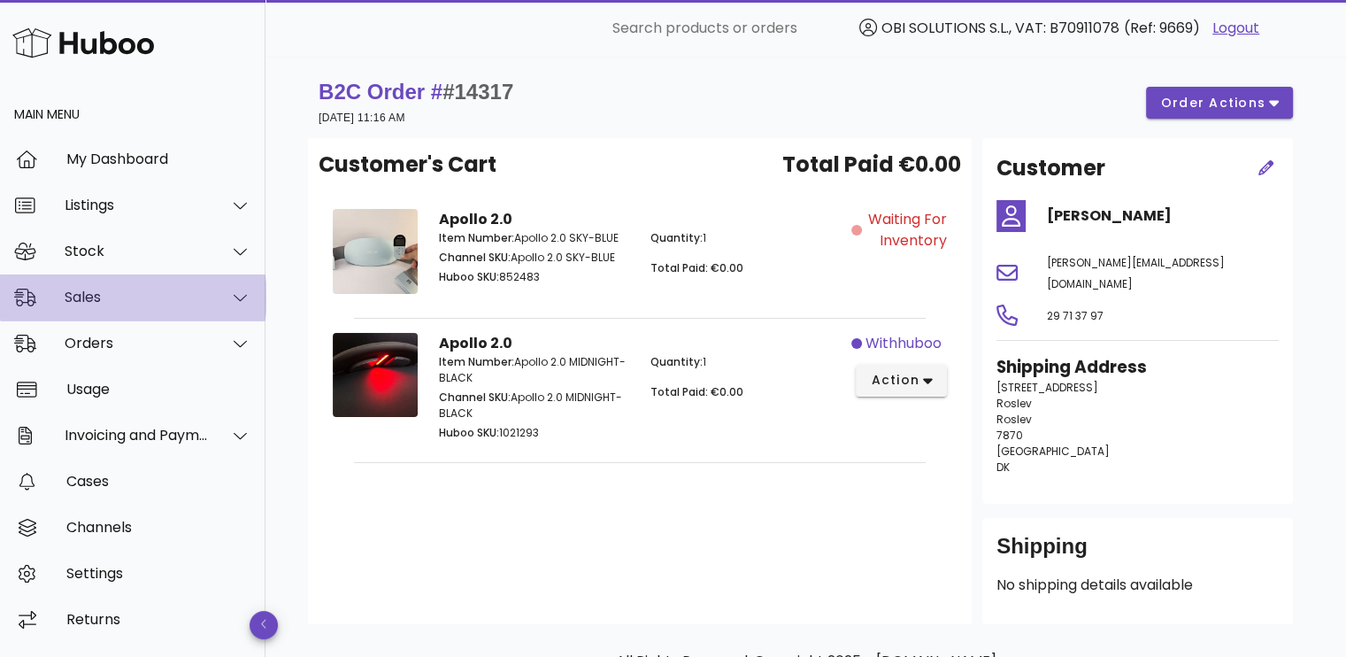
click at [66, 293] on div "Sales" at bounding box center [137, 297] width 144 height 17
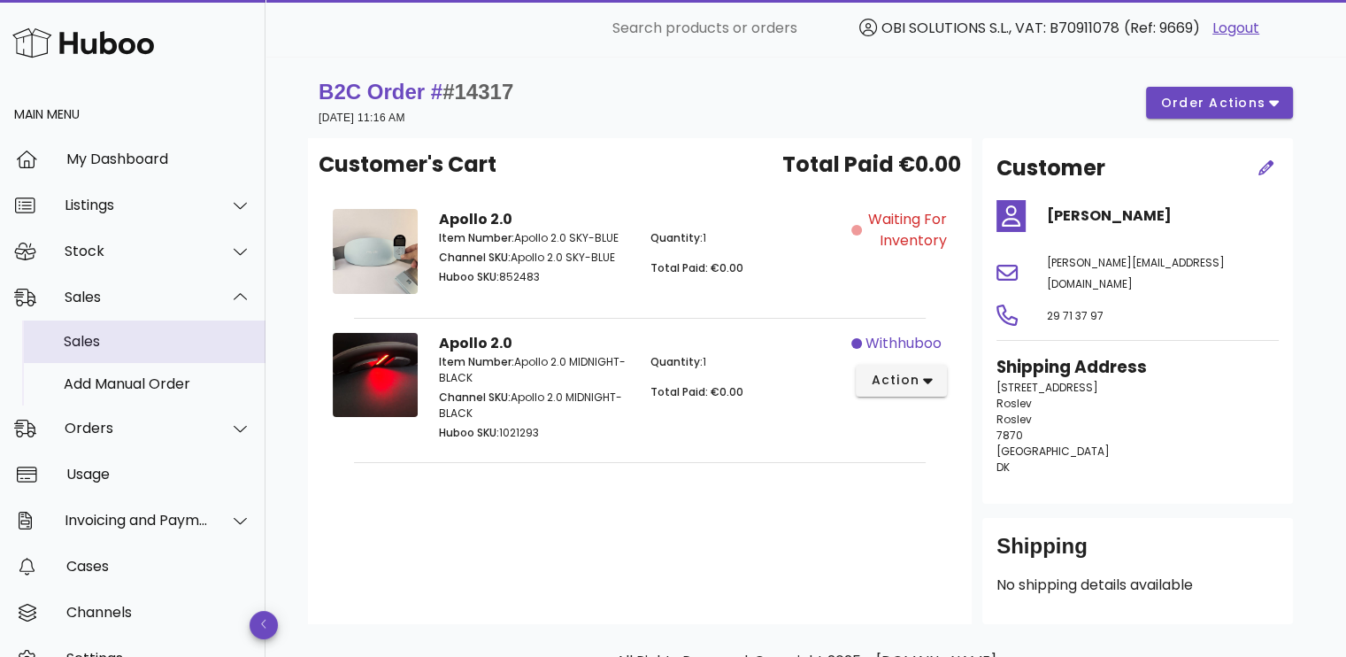
drag, startPoint x: 89, startPoint y: 340, endPoint x: 243, endPoint y: 345, distance: 154.1
click at [89, 340] on div "Sales" at bounding box center [158, 341] width 188 height 17
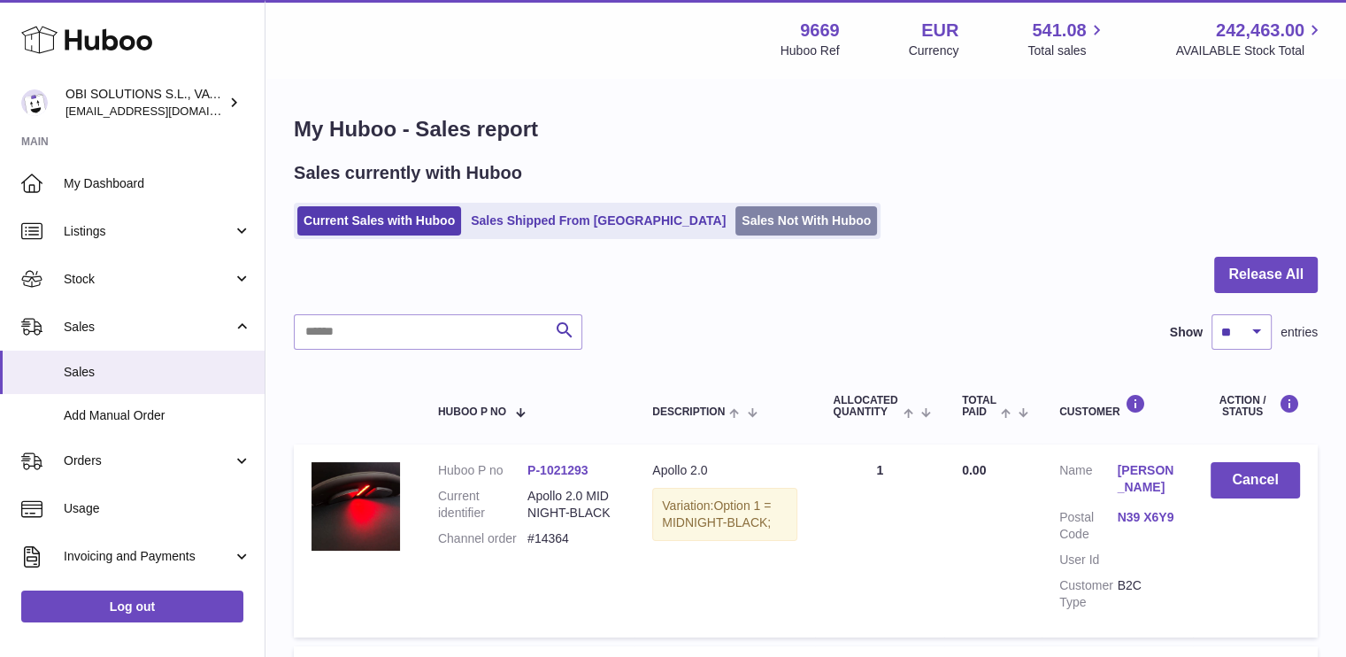
click at [751, 220] on link "Sales Not With Huboo" at bounding box center [806, 220] width 142 height 29
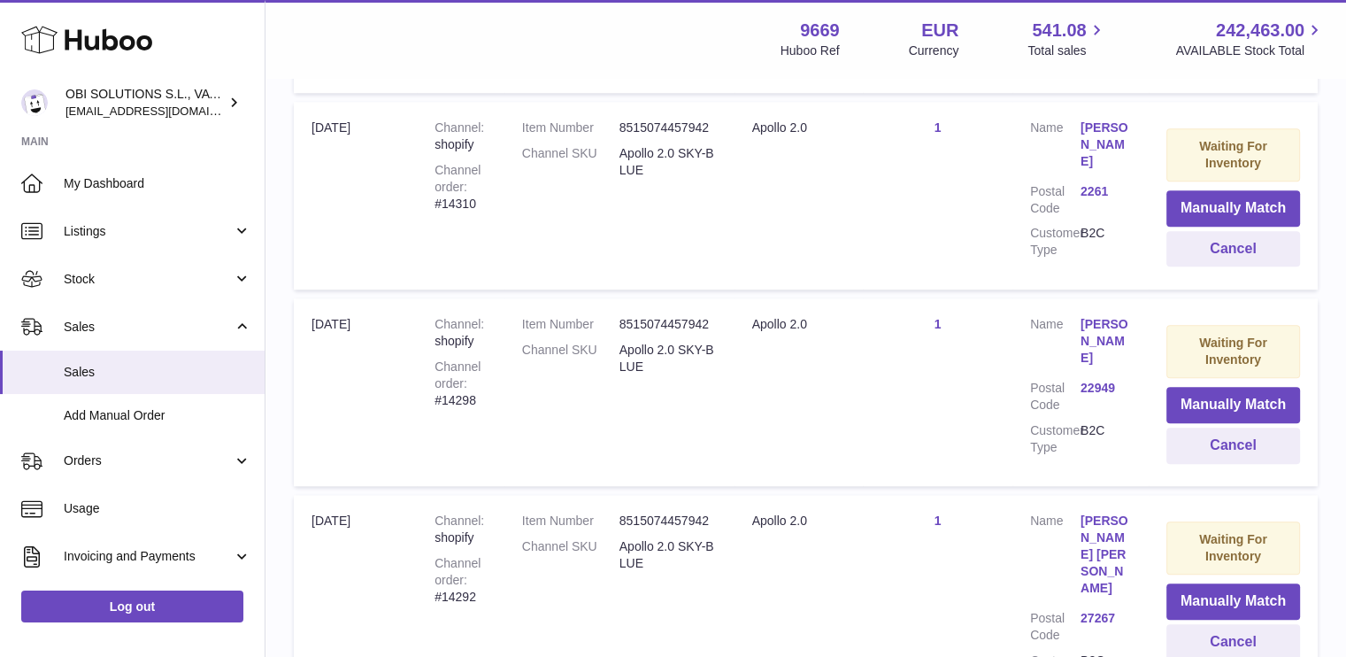
scroll to position [1505, 0]
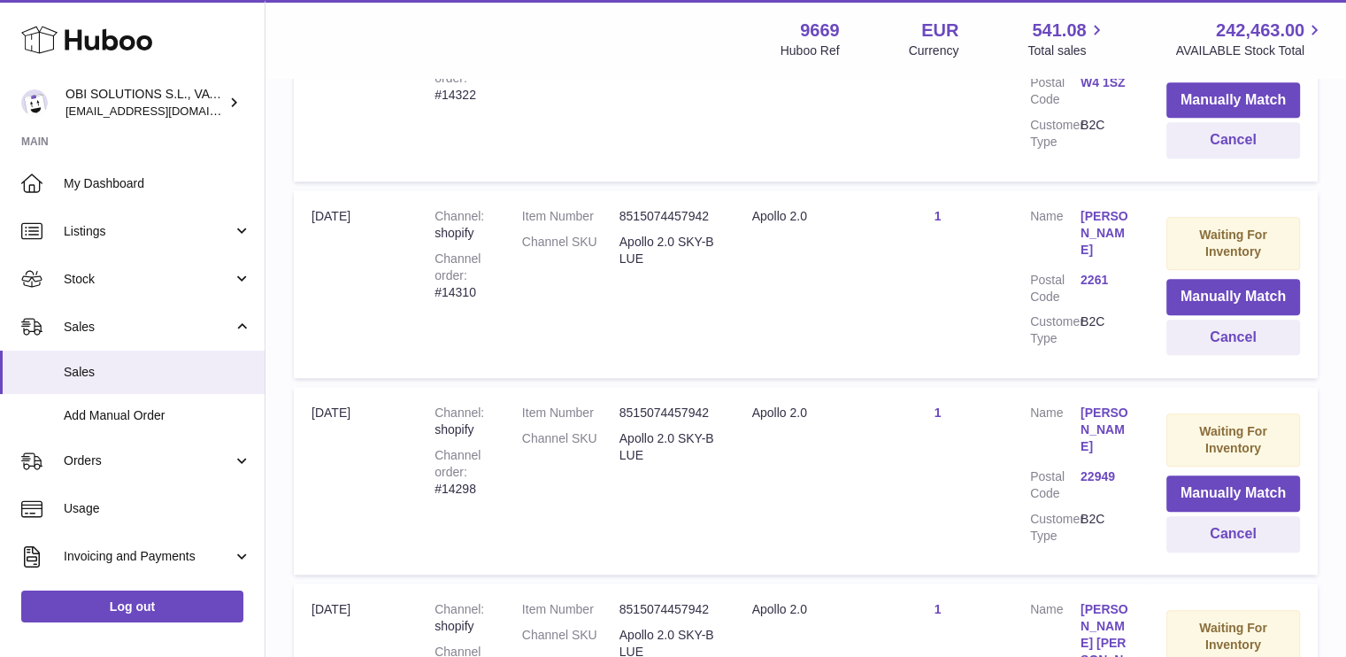
click at [1097, 208] on link "[PERSON_NAME]" at bounding box center [1106, 233] width 50 height 50
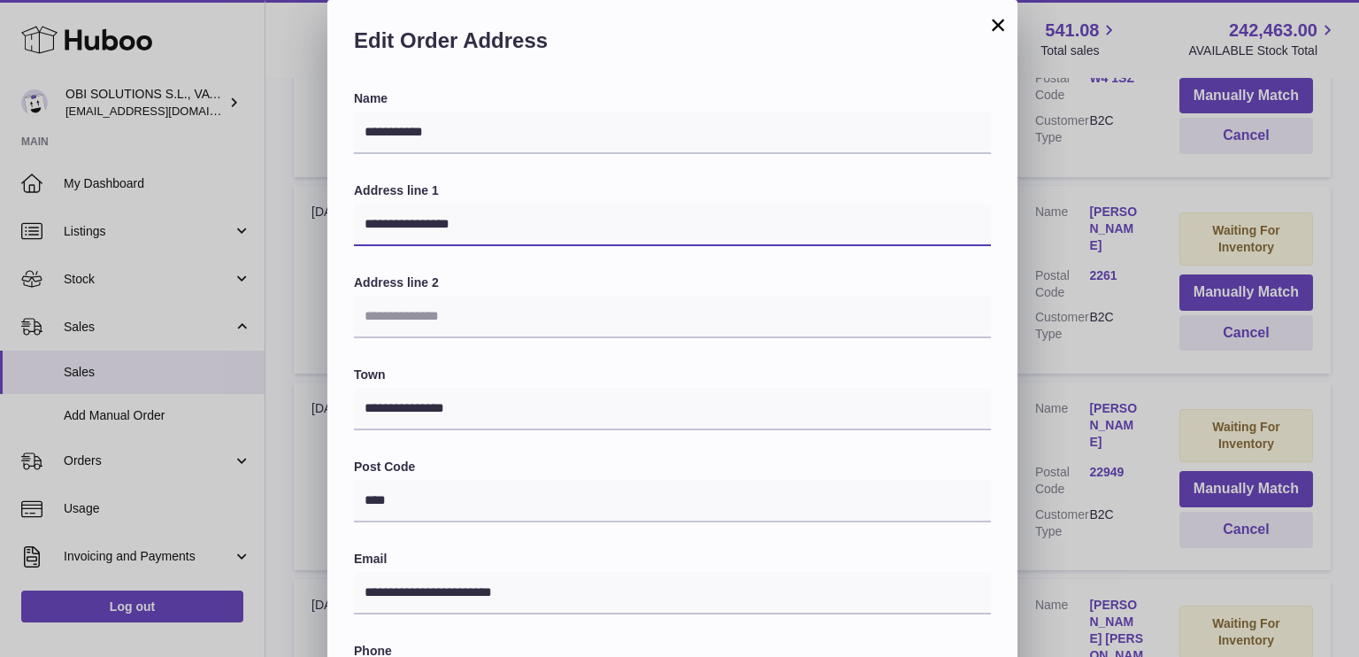
click at [482, 224] on input "**********" at bounding box center [672, 225] width 637 height 42
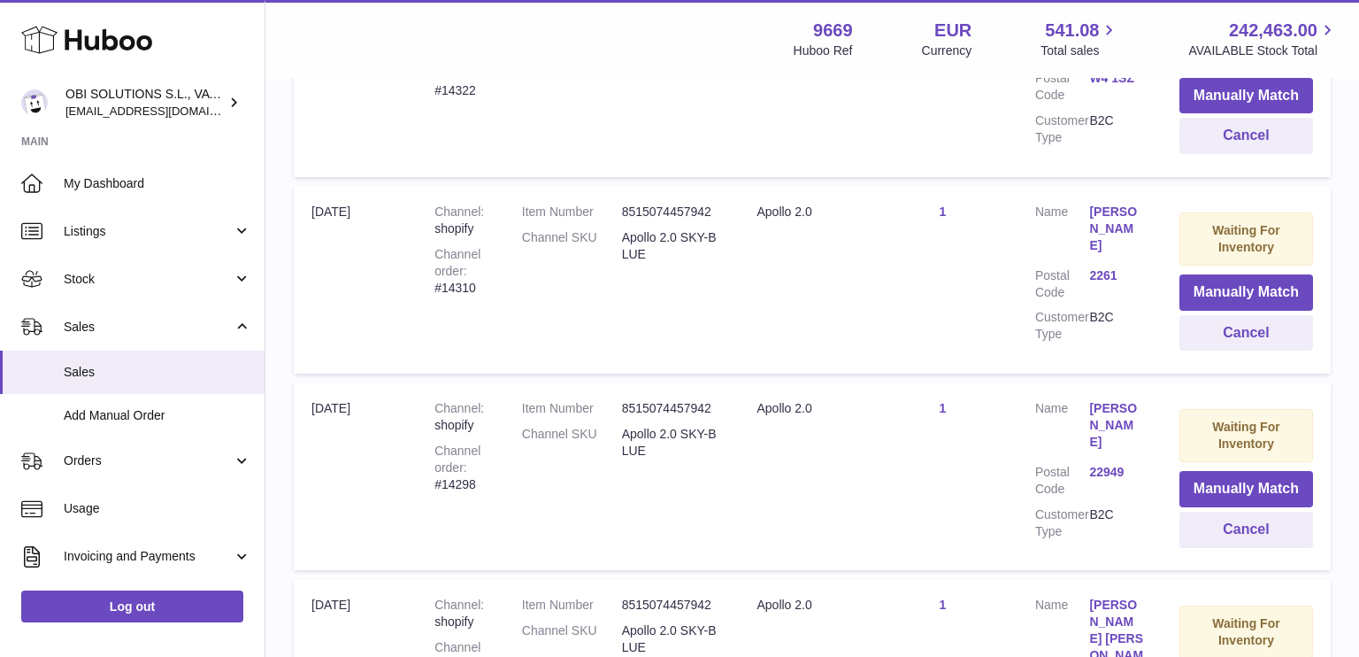
click at [1059, 112] on div at bounding box center [679, 328] width 1359 height 657
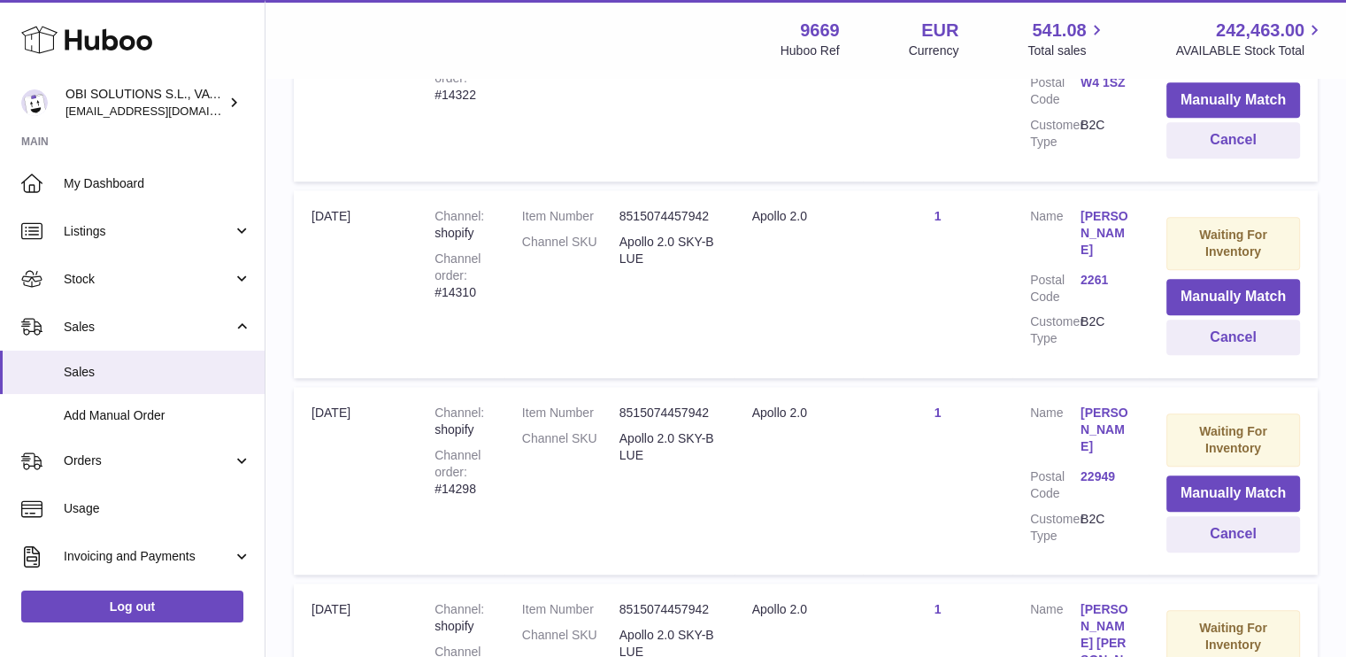
click at [466, 250] on div "Channel order #14310" at bounding box center [461, 275] width 52 height 50
click at [465, 250] on div "Channel order #14310" at bounding box center [461, 275] width 52 height 50
copy div "14310"
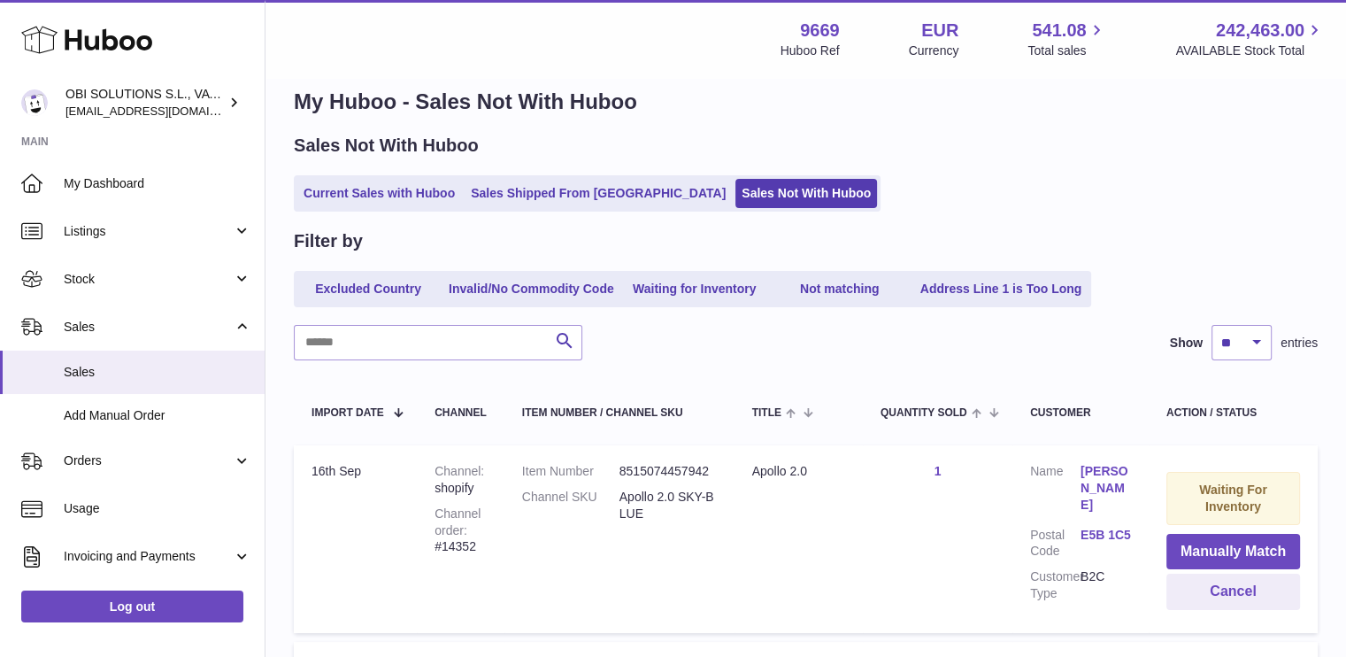
scroll to position [0, 0]
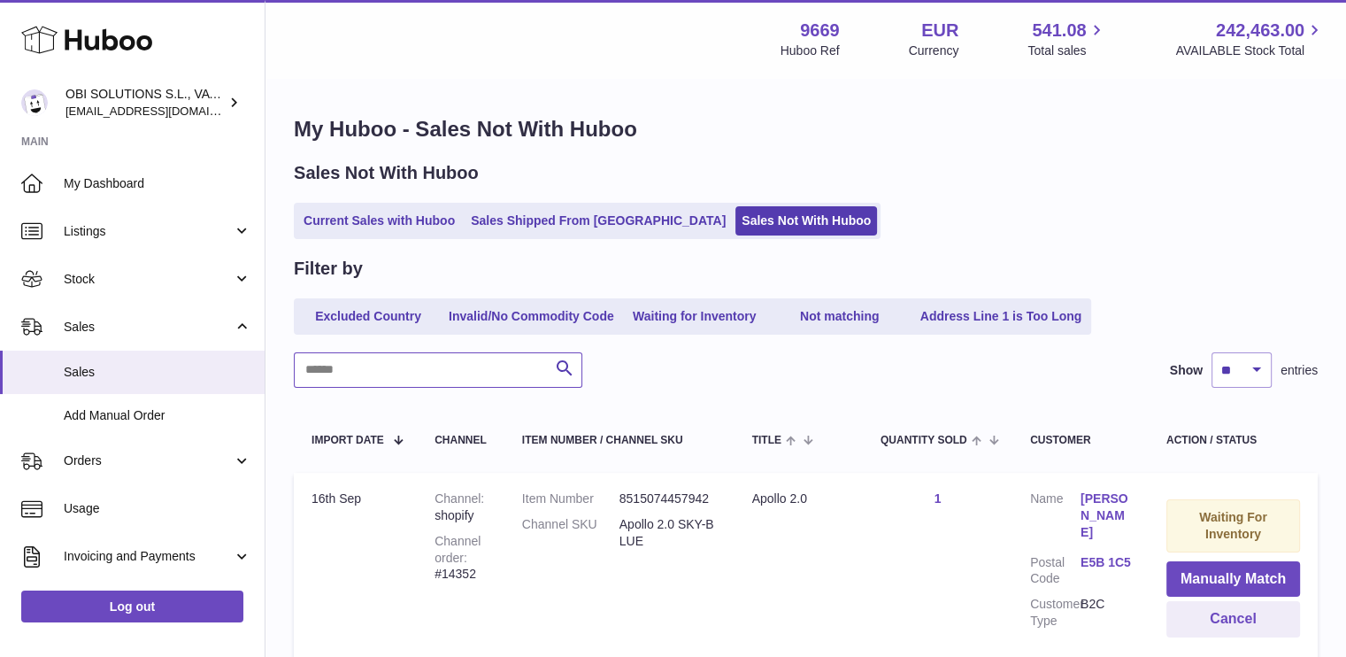
click at [425, 382] on input "text" at bounding box center [438, 369] width 289 height 35
paste input "*****"
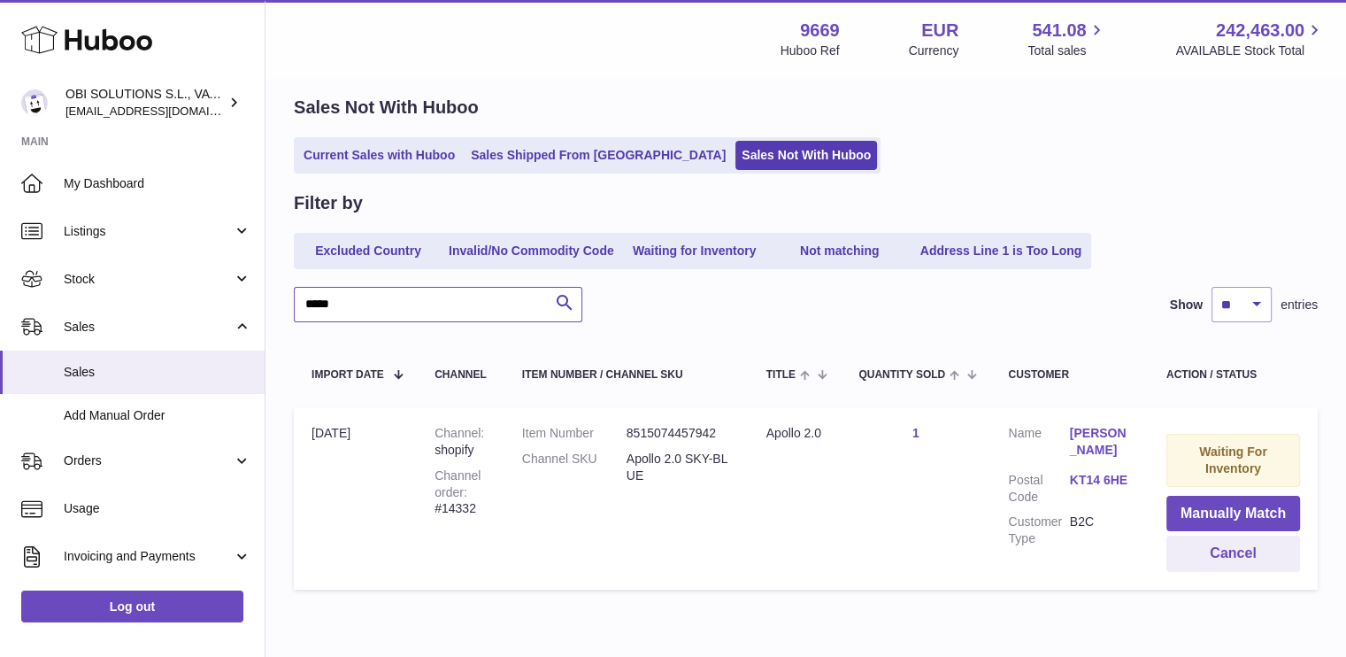
scroll to position [145, 0]
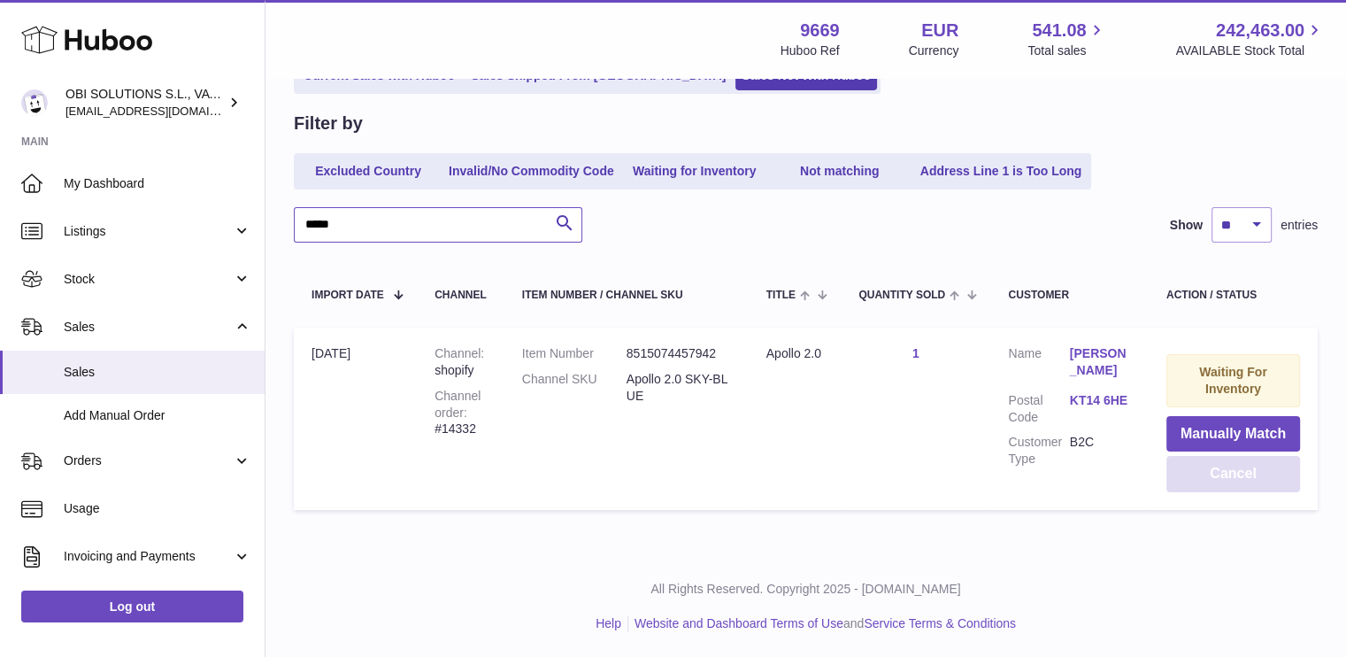
type input "*****"
click at [1205, 470] on button "Cancel" at bounding box center [1234, 474] width 134 height 36
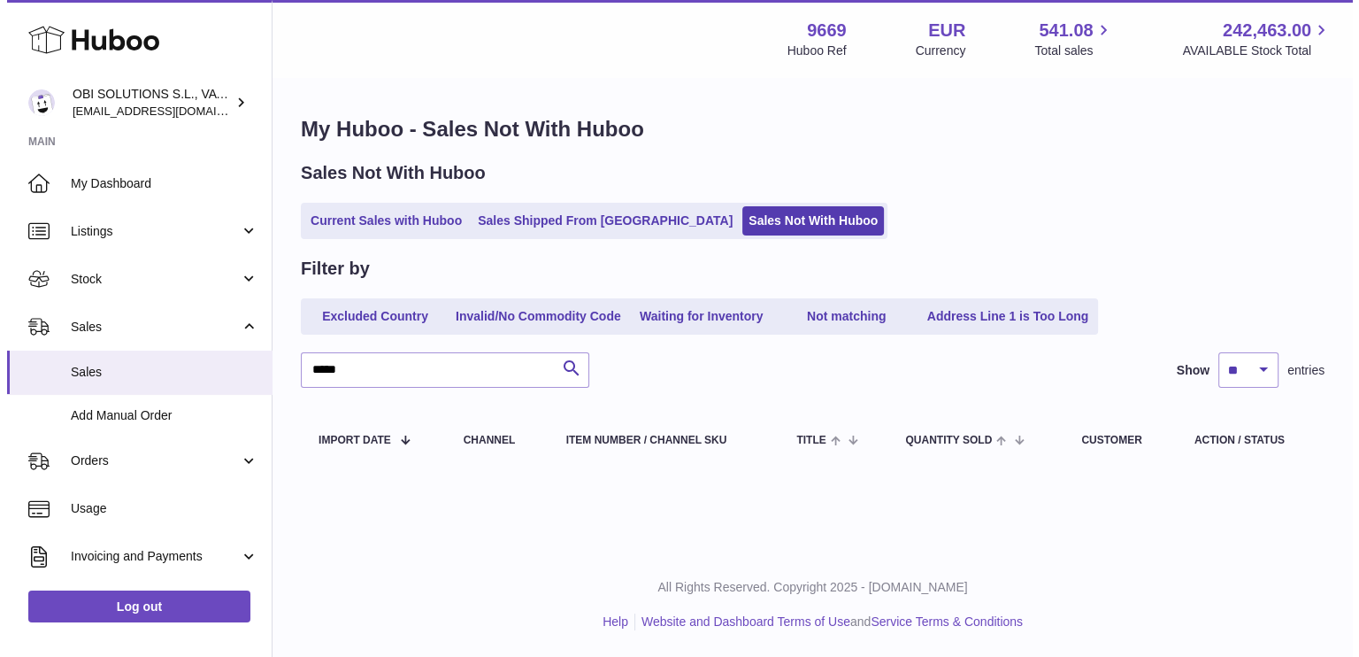
scroll to position [0, 0]
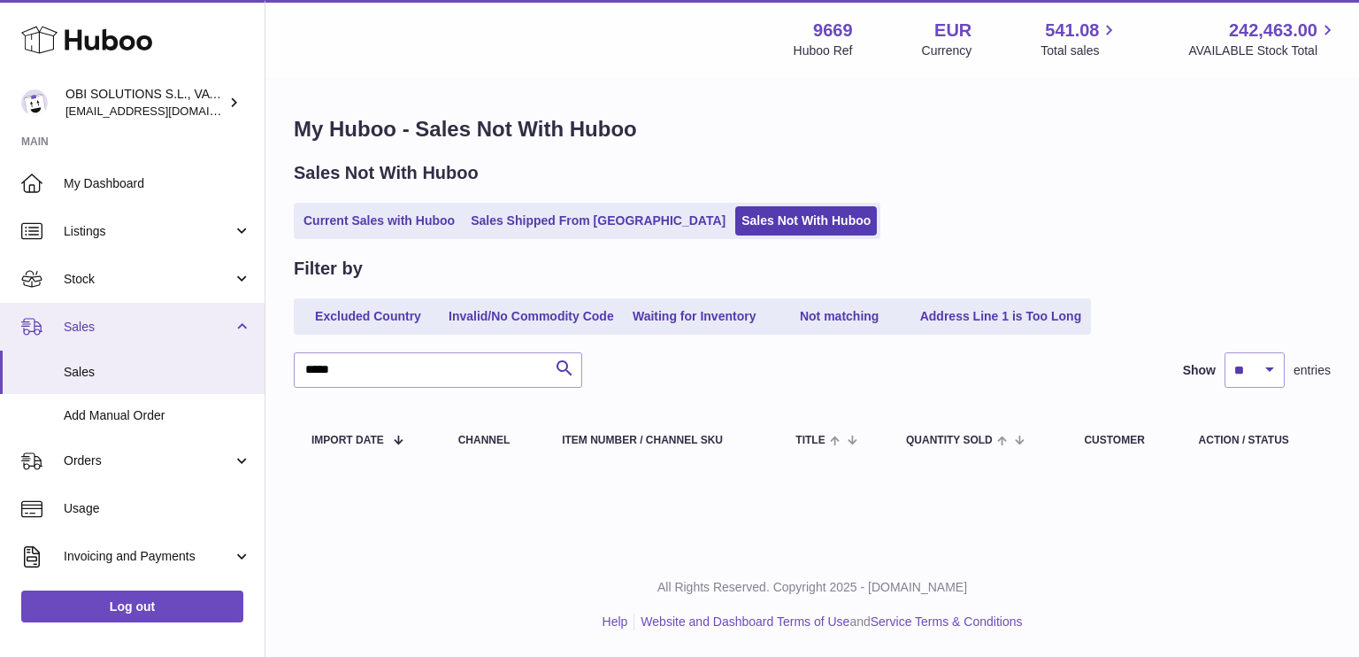
click at [179, 325] on span "Sales" at bounding box center [148, 327] width 169 height 17
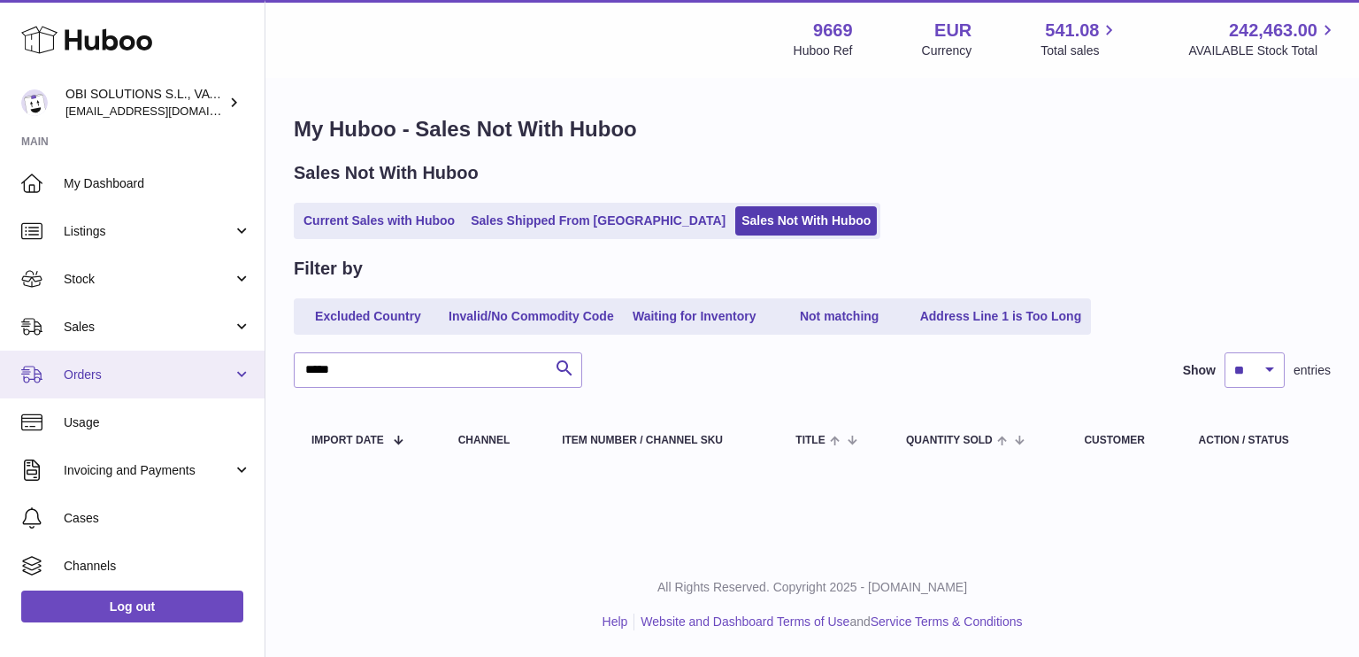
click at [144, 367] on span "Orders" at bounding box center [148, 374] width 169 height 17
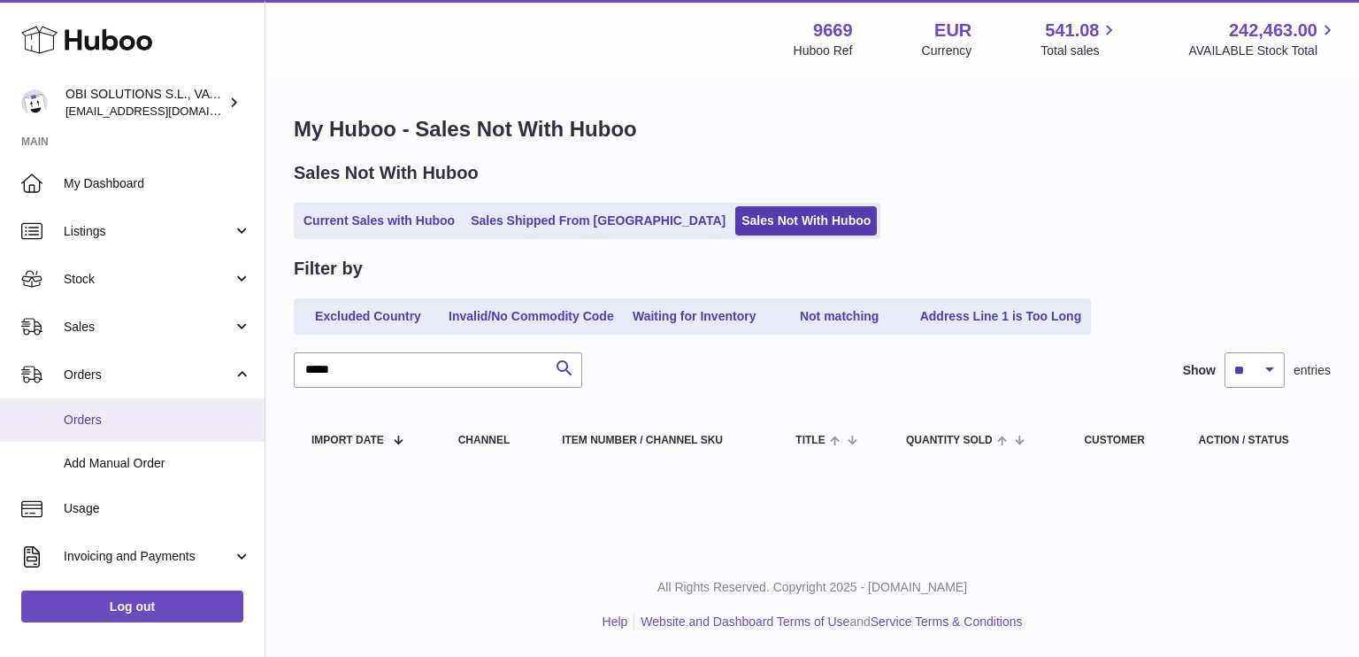
click at [122, 421] on span "Orders" at bounding box center [158, 420] width 188 height 17
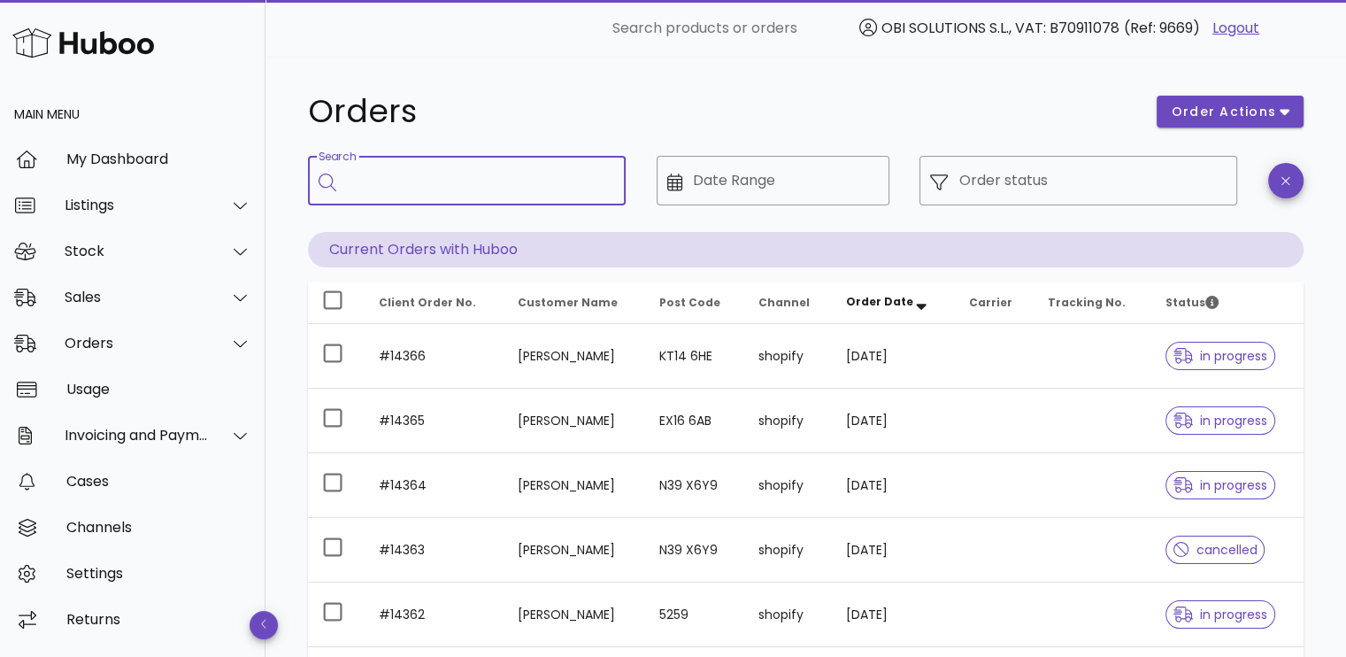
click at [481, 181] on input "Search" at bounding box center [479, 180] width 265 height 28
paste input "*****"
type input "*****"
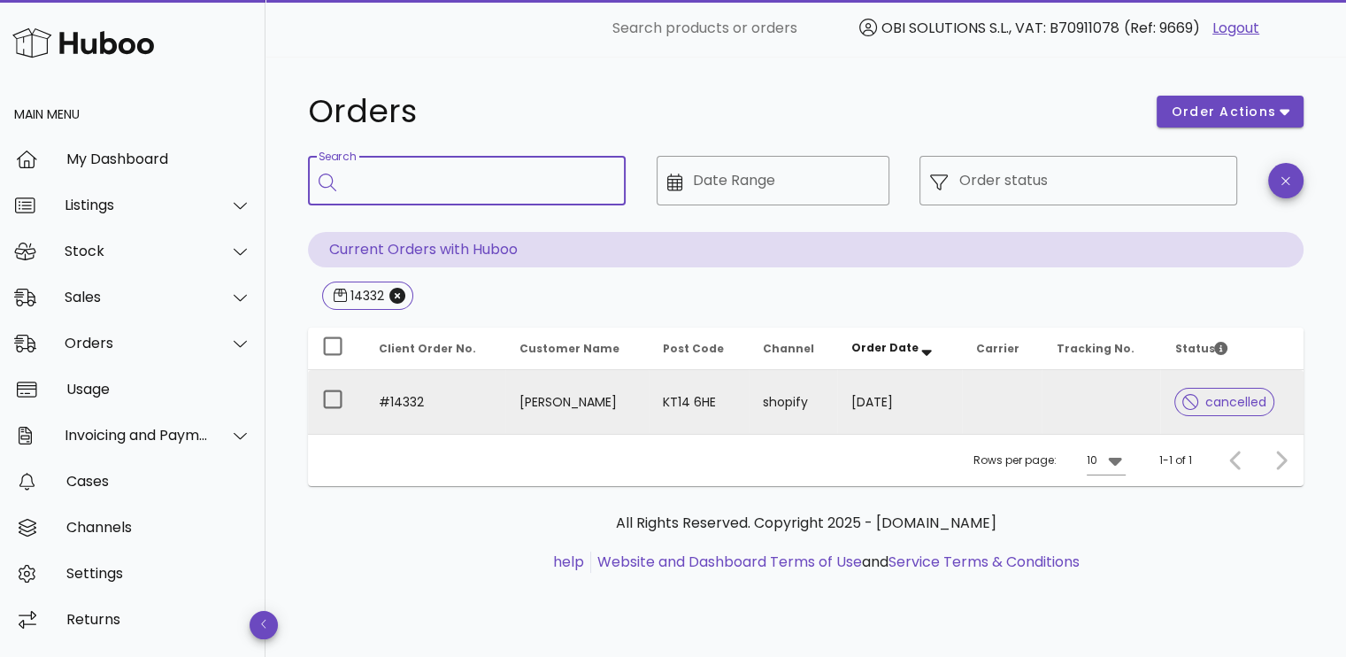
click at [963, 398] on td at bounding box center [1002, 402] width 81 height 64
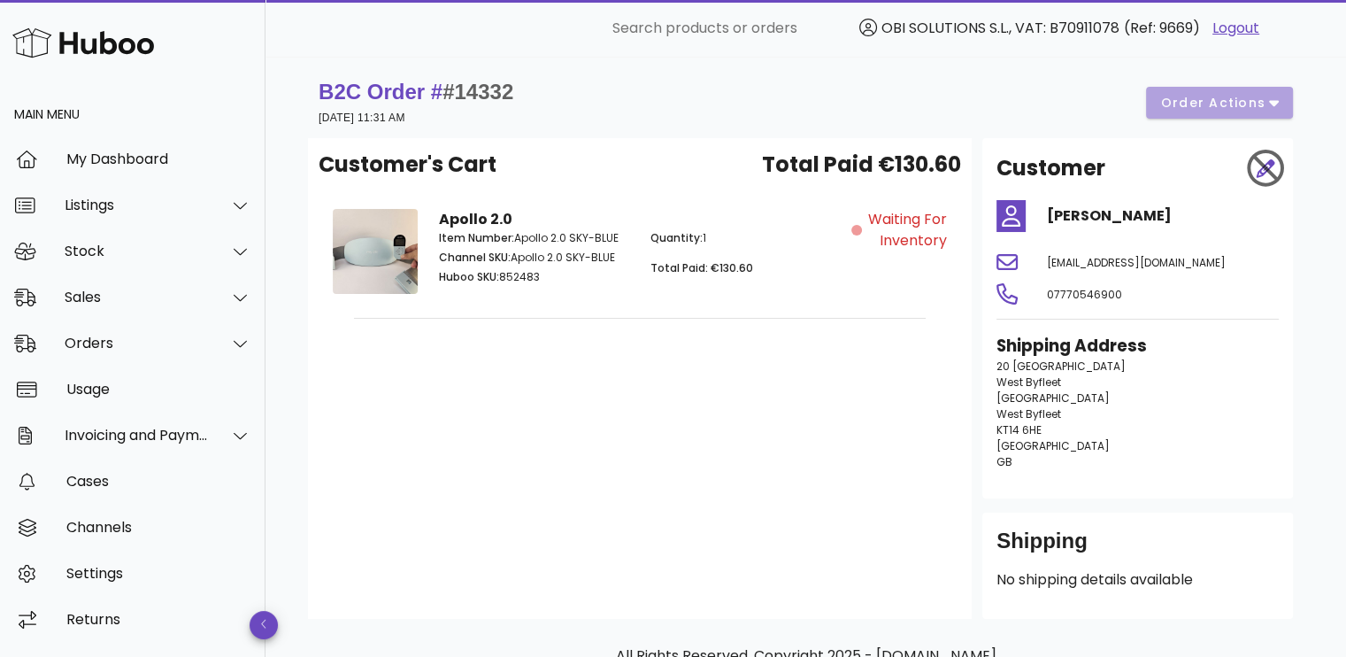
click at [906, 229] on span "Waiting for Inventory" at bounding box center [906, 230] width 81 height 42
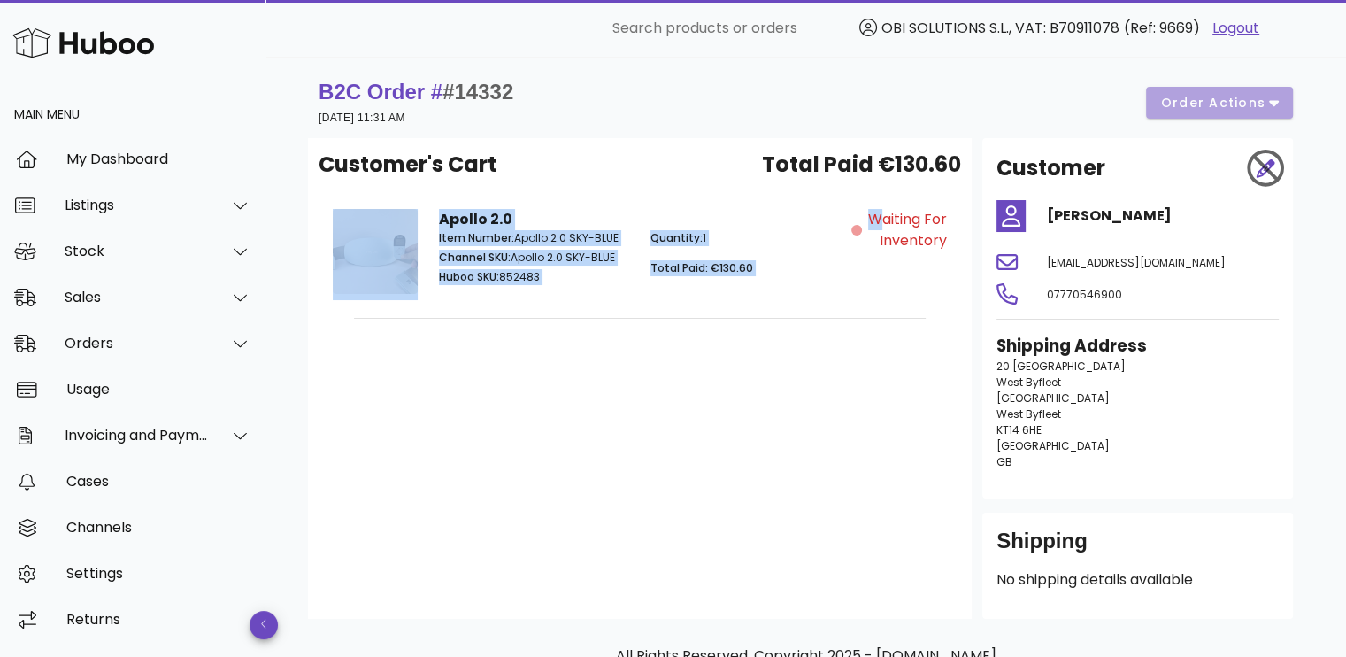
click at [906, 229] on span "Waiting for Inventory" at bounding box center [906, 230] width 81 height 42
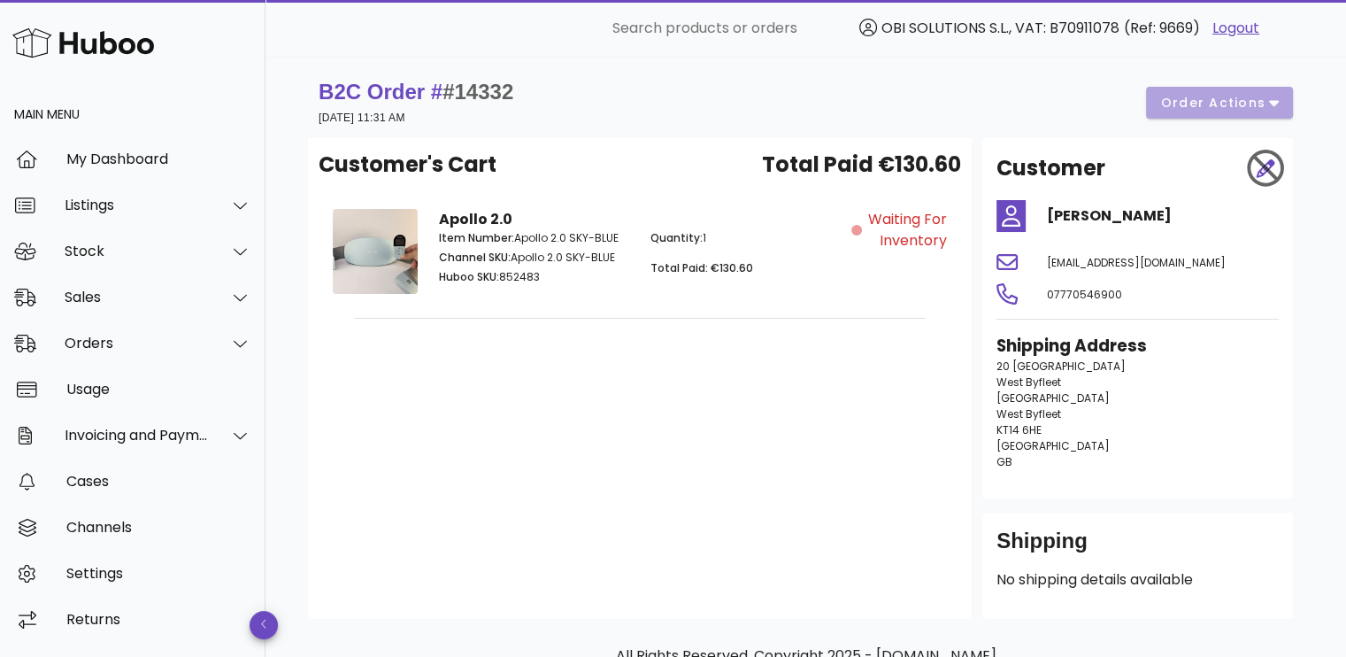
click at [658, 457] on div "Customer's Cart Total Paid €130.60 Apollo 2.0 Item Number: Apollo 2.0 SKY-BLUE …" at bounding box center [640, 378] width 664 height 481
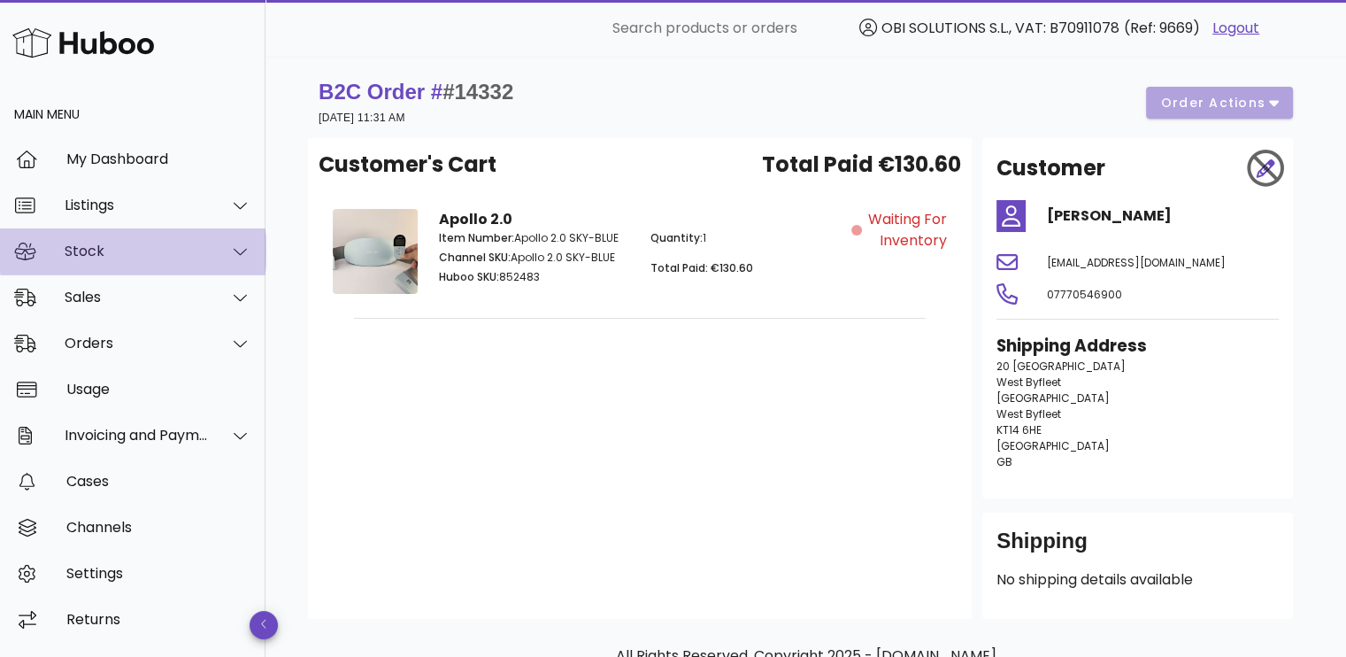
click at [100, 248] on div "Stock" at bounding box center [137, 251] width 144 height 17
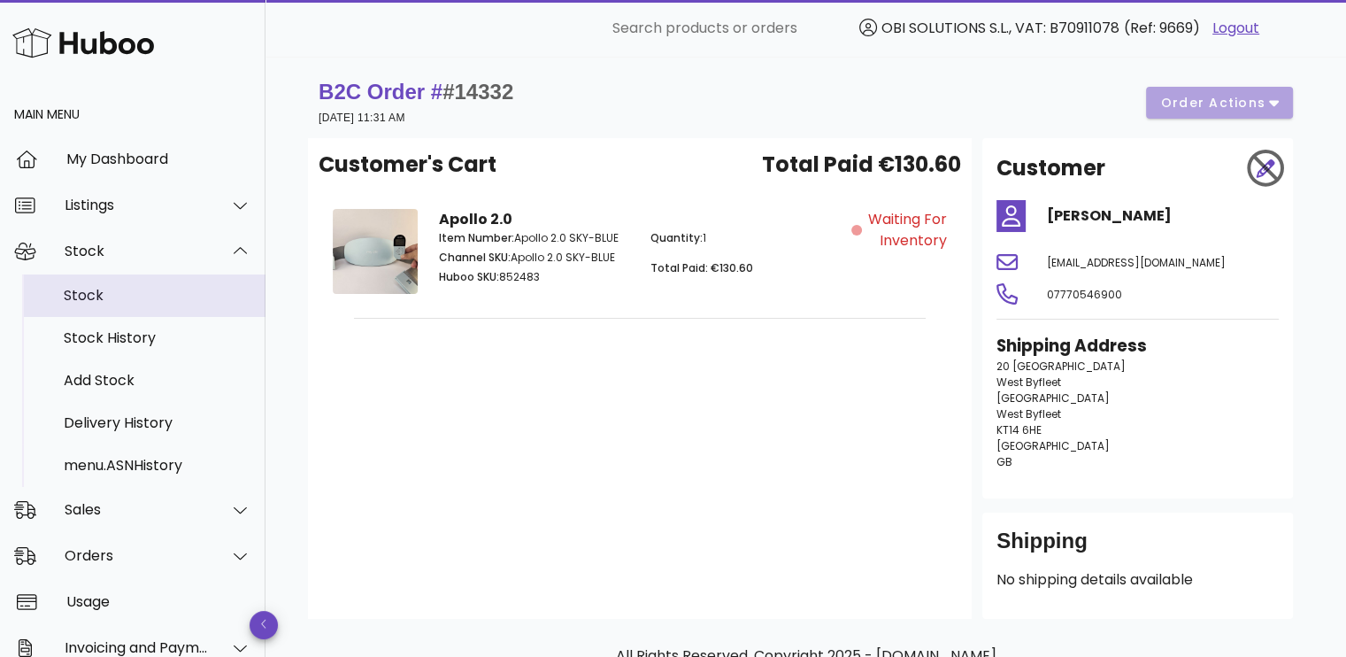
click at [110, 291] on div "Stock" at bounding box center [158, 295] width 188 height 17
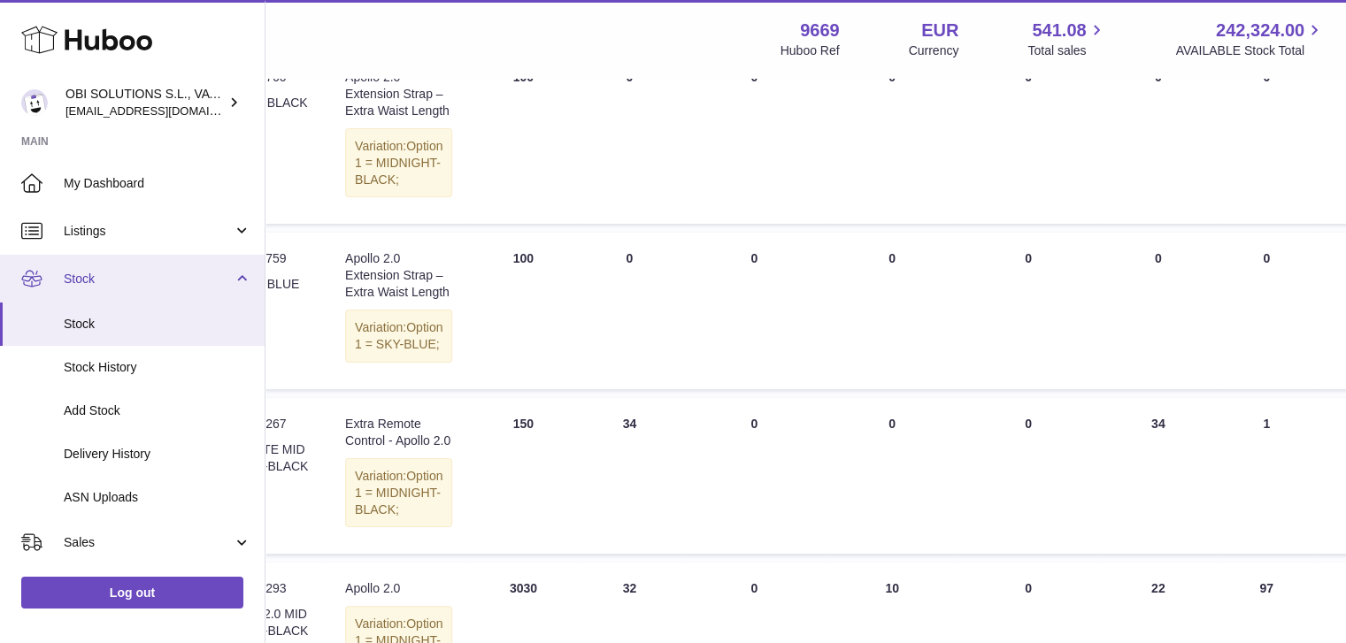
scroll to position [0, 294]
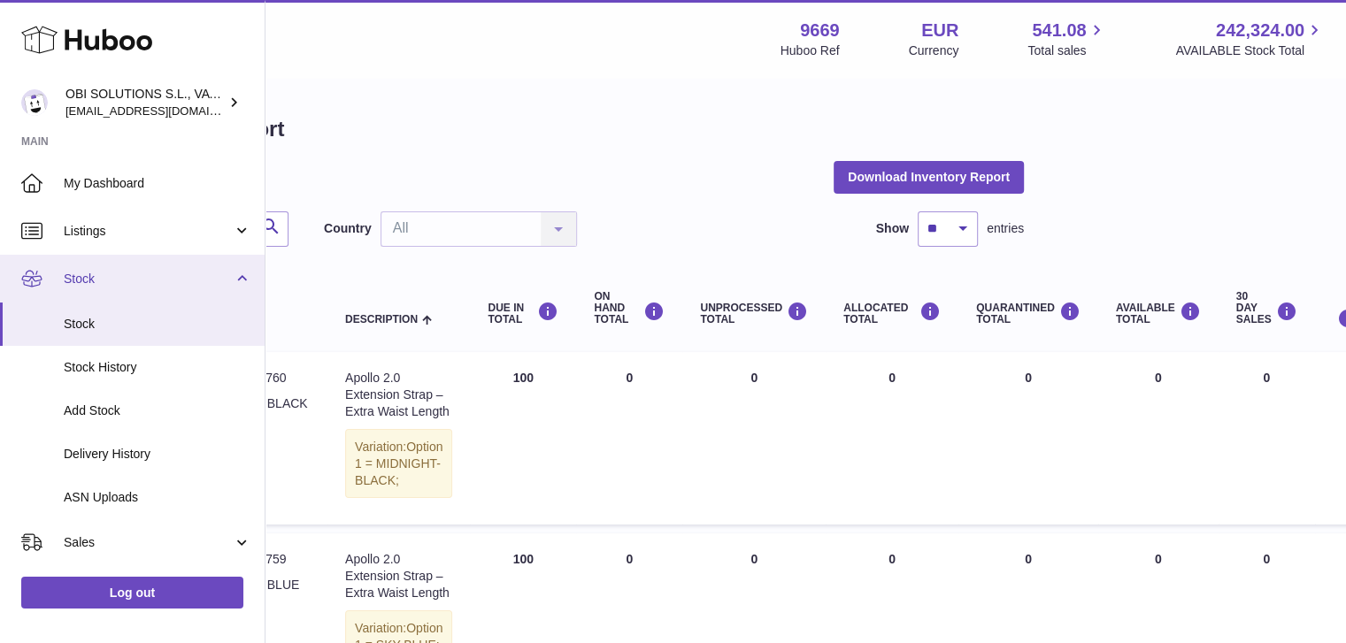
click at [166, 289] on link "Stock" at bounding box center [132, 279] width 265 height 48
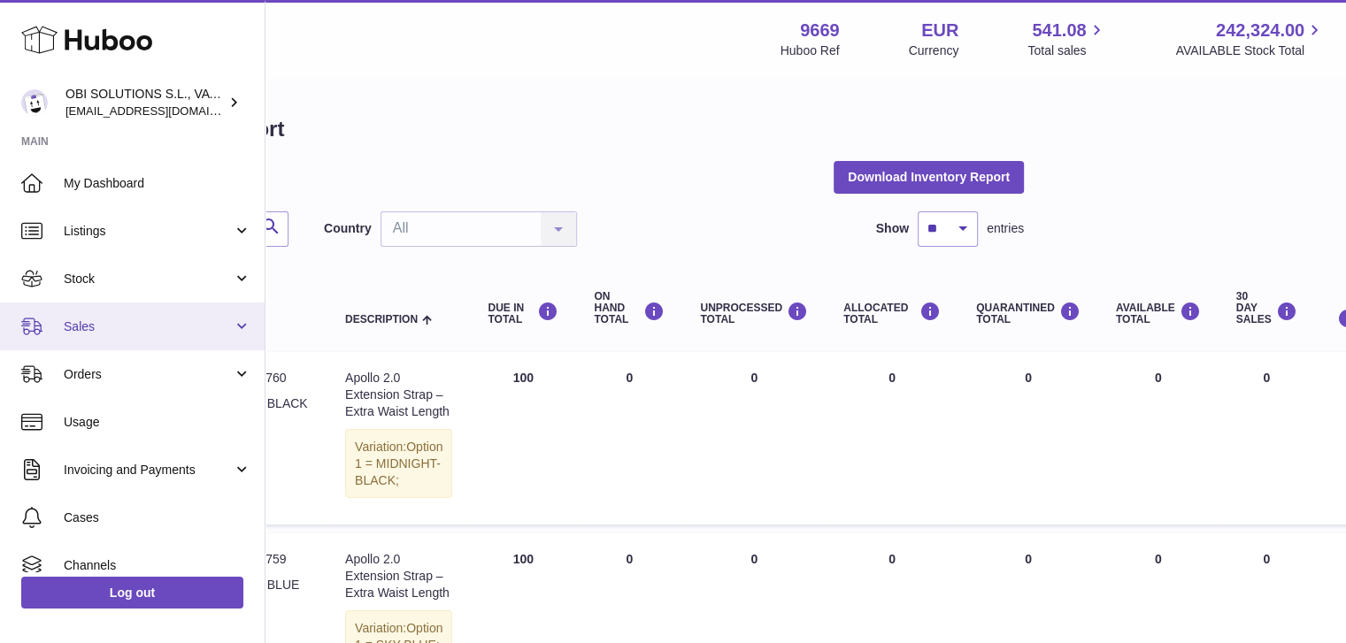
click at [150, 319] on span "Sales" at bounding box center [148, 327] width 169 height 17
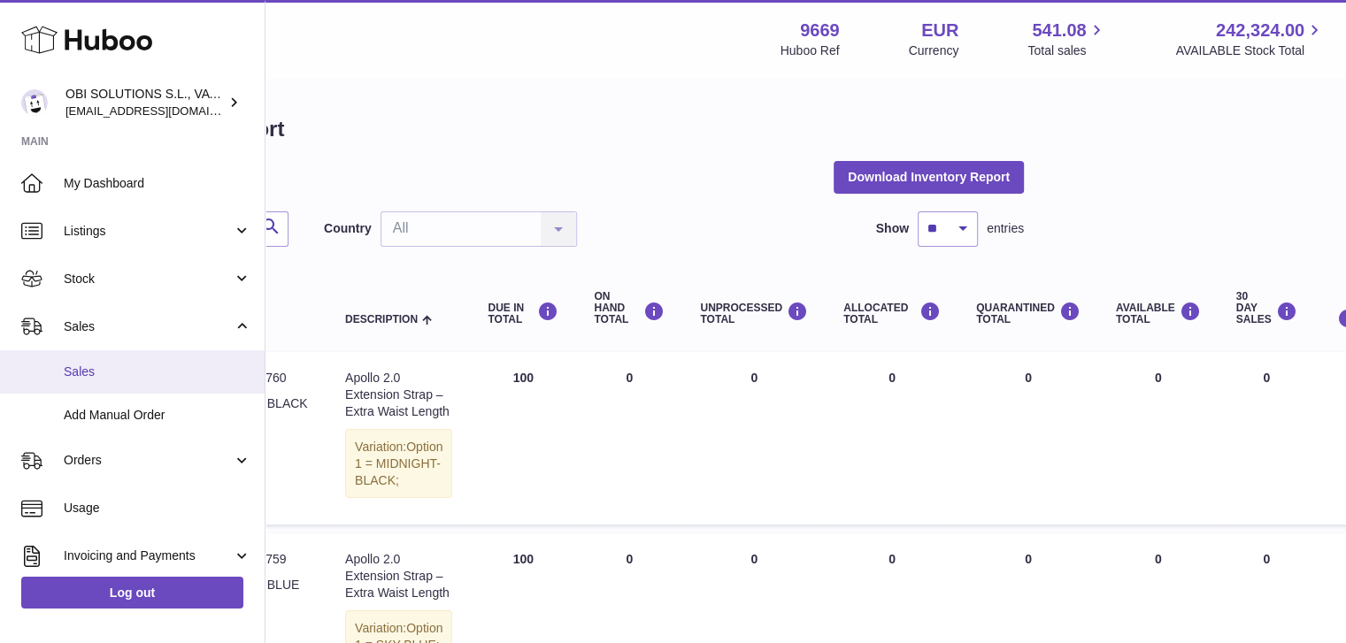
click at [110, 374] on span "Sales" at bounding box center [158, 372] width 188 height 17
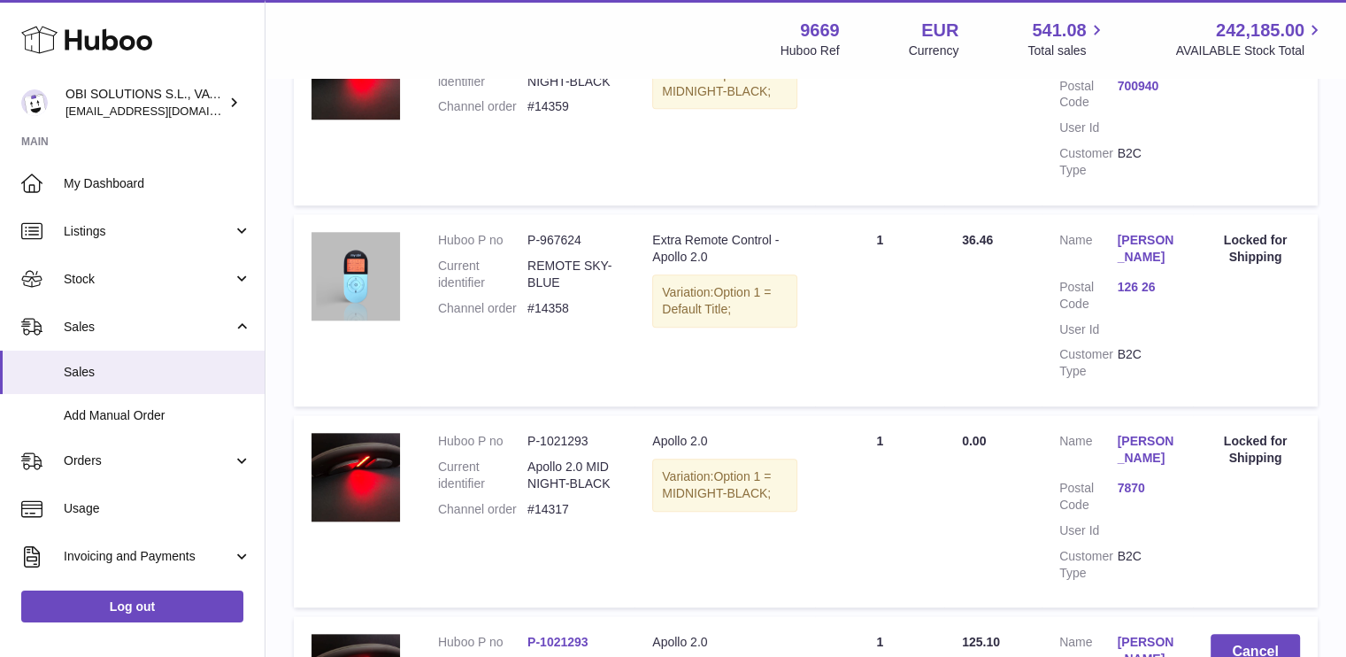
scroll to position [1983, 0]
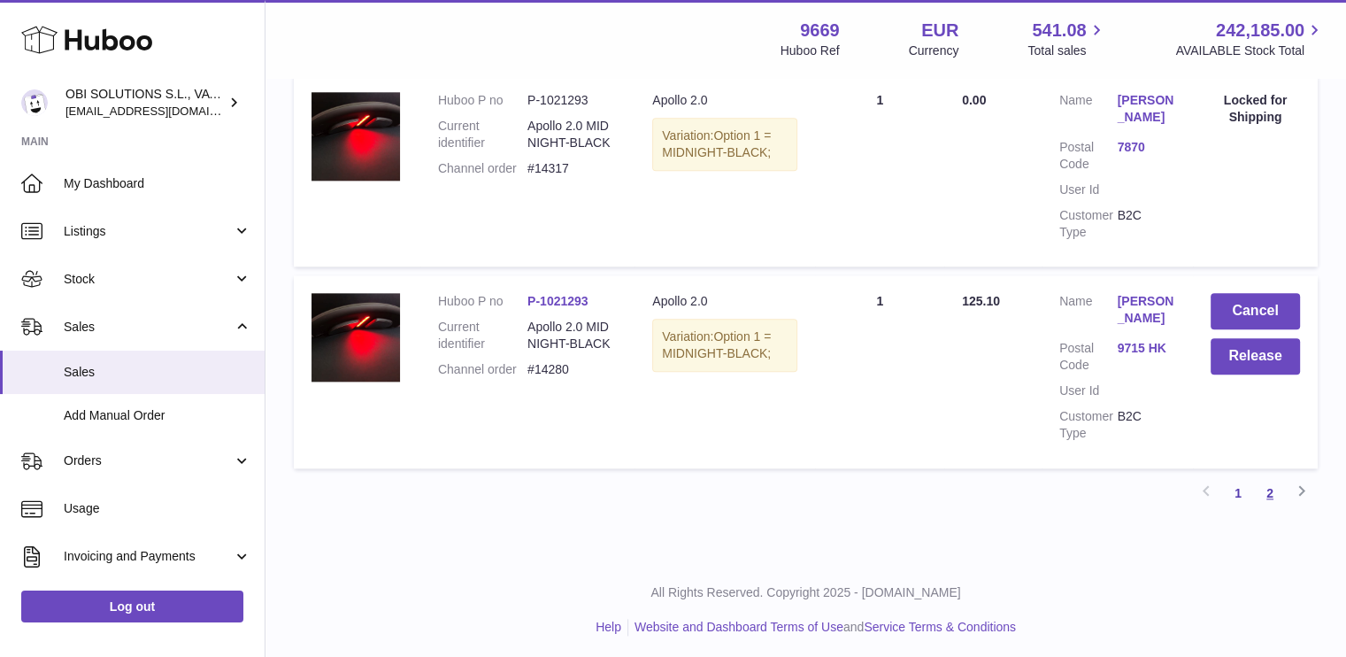
click at [1280, 487] on link "2" at bounding box center [1270, 493] width 32 height 32
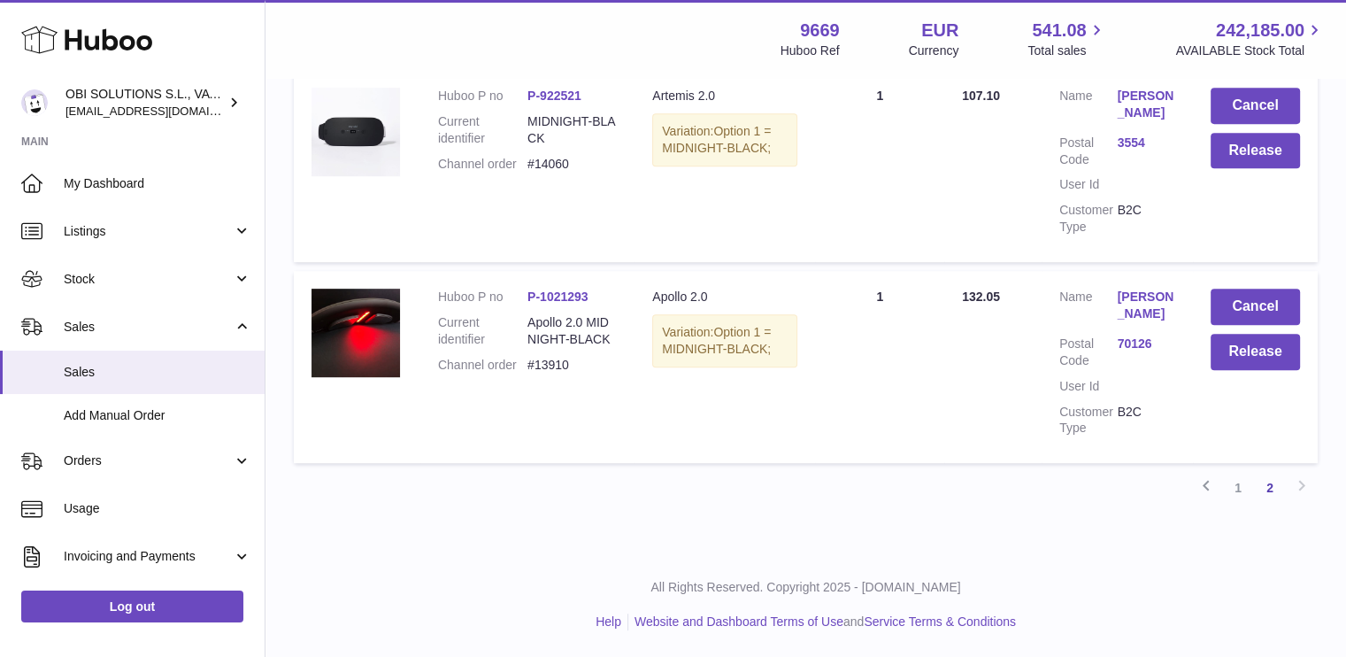
scroll to position [825, 0]
click at [1246, 489] on link "1" at bounding box center [1238, 488] width 32 height 32
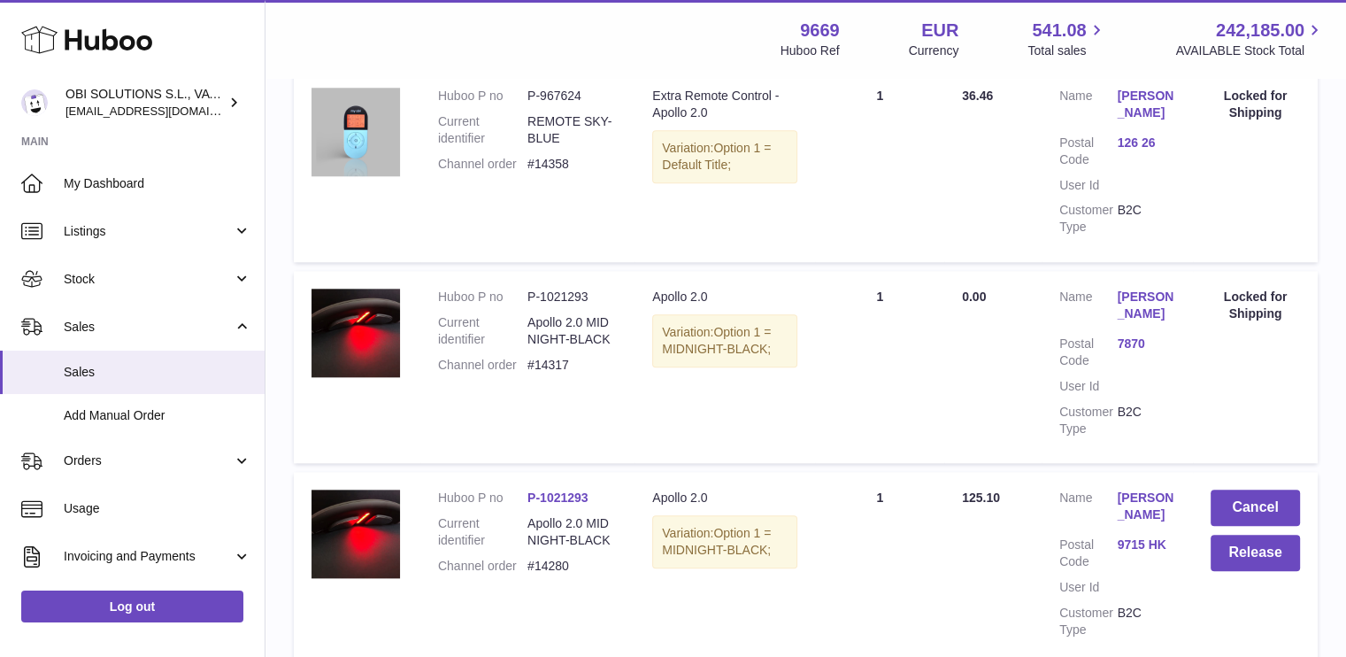
scroll to position [1983, 0]
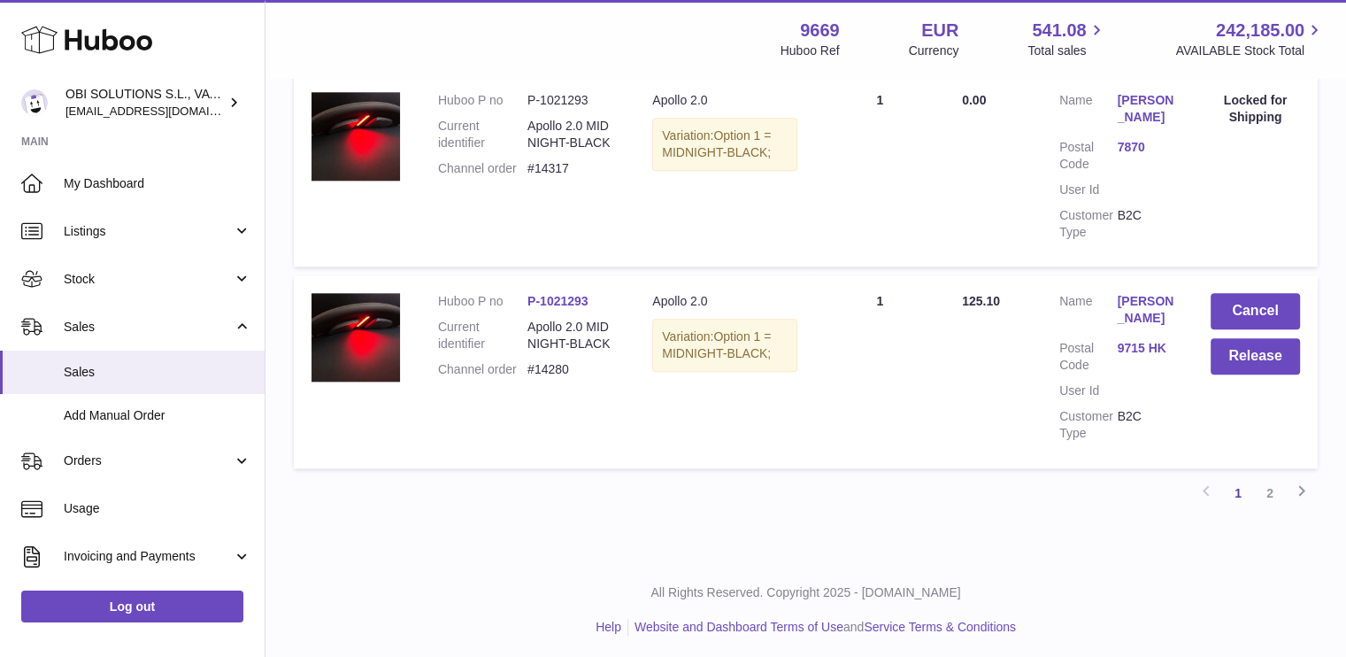
click at [558, 371] on dd "#14280" at bounding box center [572, 369] width 89 height 17
copy dd "14280"
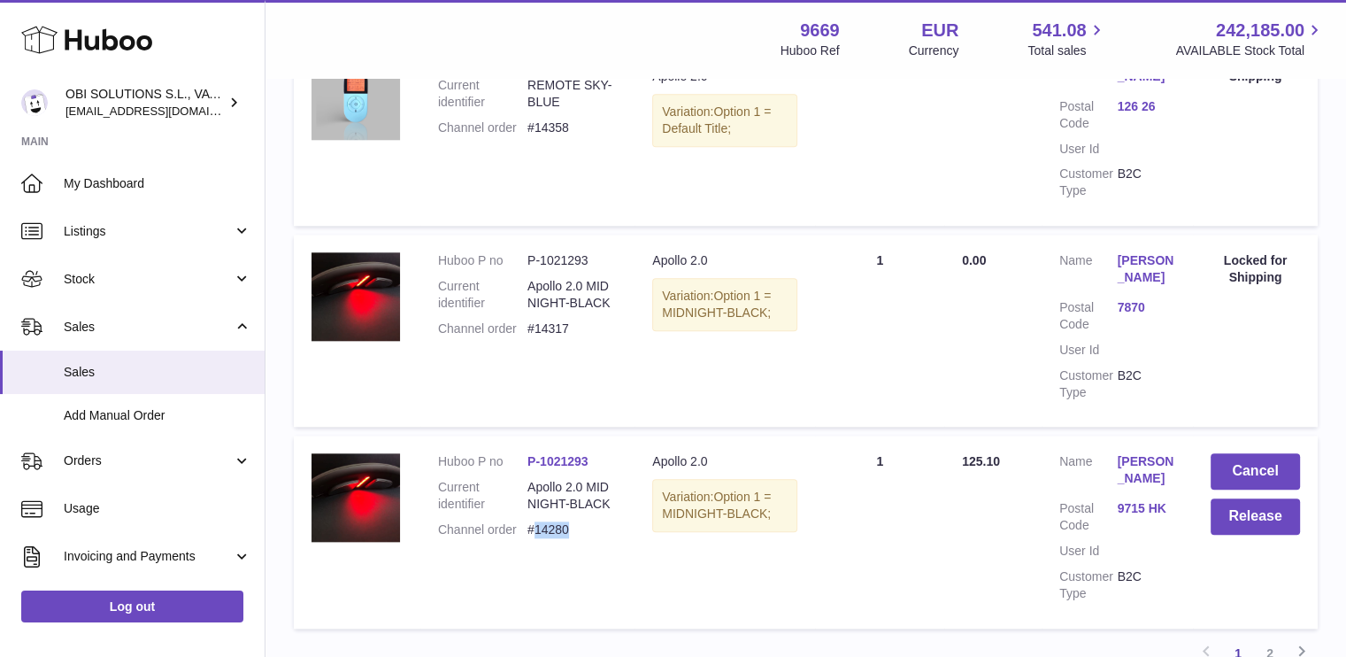
scroll to position [1806, 0]
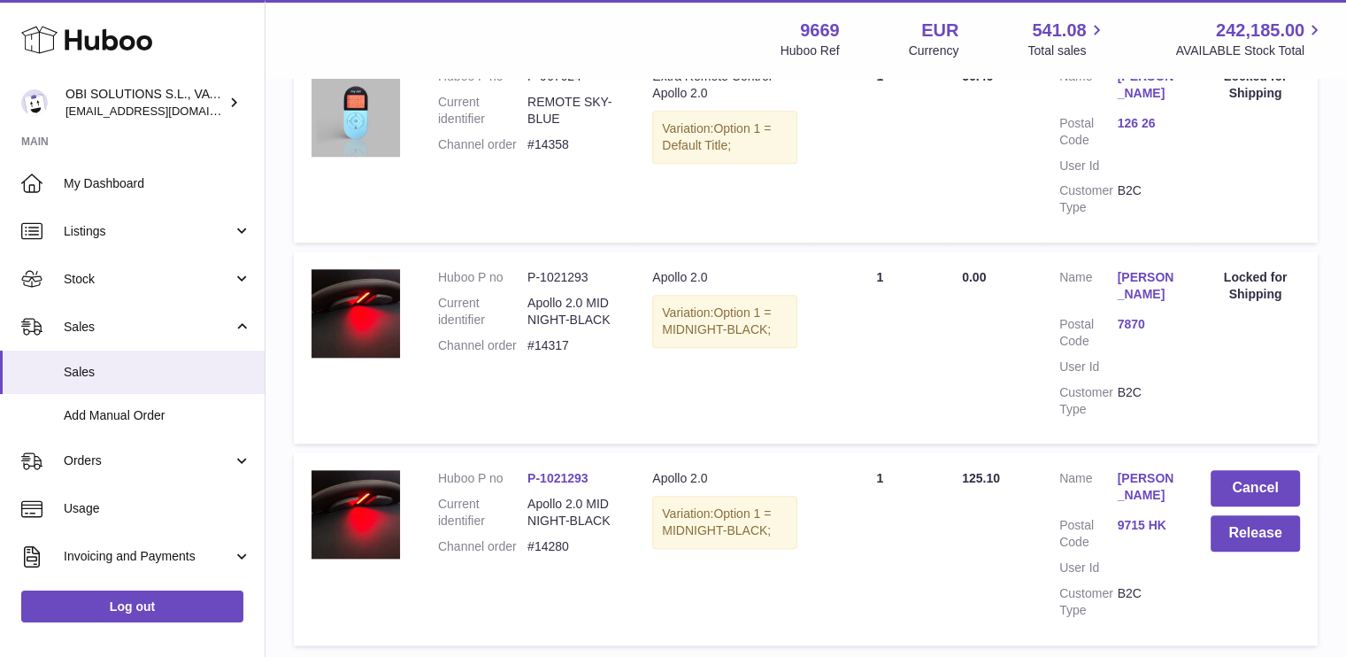
click at [561, 342] on dd "#14317" at bounding box center [572, 345] width 89 height 17
copy dd "14317"
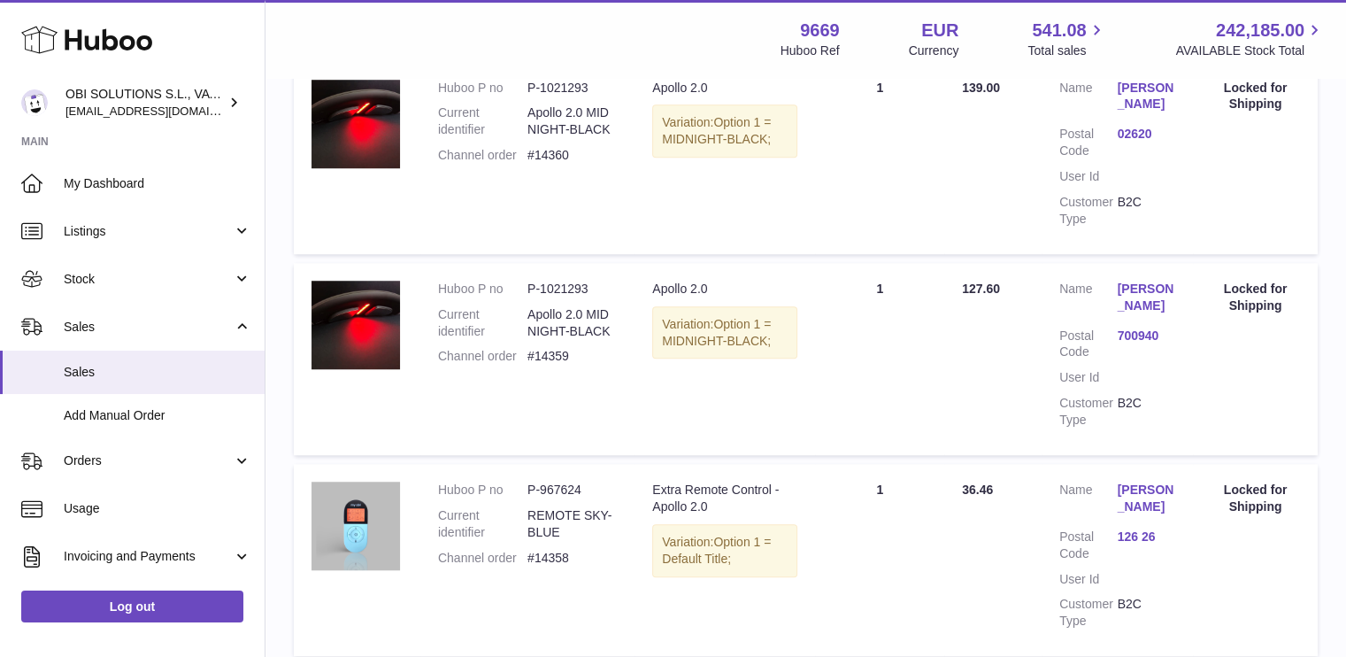
scroll to position [1364, 0]
